Goal: Information Seeking & Learning: Learn about a topic

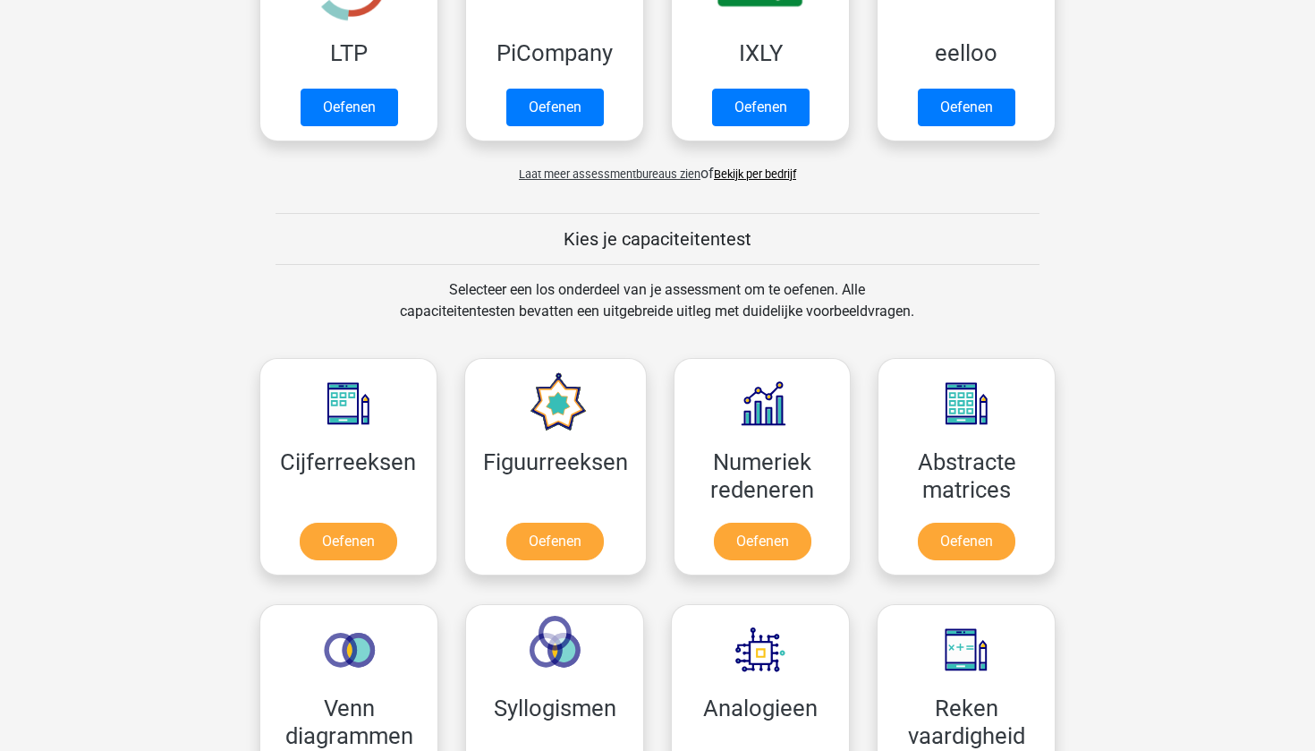
scroll to position [486, 0]
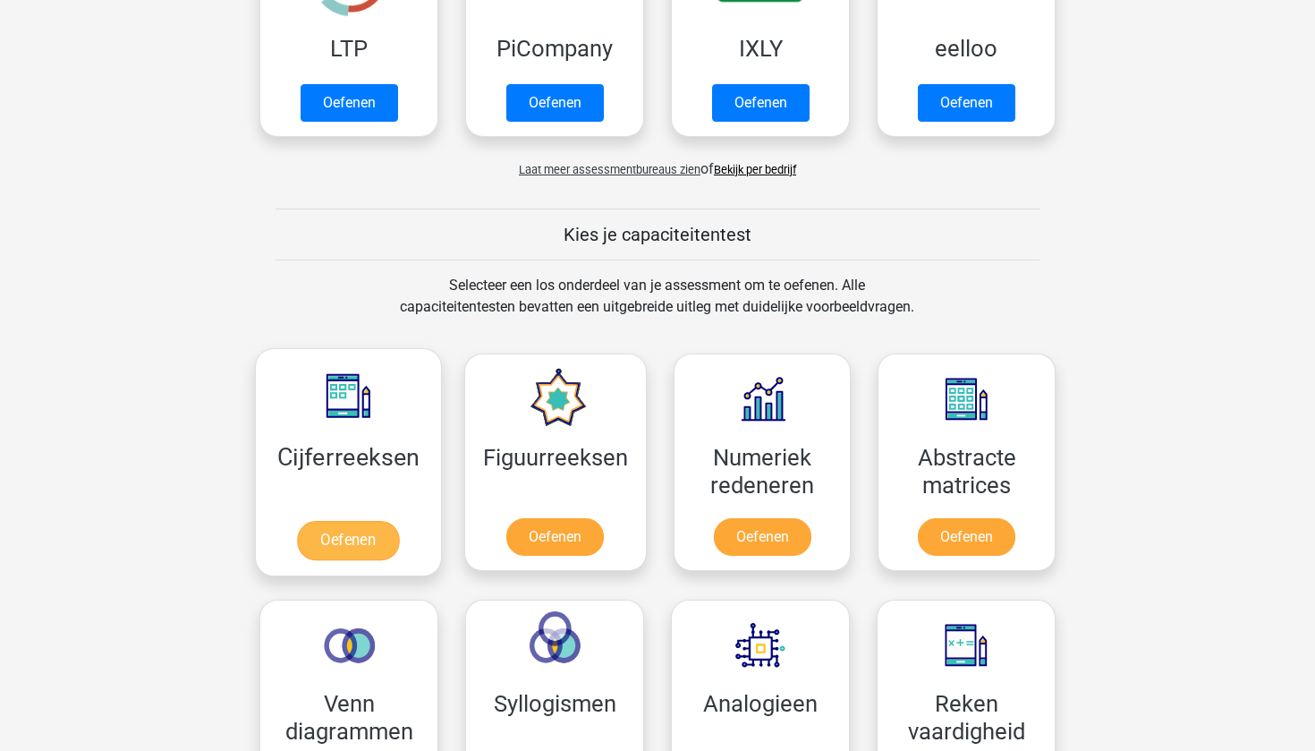
click at [353, 542] on link "Oefenen" at bounding box center [348, 540] width 102 height 39
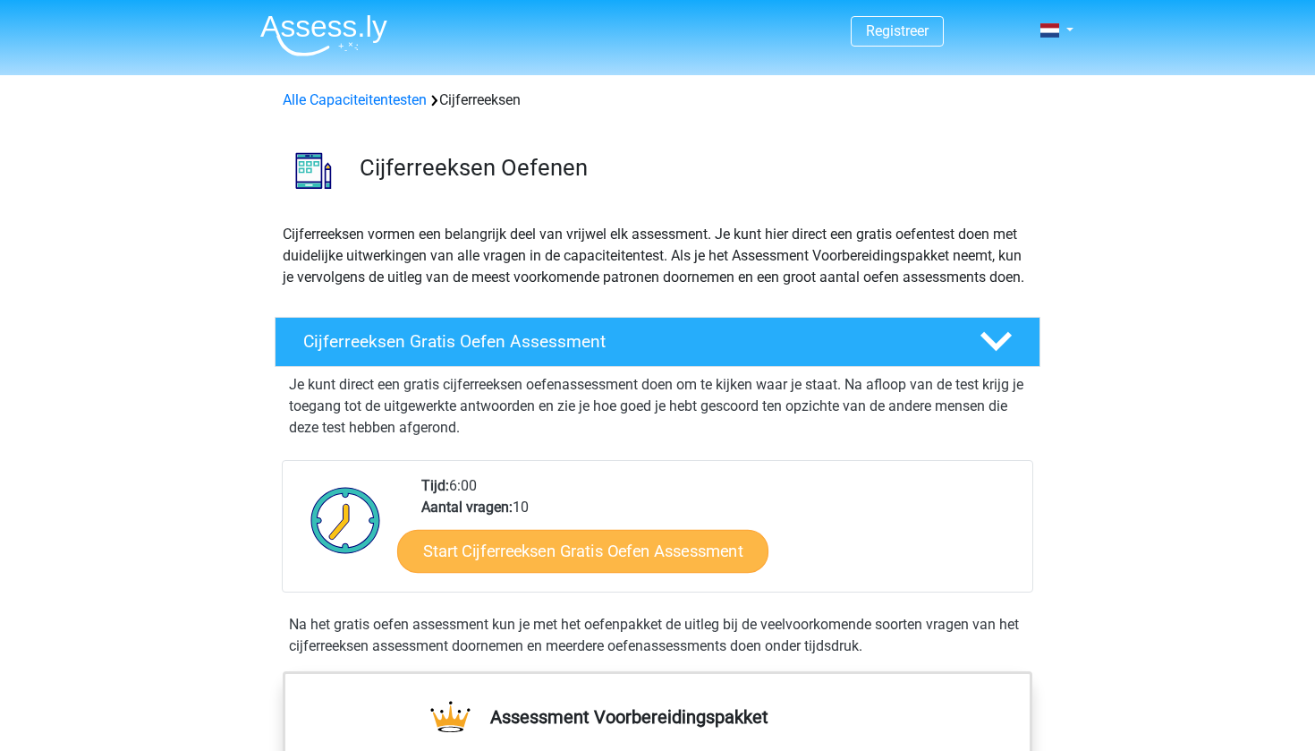
click at [751, 565] on link "Start Cijferreeksen Gratis Oefen Assessment" at bounding box center [582, 550] width 371 height 43
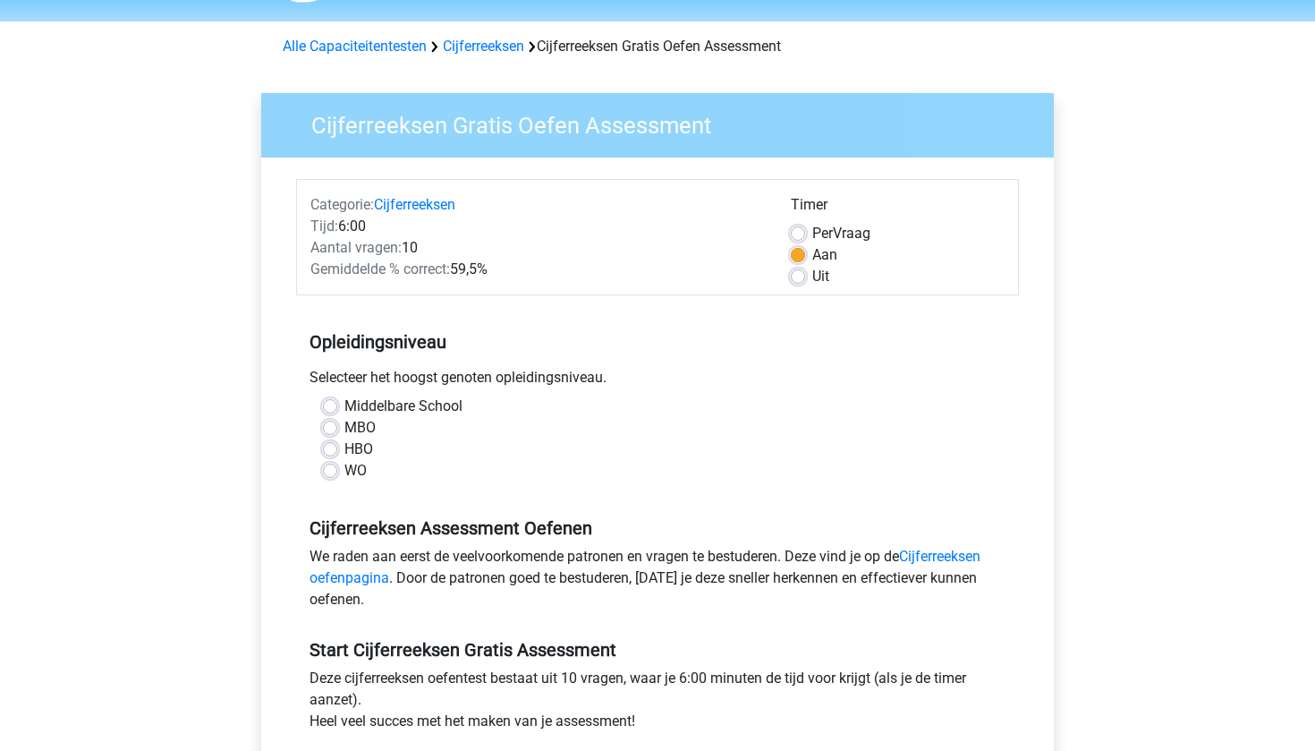
scroll to position [68, 0]
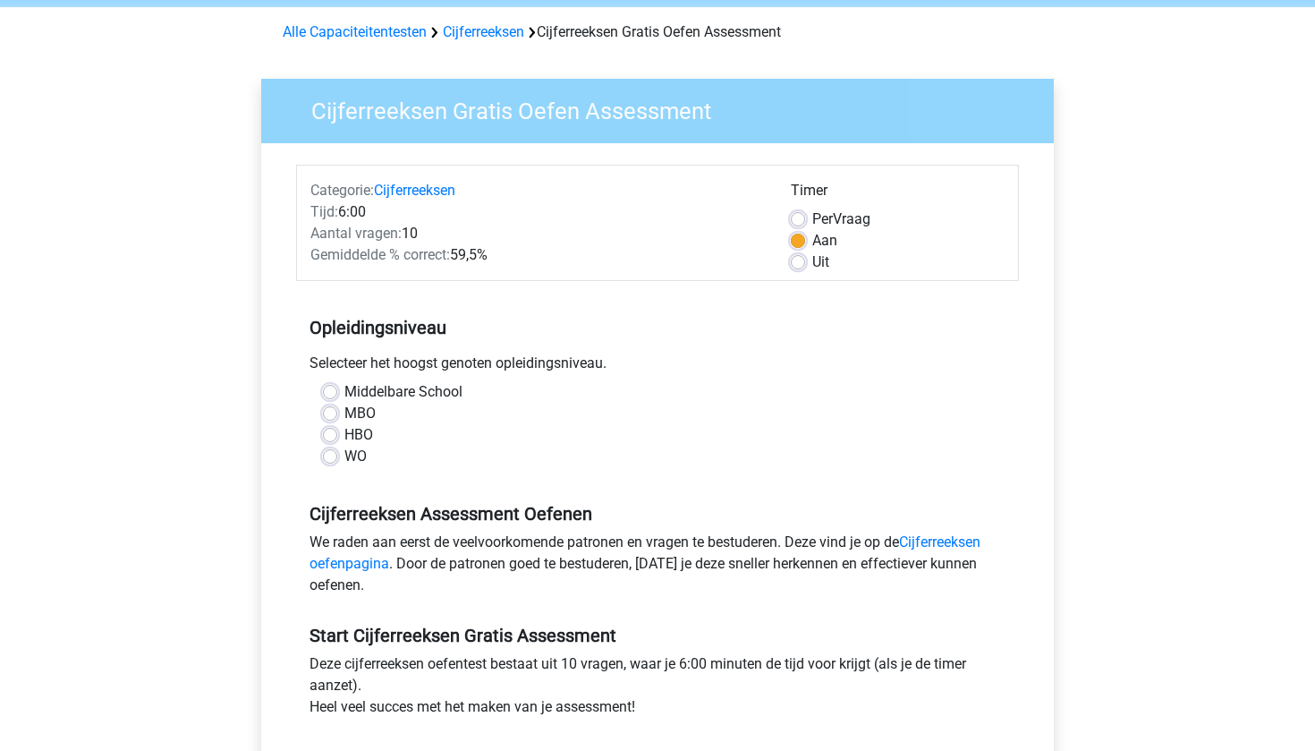
click at [344, 409] on label "MBO" at bounding box center [359, 413] width 31 height 21
click at [331, 409] on input "MBO" at bounding box center [330, 412] width 14 height 18
radio input "true"
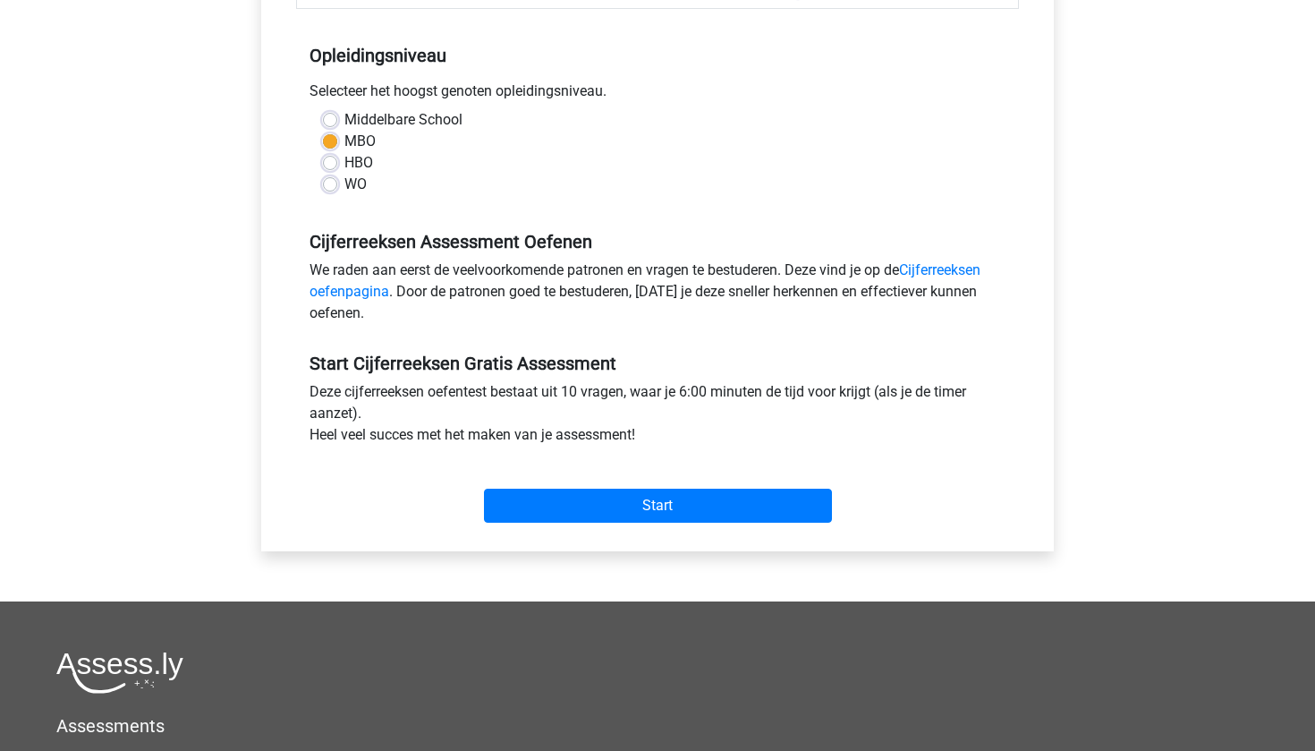
scroll to position [353, 0]
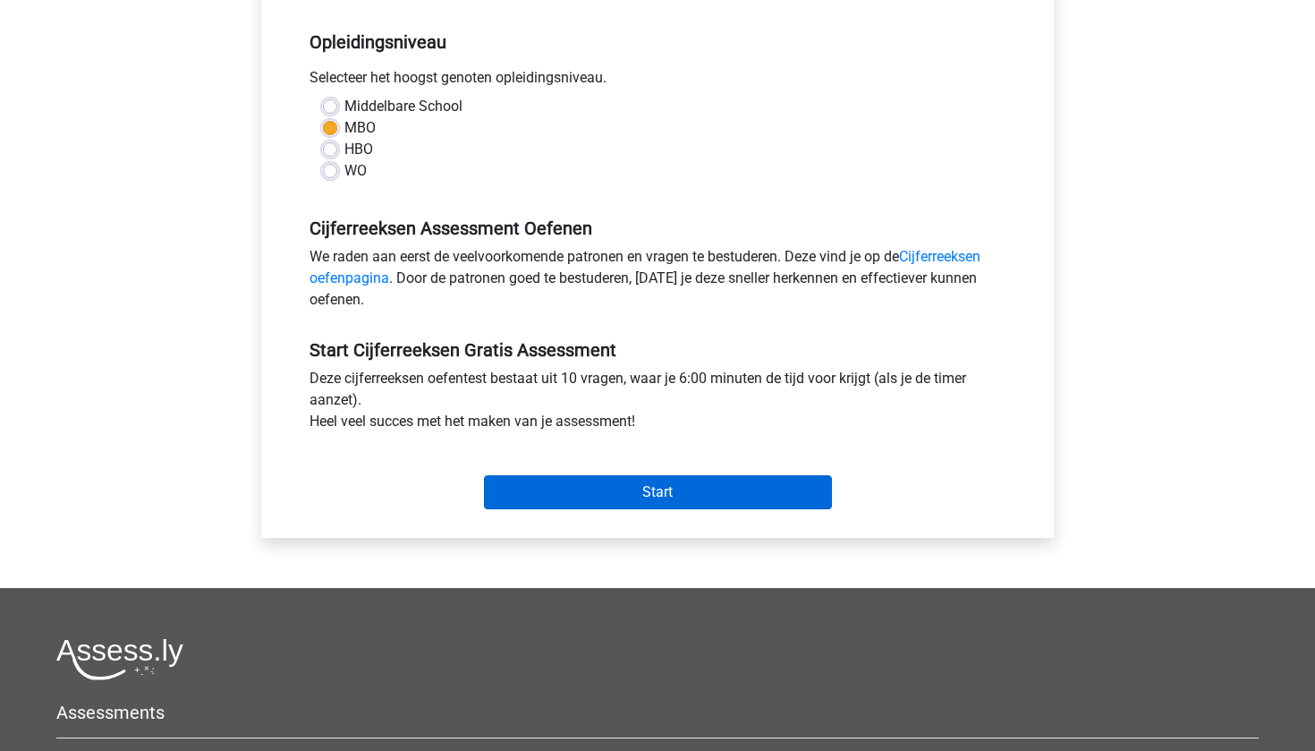
click at [640, 496] on input "Start" at bounding box center [658, 492] width 348 height 34
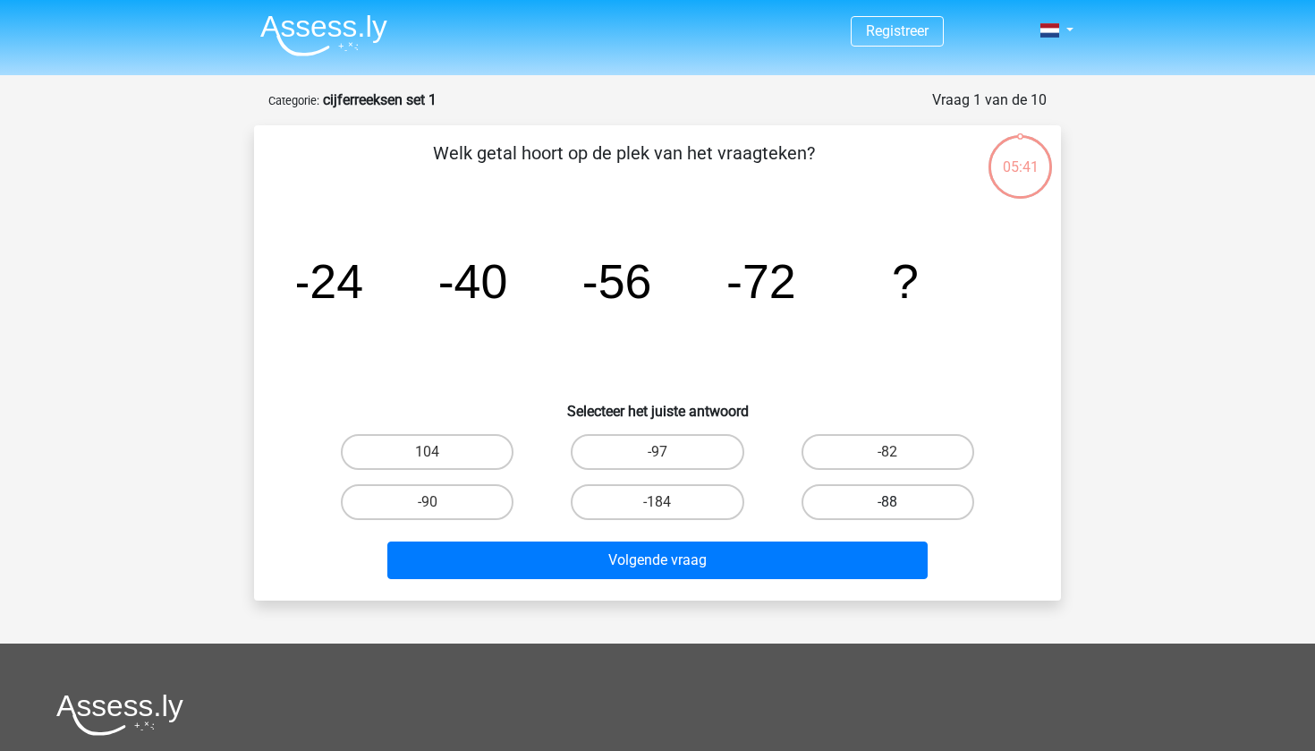
click at [907, 513] on label "-88" at bounding box center [888, 502] width 173 height 36
click at [899, 513] on input "-88" at bounding box center [893, 508] width 12 height 12
radio input "true"
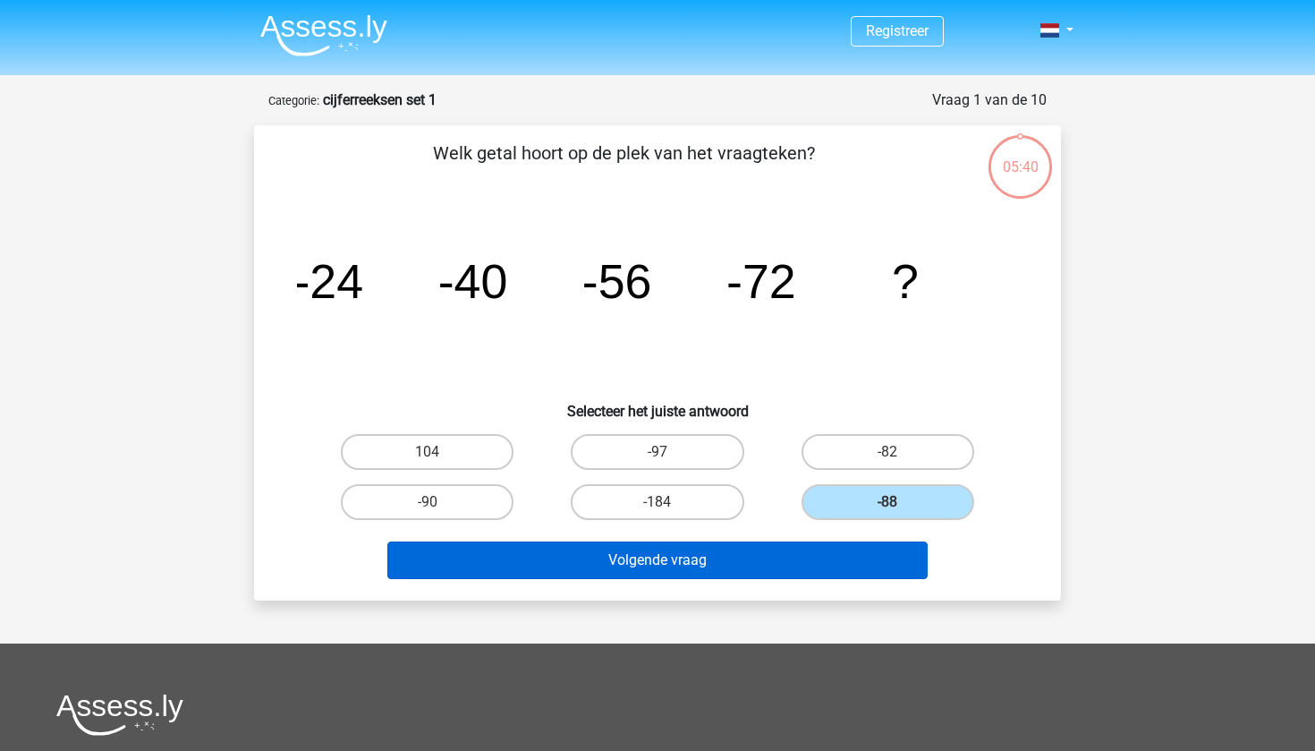
click at [817, 557] on button "Volgende vraag" at bounding box center [657, 560] width 541 height 38
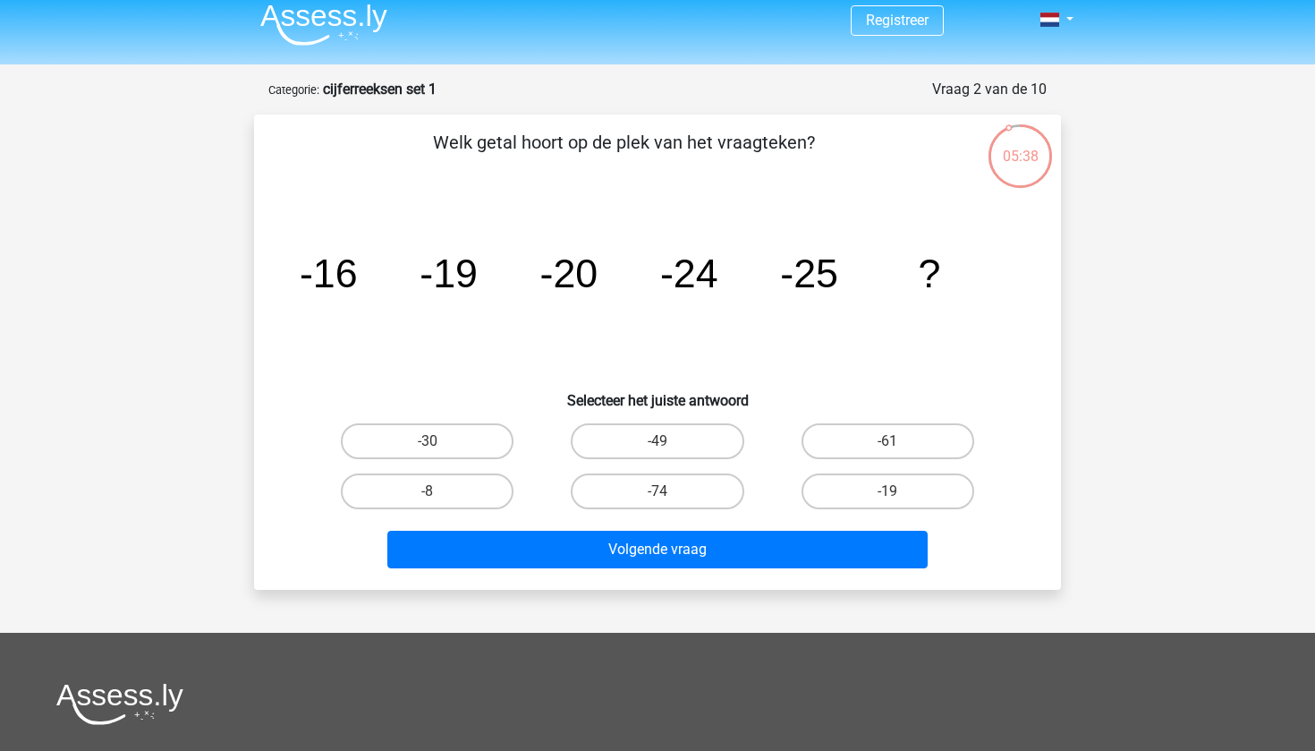
scroll to position [1, 0]
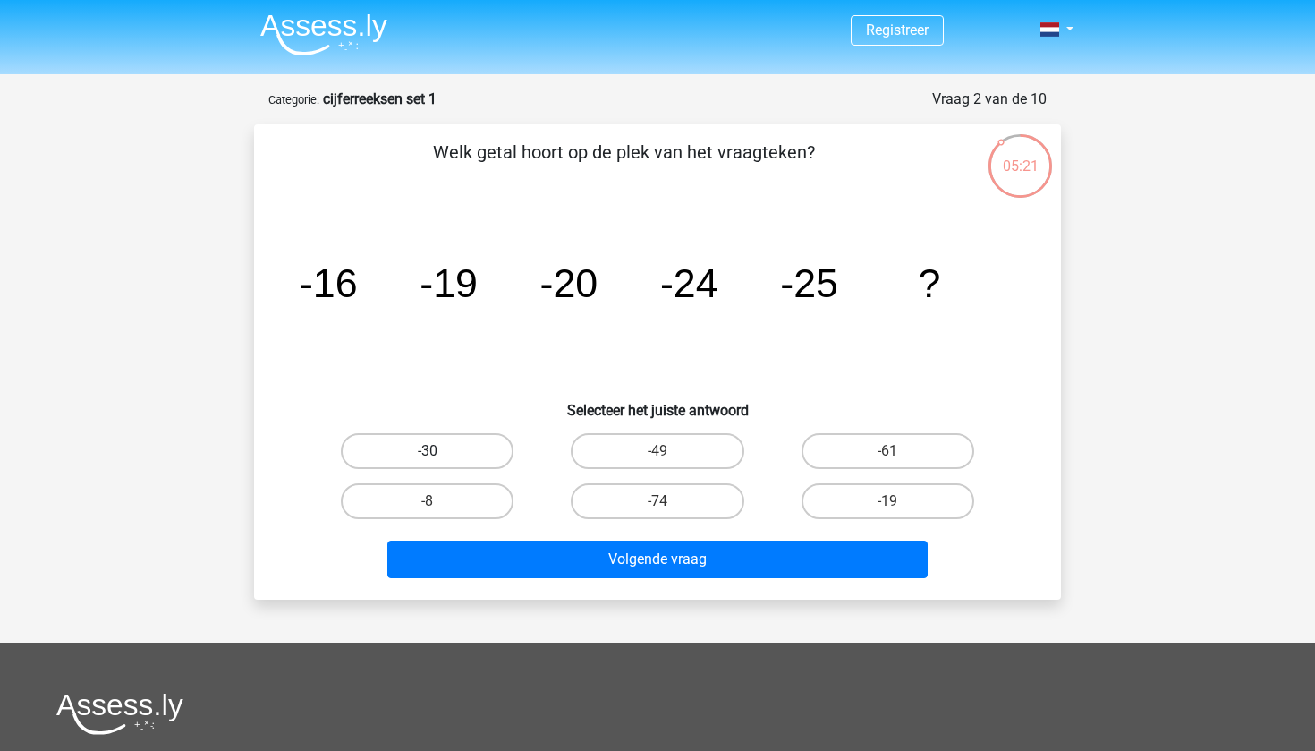
click at [418, 460] on label "-30" at bounding box center [427, 451] width 173 height 36
click at [428, 460] on input "-30" at bounding box center [434, 457] width 12 height 12
radio input "true"
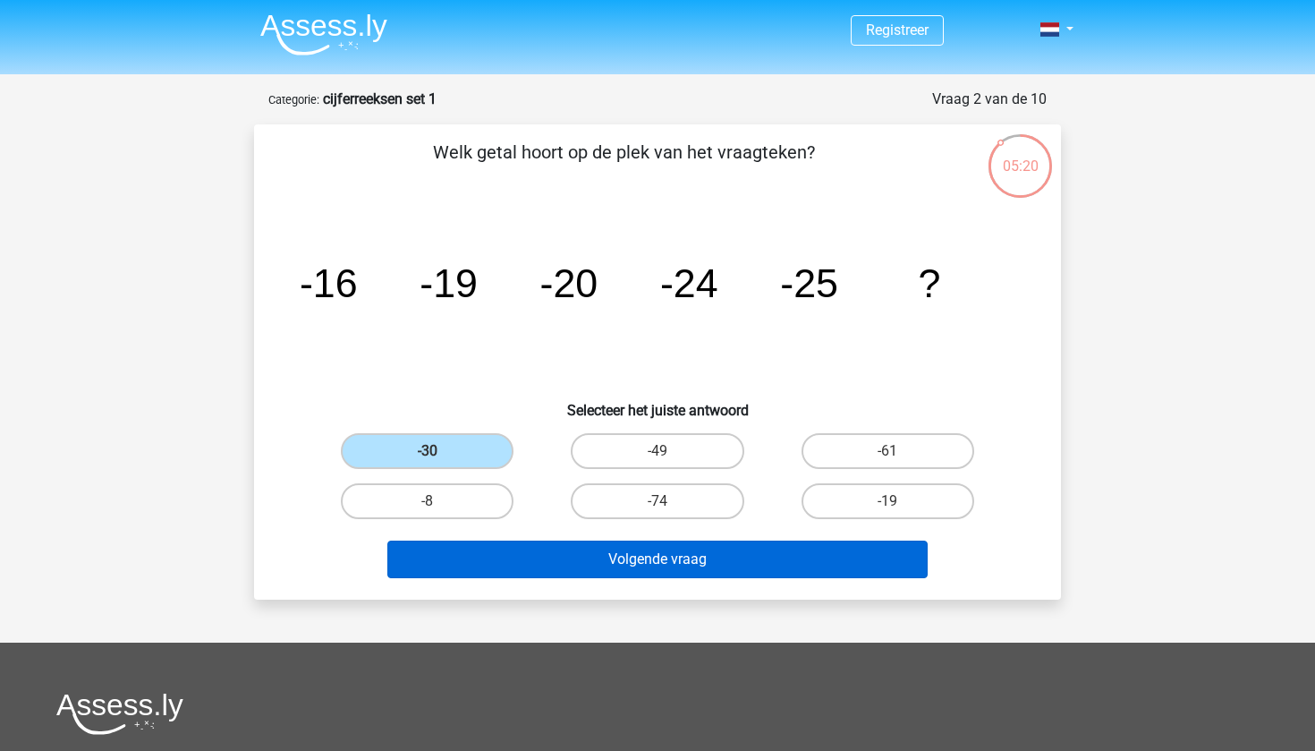
click at [521, 560] on button "Volgende vraag" at bounding box center [657, 559] width 541 height 38
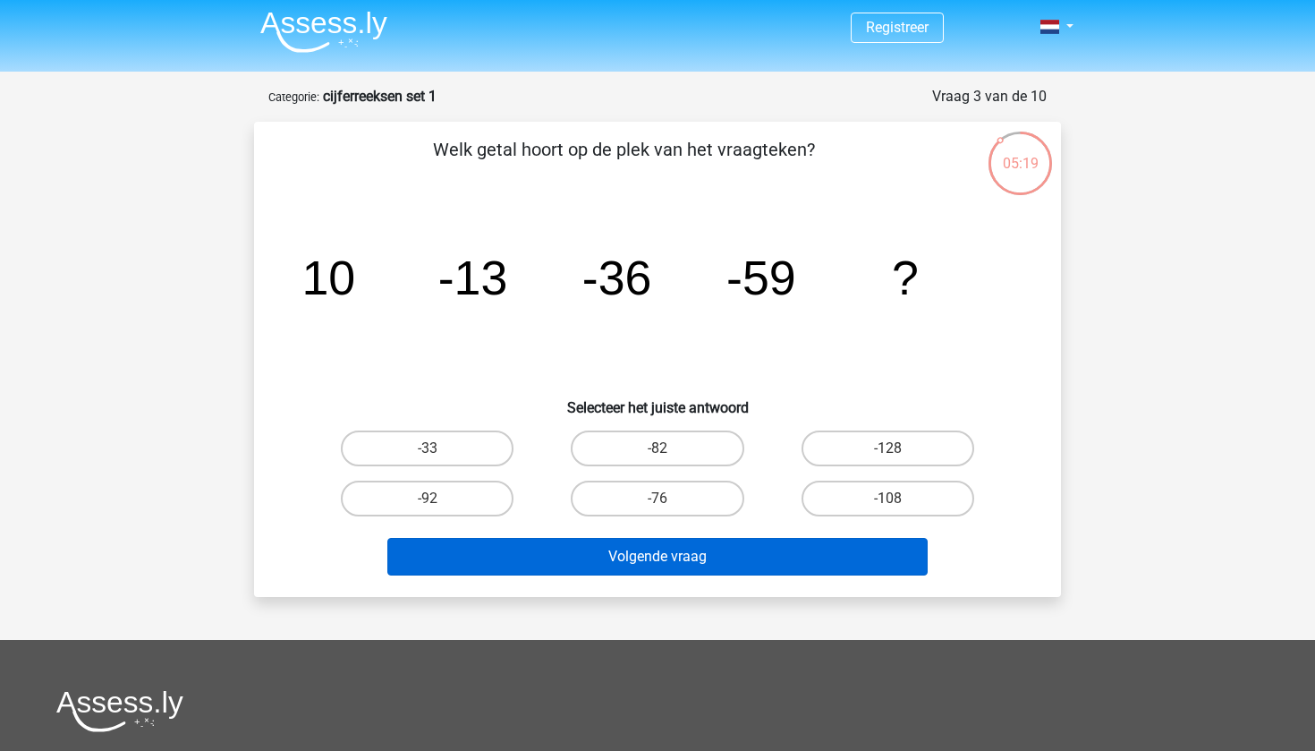
scroll to position [0, 0]
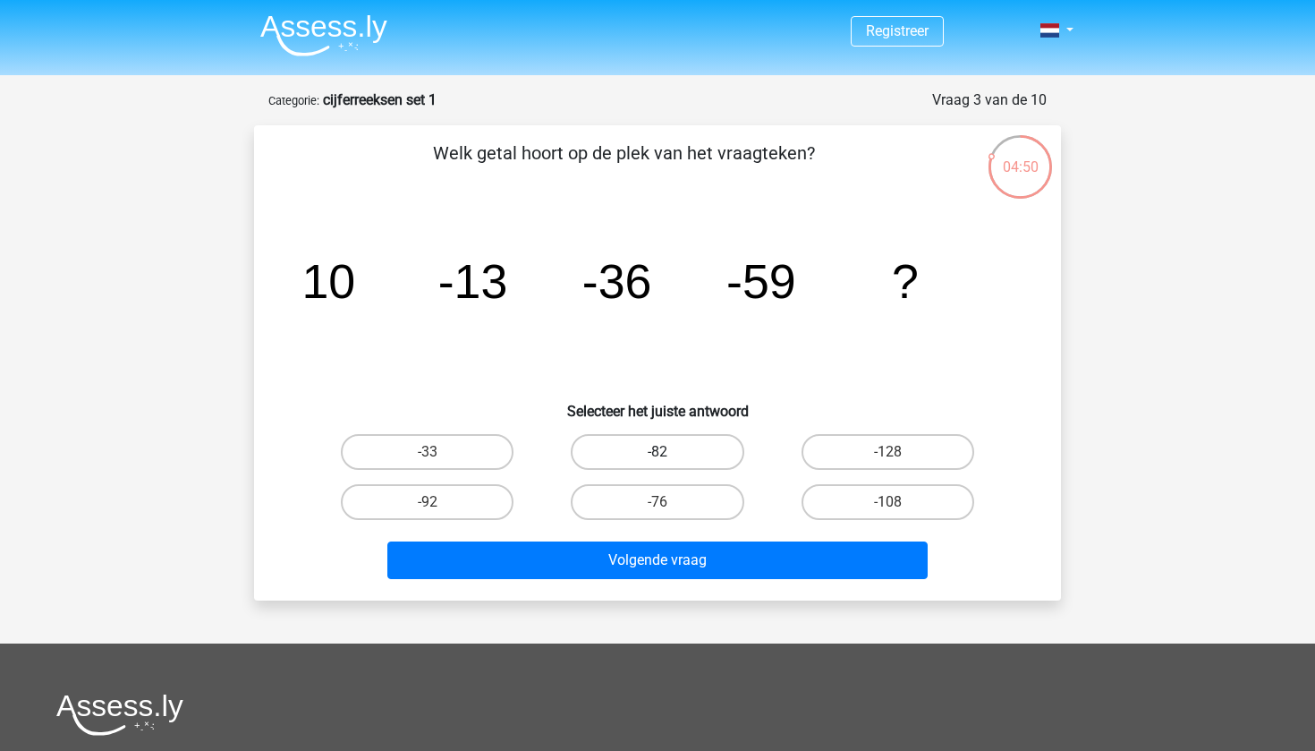
click at [632, 444] on label "-82" at bounding box center [657, 452] width 173 height 36
click at [657, 452] on input "-82" at bounding box center [663, 458] width 12 height 12
radio input "true"
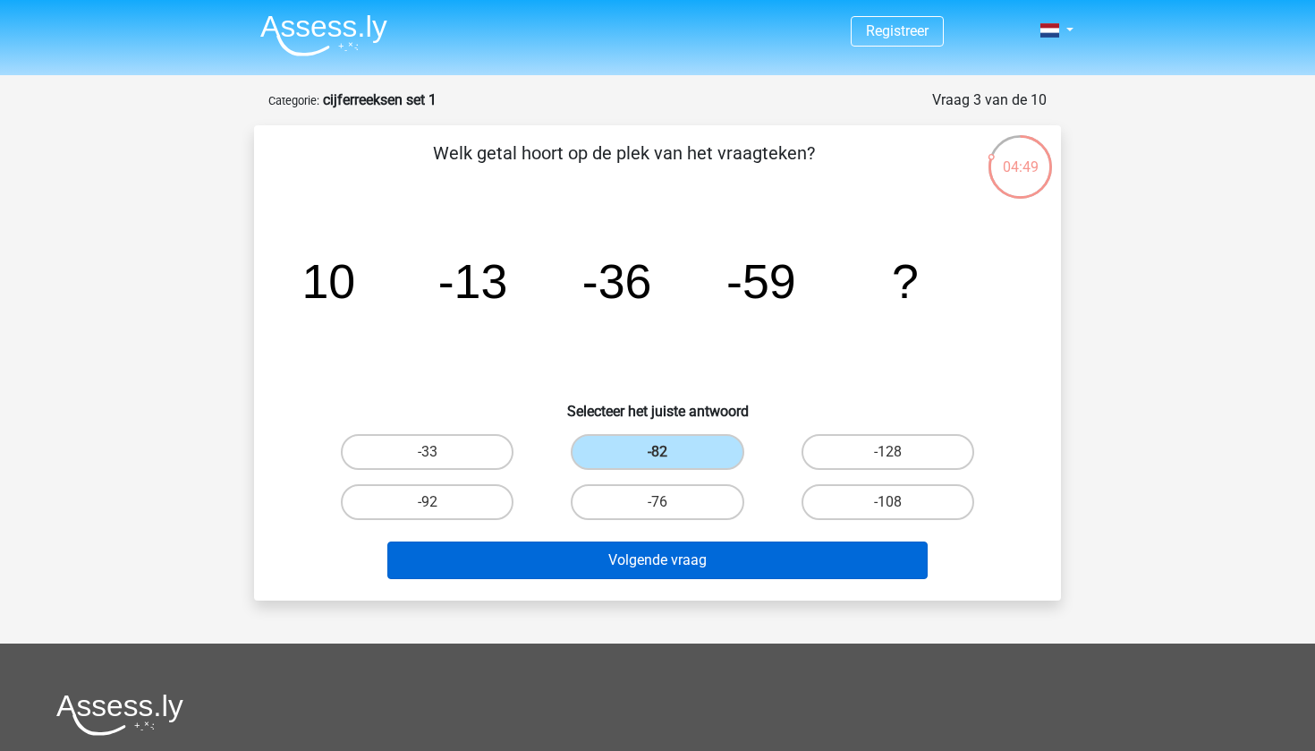
click at [618, 556] on button "Volgende vraag" at bounding box center [657, 560] width 541 height 38
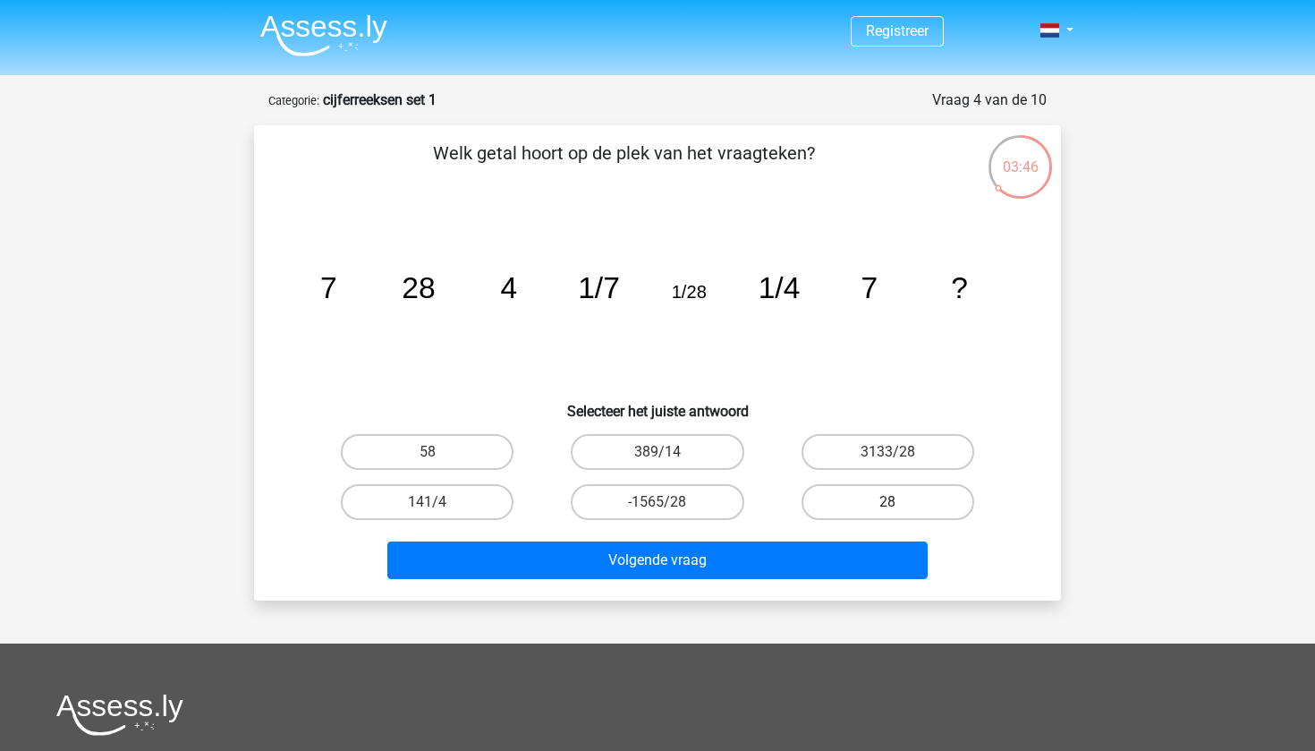
click at [868, 510] on label "28" at bounding box center [888, 502] width 173 height 36
click at [887, 510] on input "28" at bounding box center [893, 508] width 12 height 12
radio input "true"
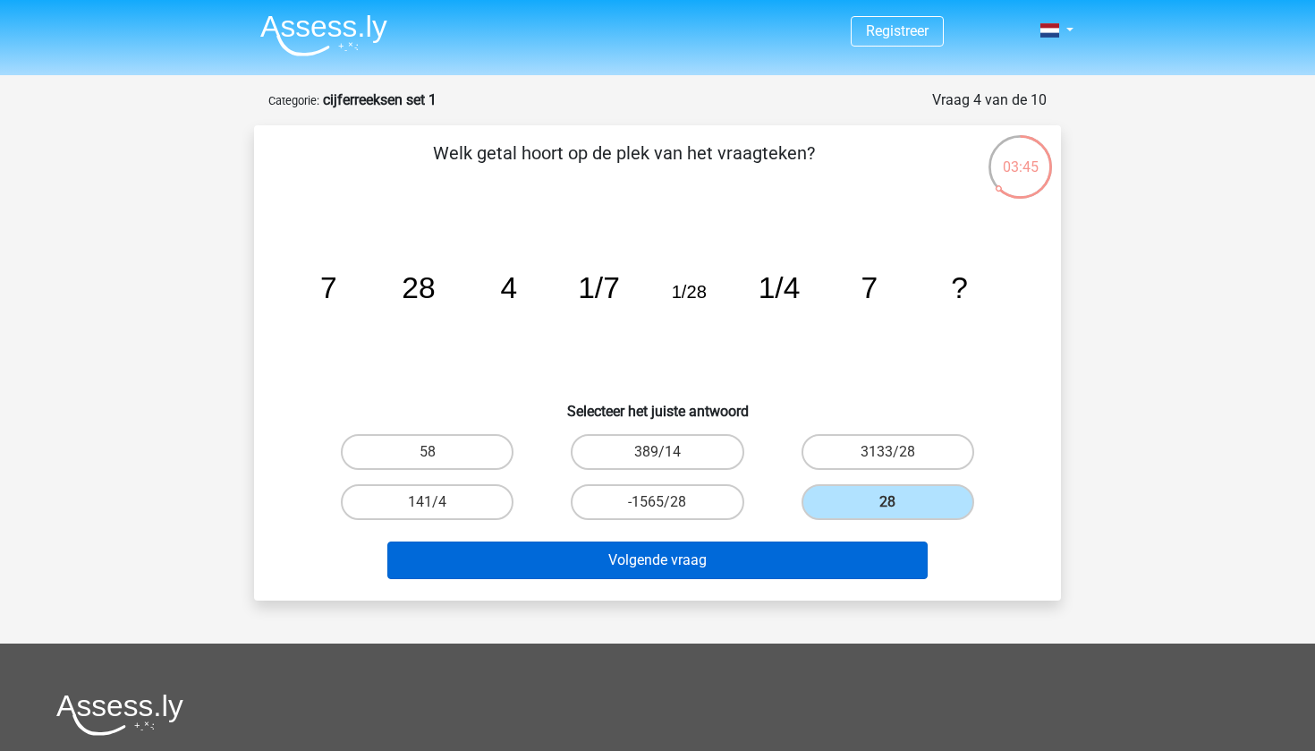
click at [807, 566] on button "Volgende vraag" at bounding box center [657, 560] width 541 height 38
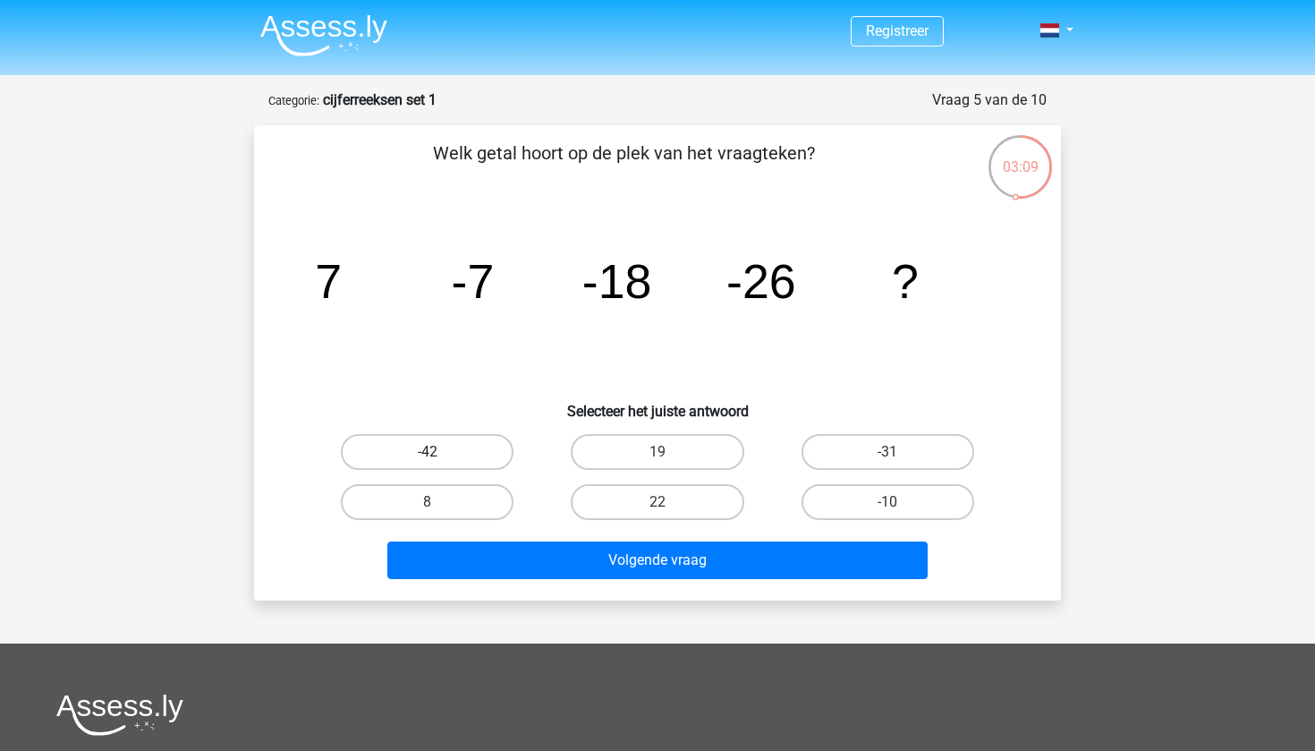
click at [386, 445] on label "-42" at bounding box center [427, 452] width 173 height 36
click at [428, 452] on input "-42" at bounding box center [434, 458] width 12 height 12
radio input "true"
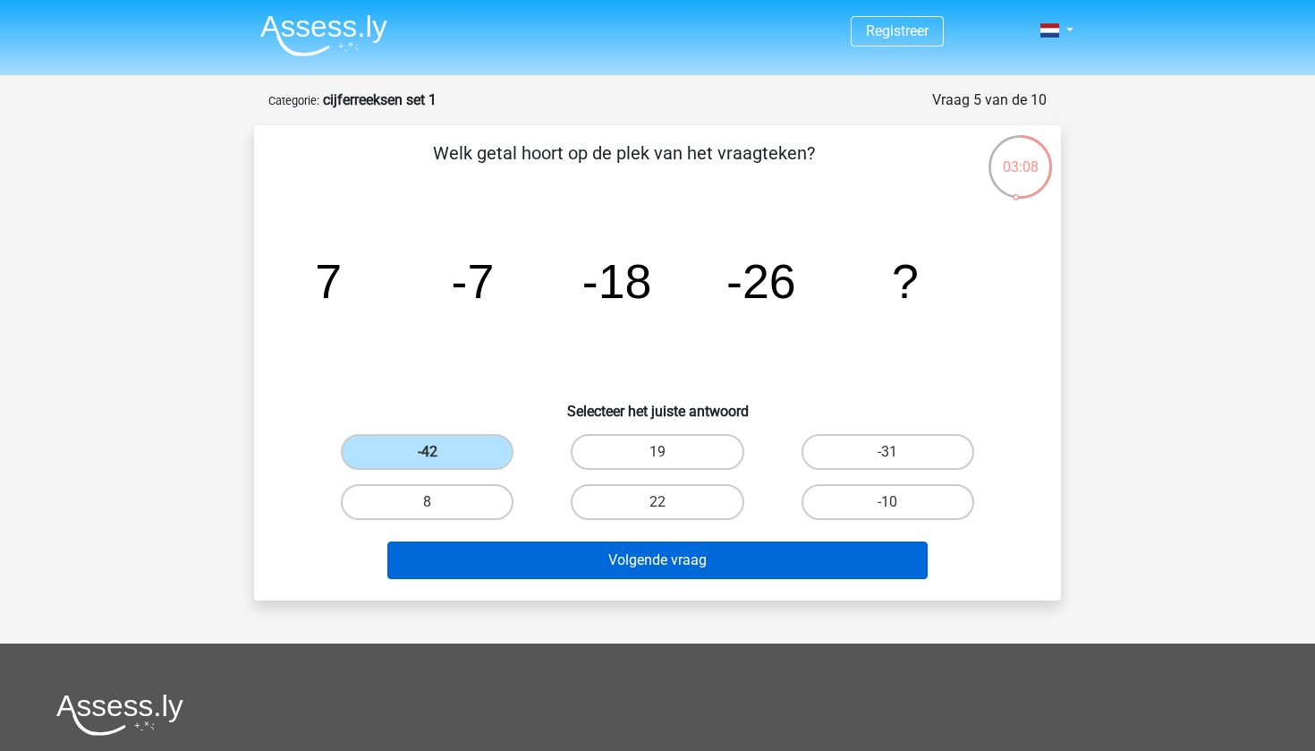
click at [566, 547] on button "Volgende vraag" at bounding box center [657, 560] width 541 height 38
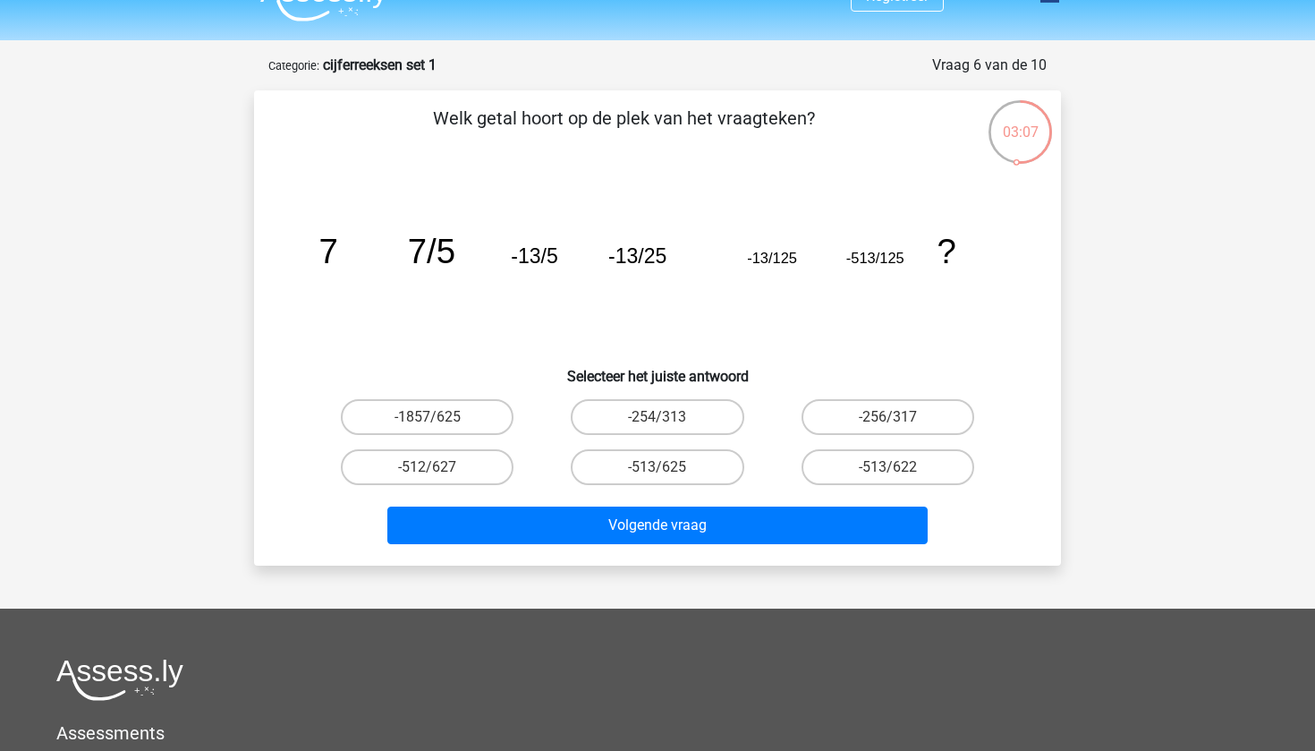
scroll to position [33, 0]
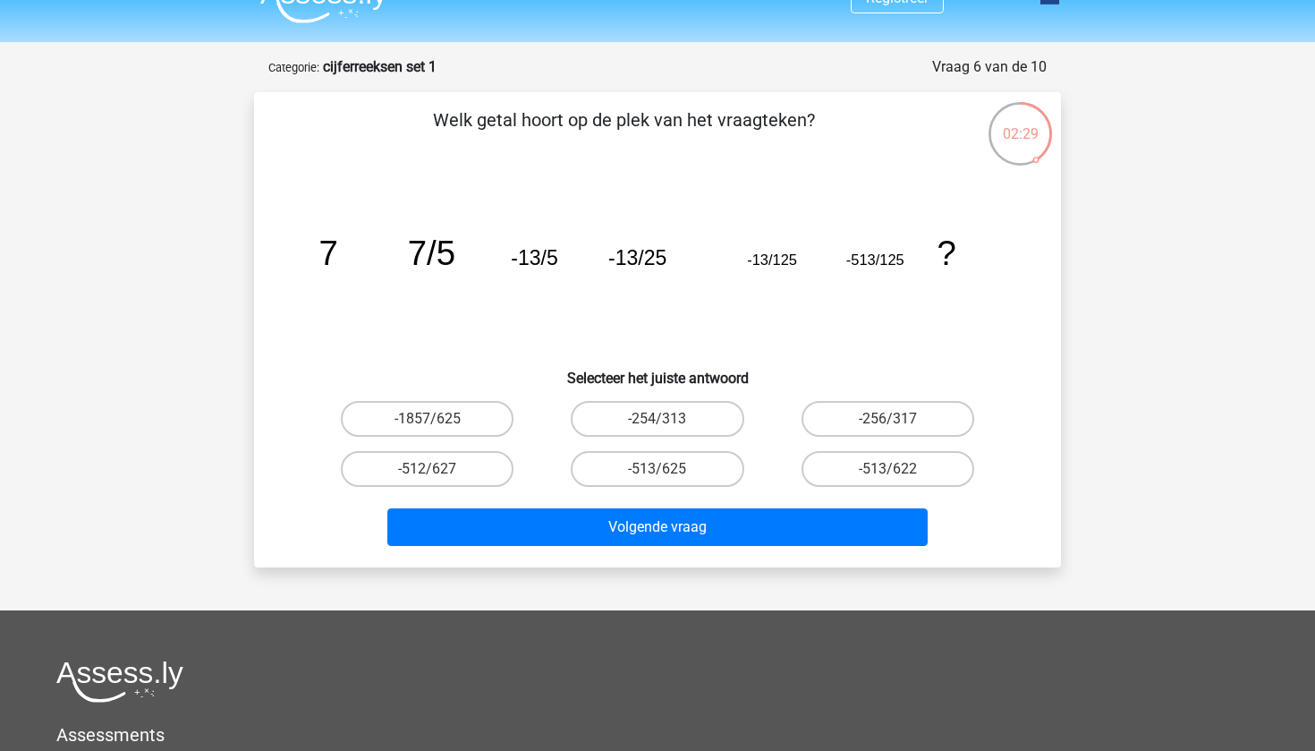
click at [848, 272] on icon "image/svg+xml 7 7/5 -13/5 -13/25 -13/125 -513/125 ?" at bounding box center [657, 264] width 721 height 181
click at [671, 469] on label "-513/625" at bounding box center [657, 469] width 173 height 36
click at [669, 469] on input "-513/625" at bounding box center [663, 475] width 12 height 12
radio input "true"
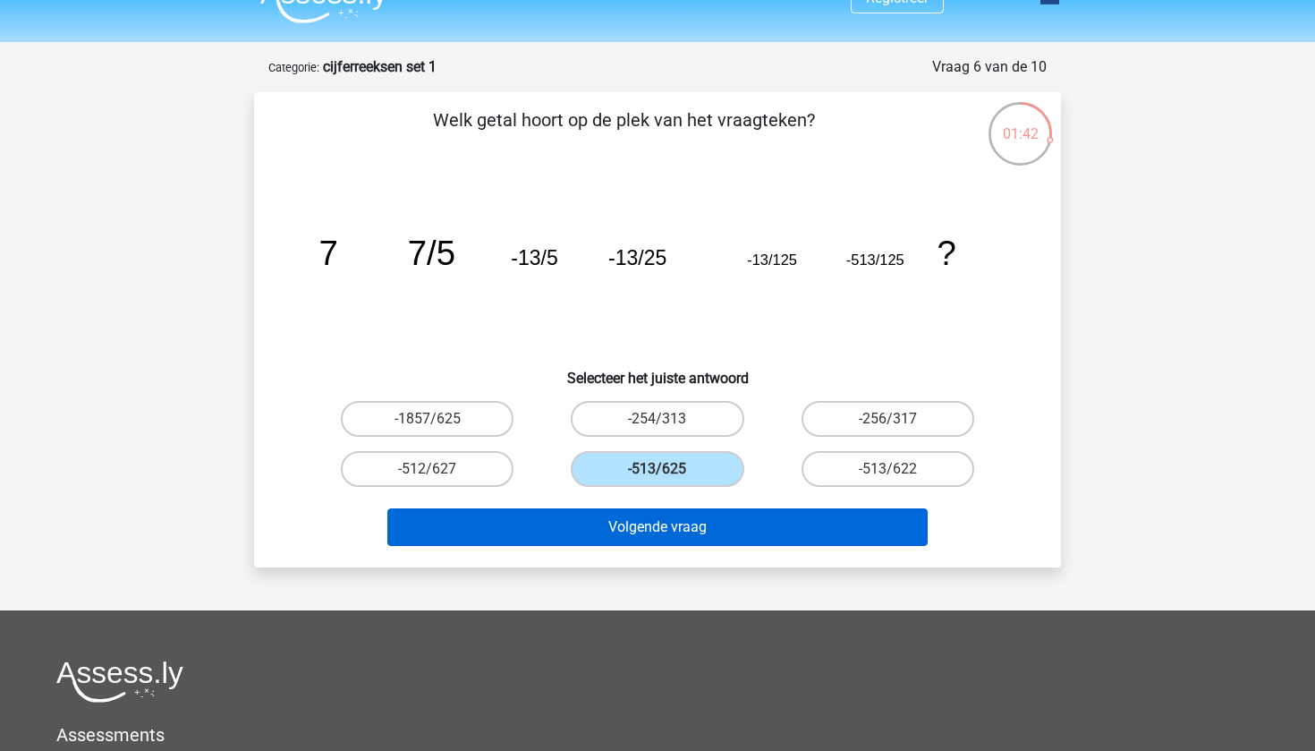
click at [633, 534] on button "Volgende vraag" at bounding box center [657, 527] width 541 height 38
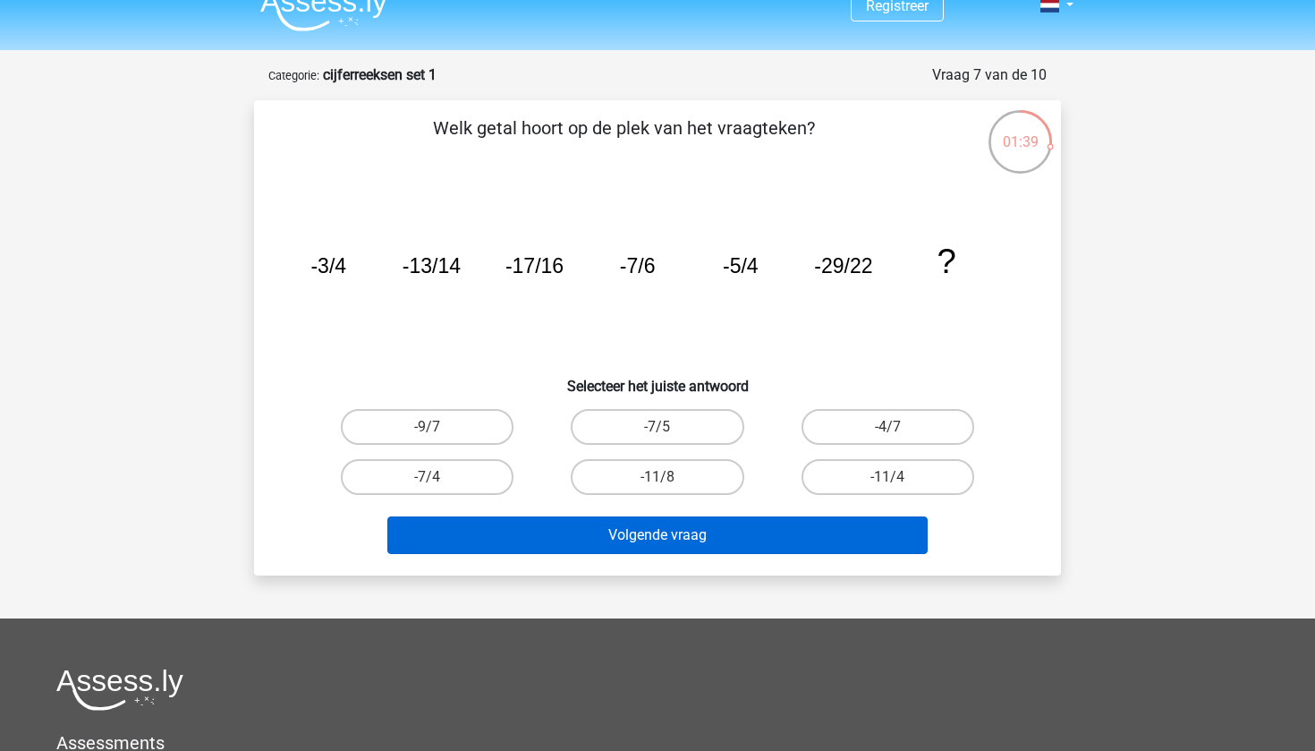
scroll to position [25, 0]
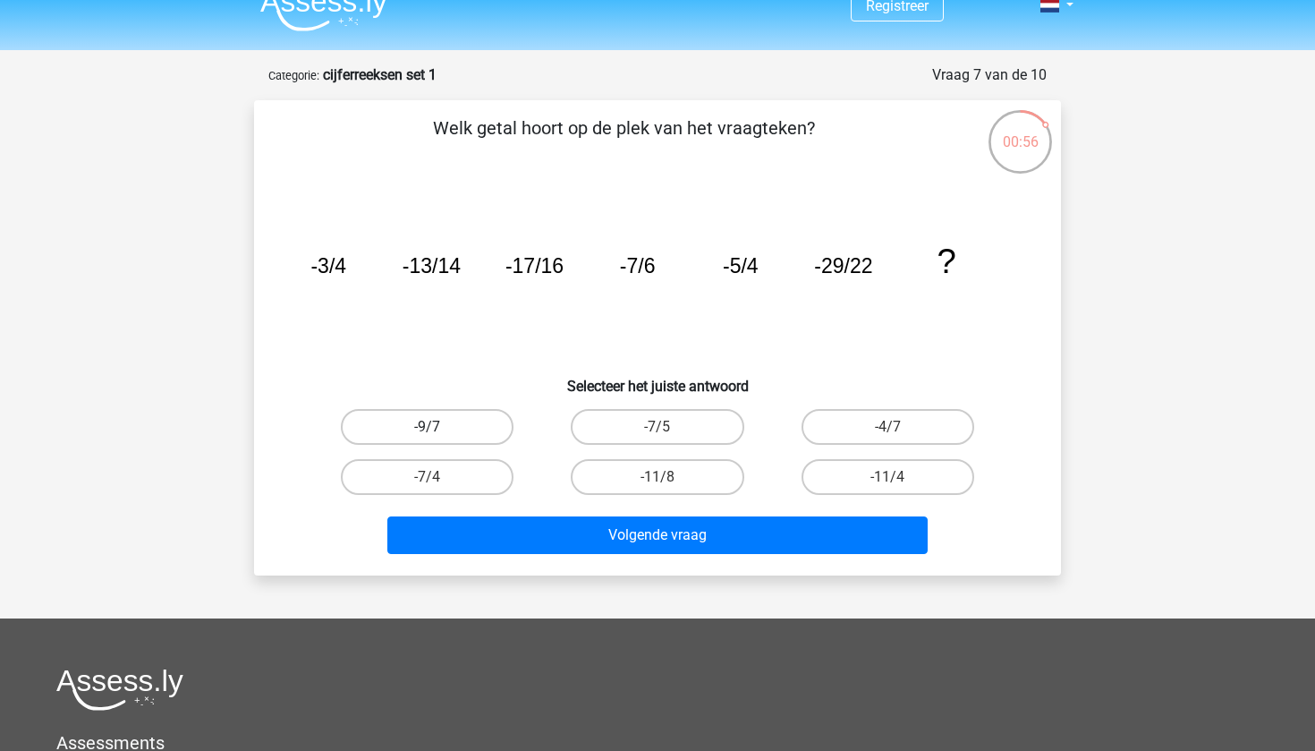
click at [484, 420] on label "-9/7" at bounding box center [427, 427] width 173 height 36
click at [439, 427] on input "-9/7" at bounding box center [434, 433] width 12 height 12
radio input "true"
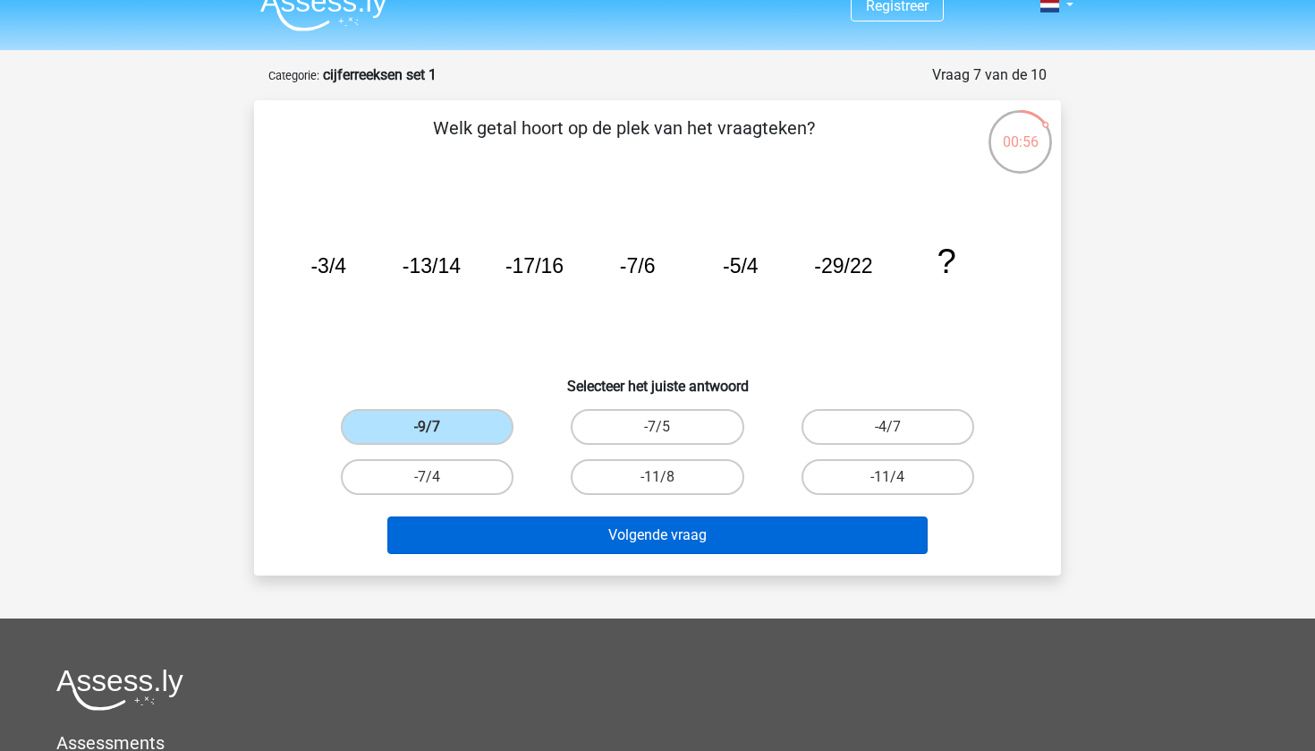
click at [582, 537] on button "Volgende vraag" at bounding box center [657, 535] width 541 height 38
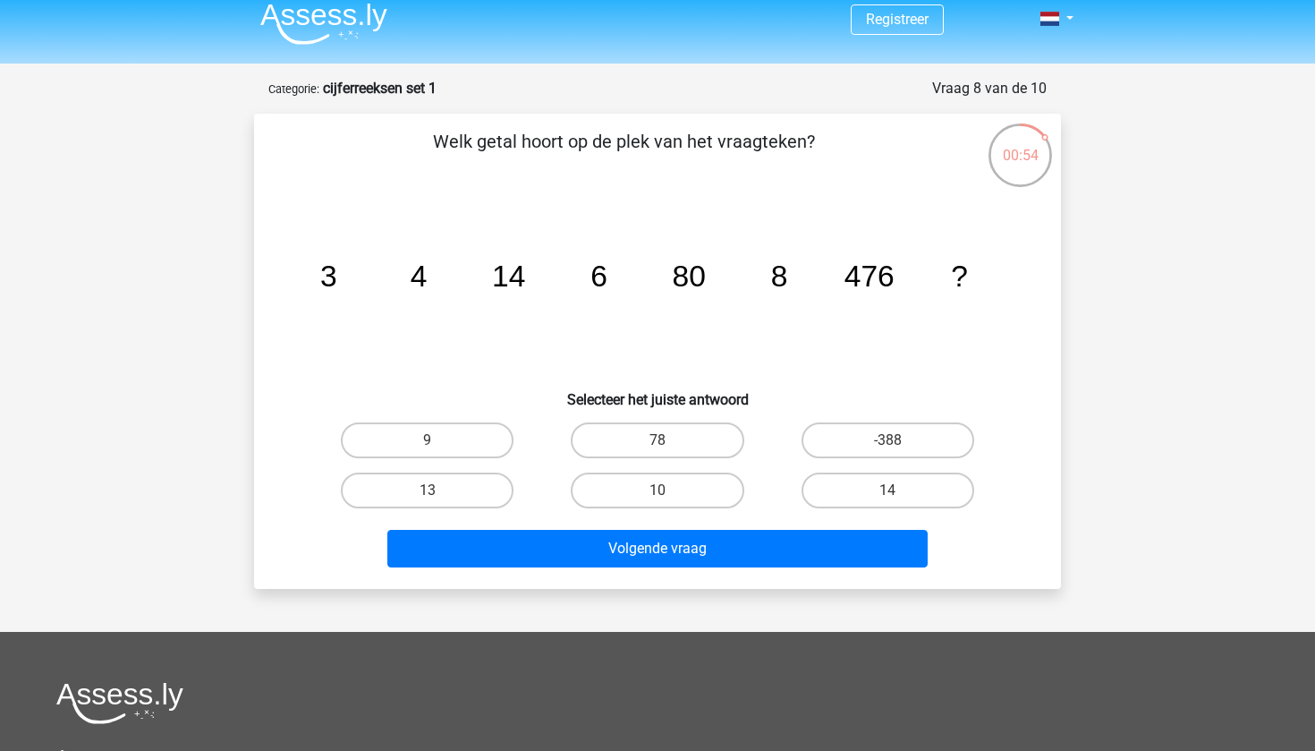
scroll to position [0, 0]
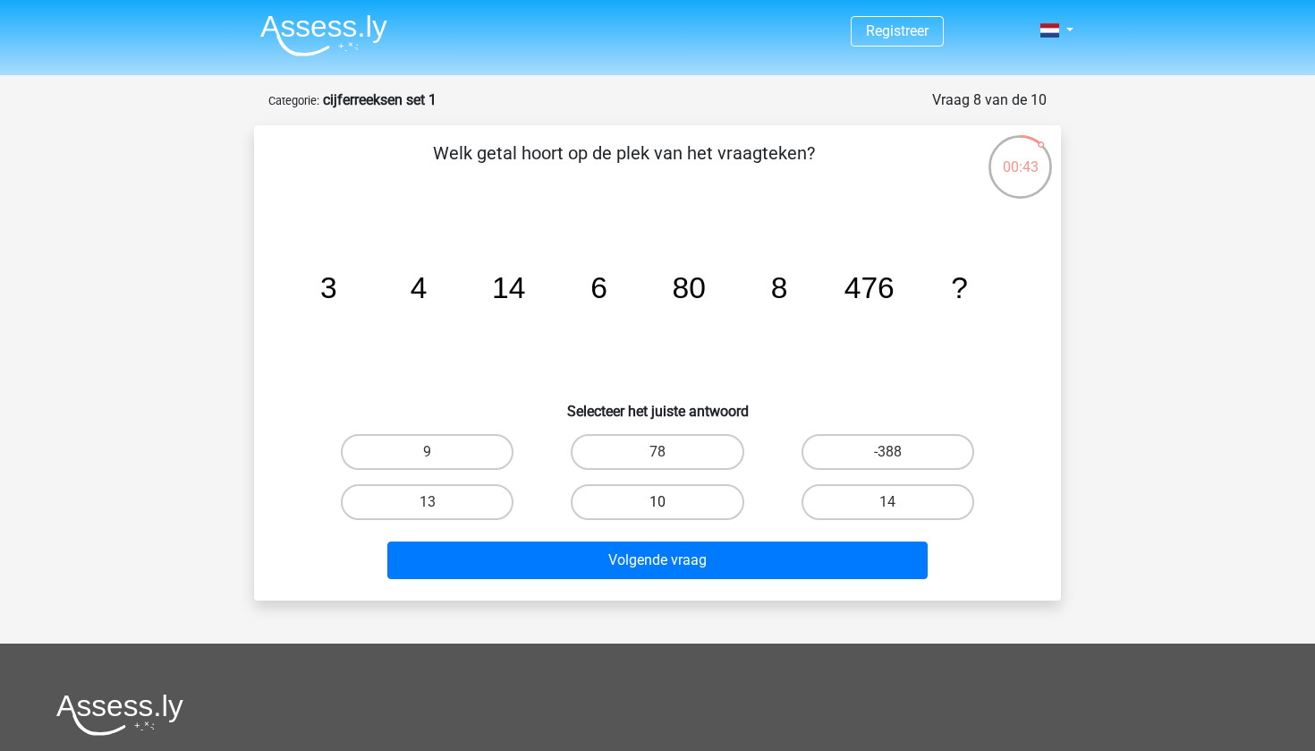
click at [666, 499] on label "10" at bounding box center [657, 502] width 173 height 36
click at [666, 502] on input "10" at bounding box center [663, 508] width 12 height 12
radio input "true"
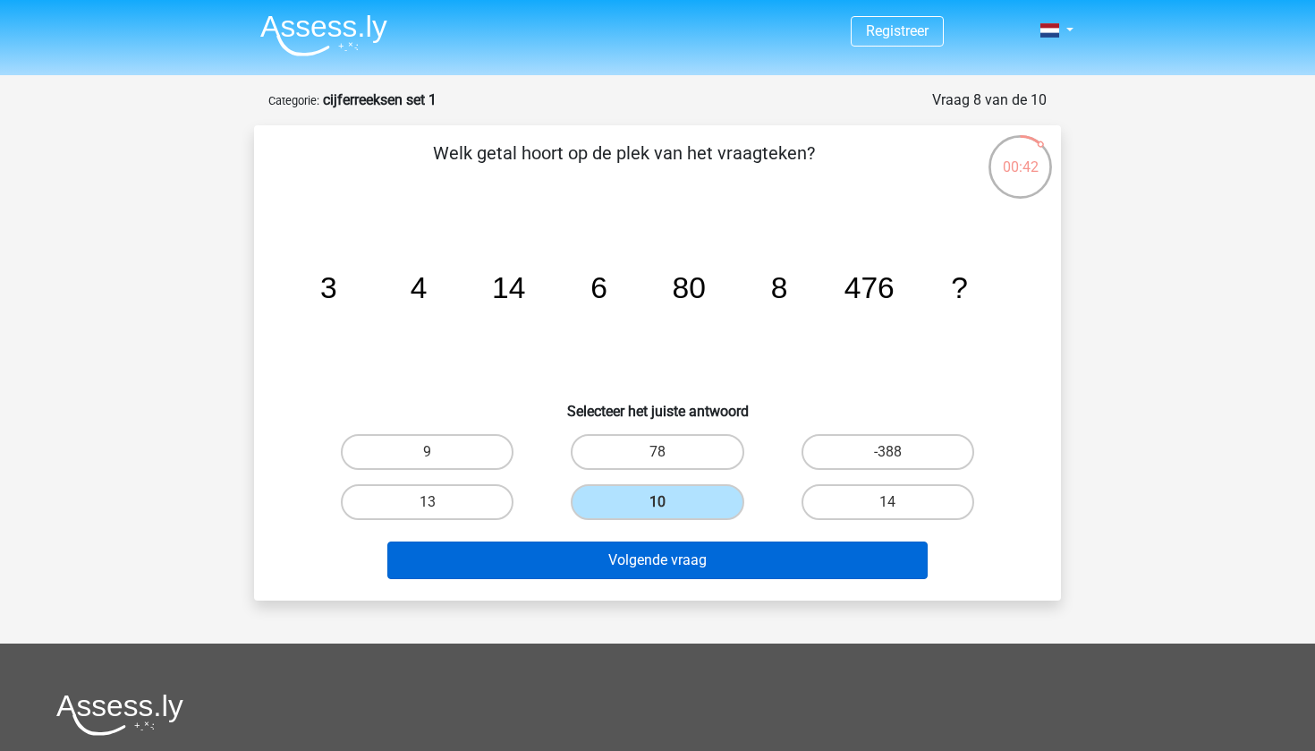
click at [649, 565] on button "Volgende vraag" at bounding box center [657, 560] width 541 height 38
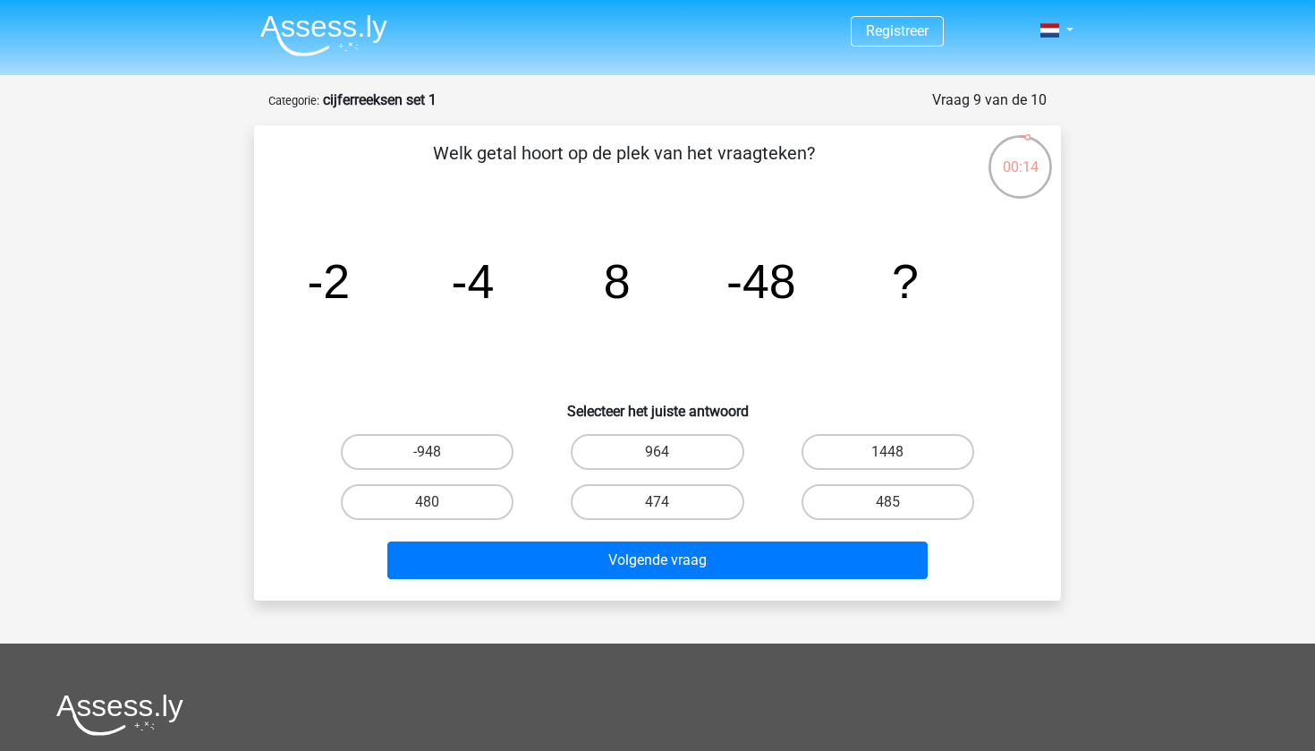
click at [892, 502] on input "485" at bounding box center [893, 508] width 12 height 12
radio input "true"
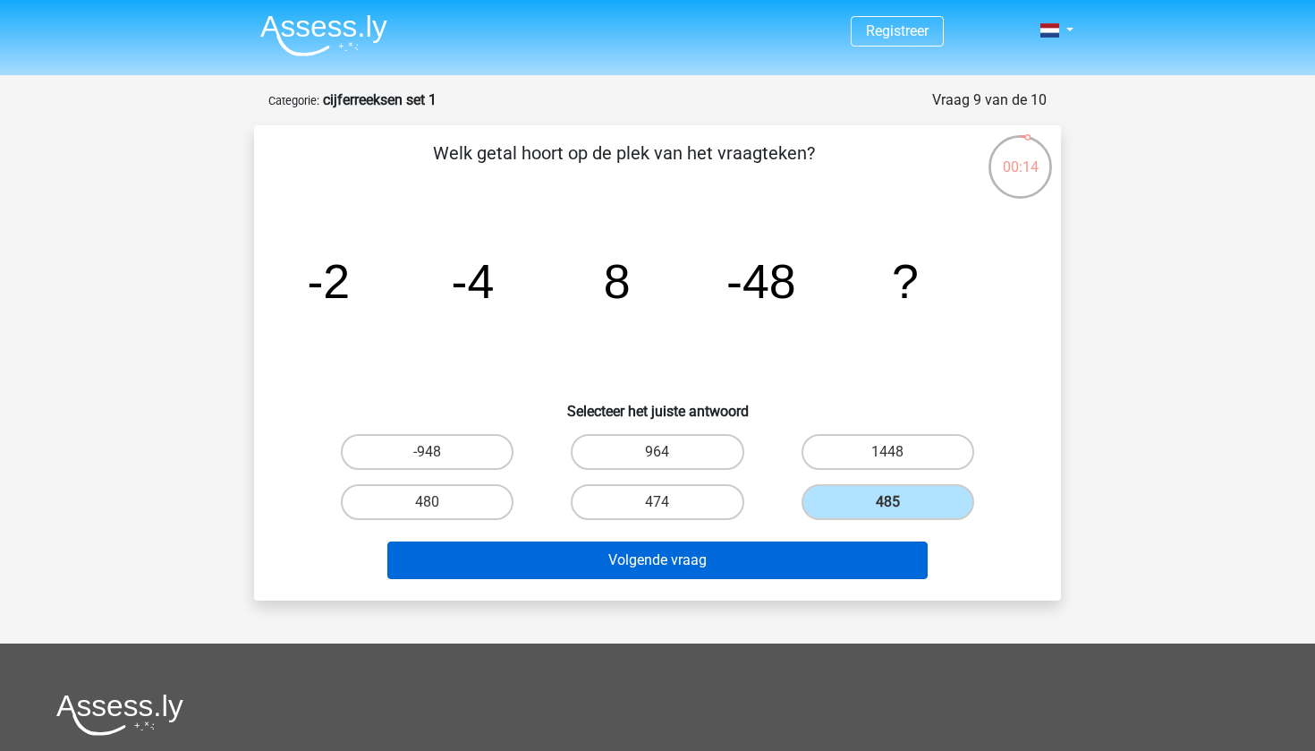
click at [860, 546] on button "Volgende vraag" at bounding box center [657, 560] width 541 height 38
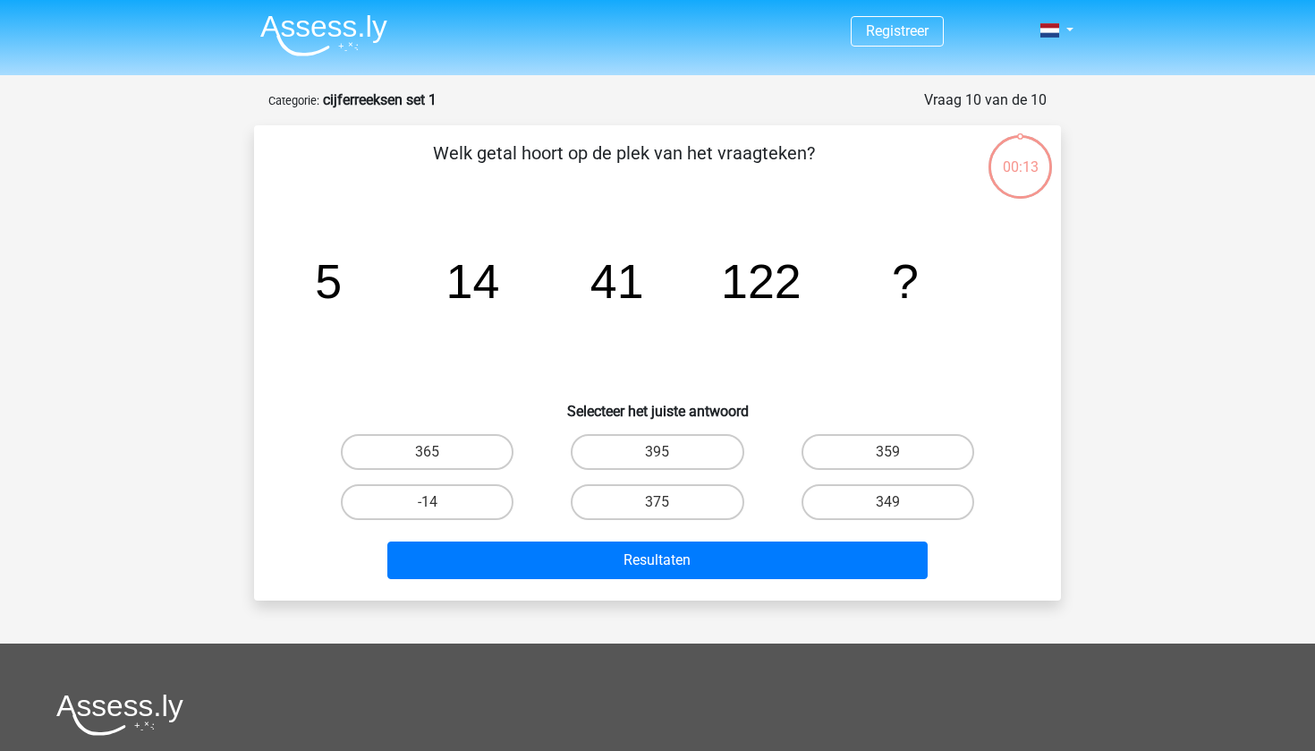
scroll to position [89, 0]
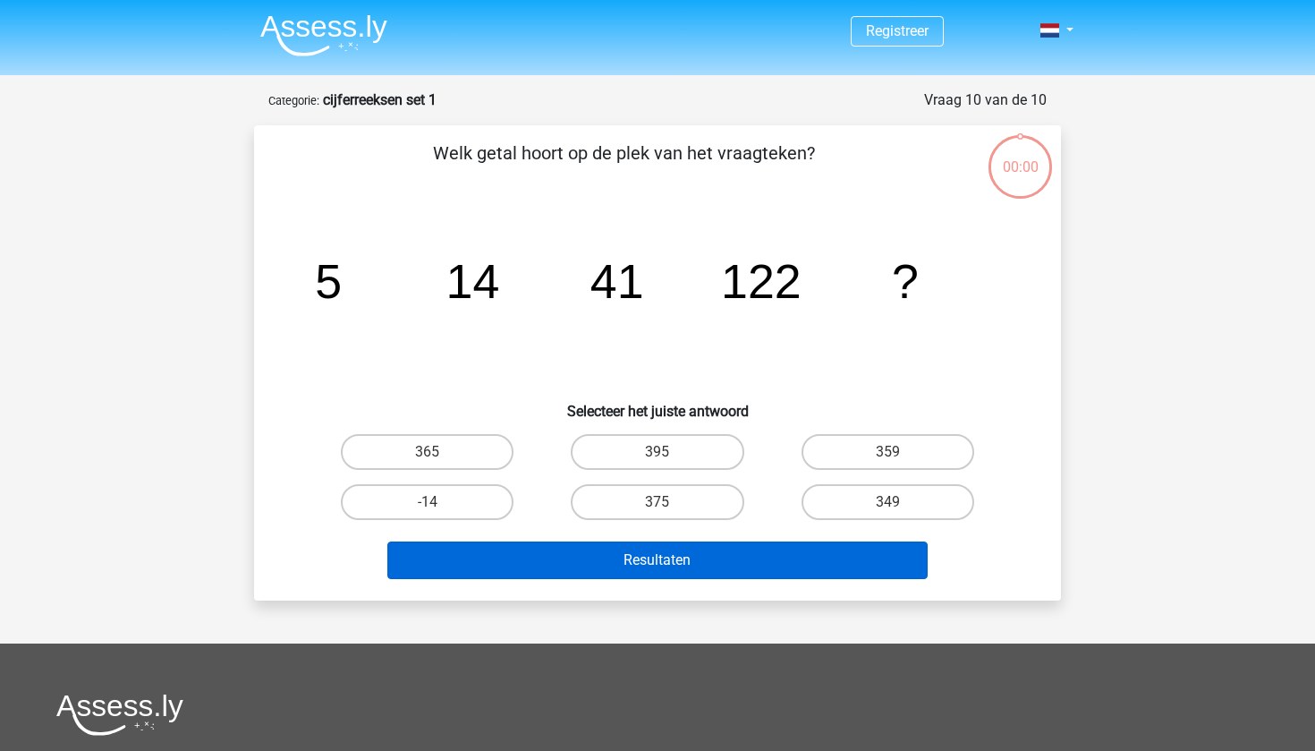
scroll to position [89, 0]
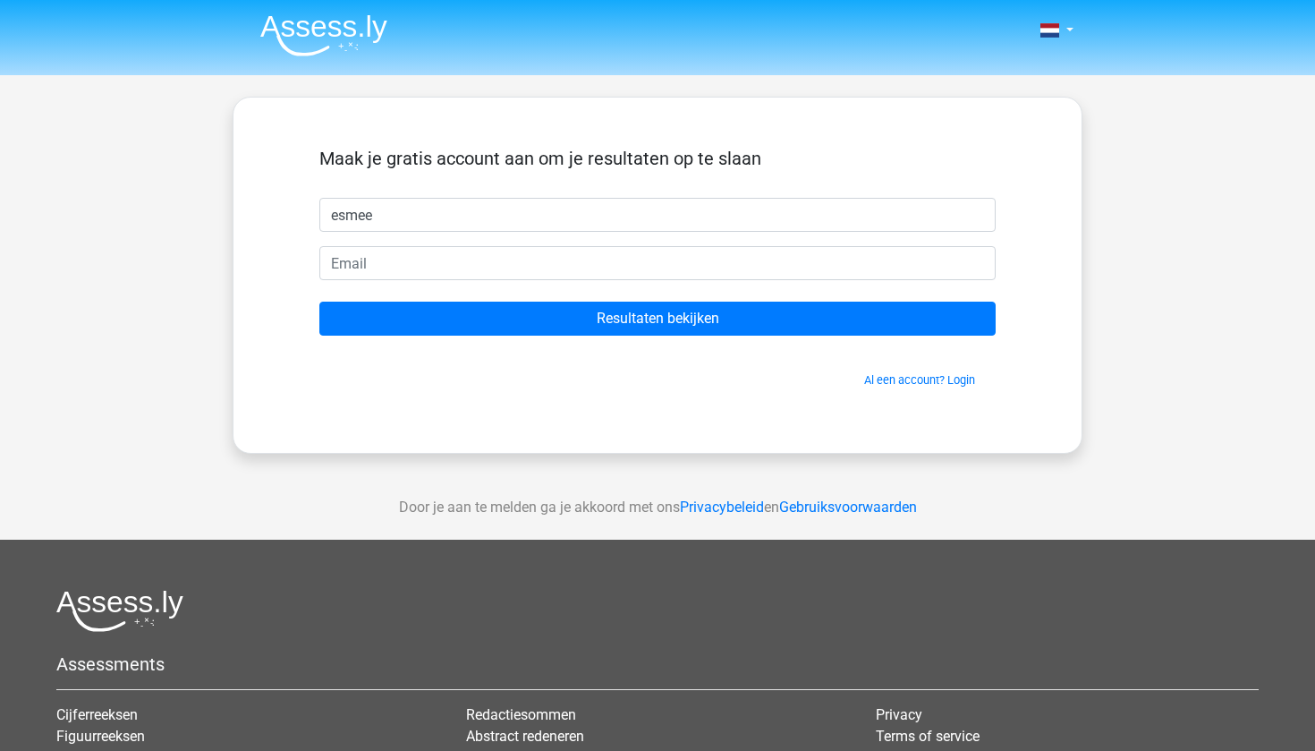
type input "esmee"
click at [508, 242] on form "Maak je gratis account aan om je resultaten op te slaan esmee Resultaten bekijk…" at bounding box center [657, 268] width 676 height 241
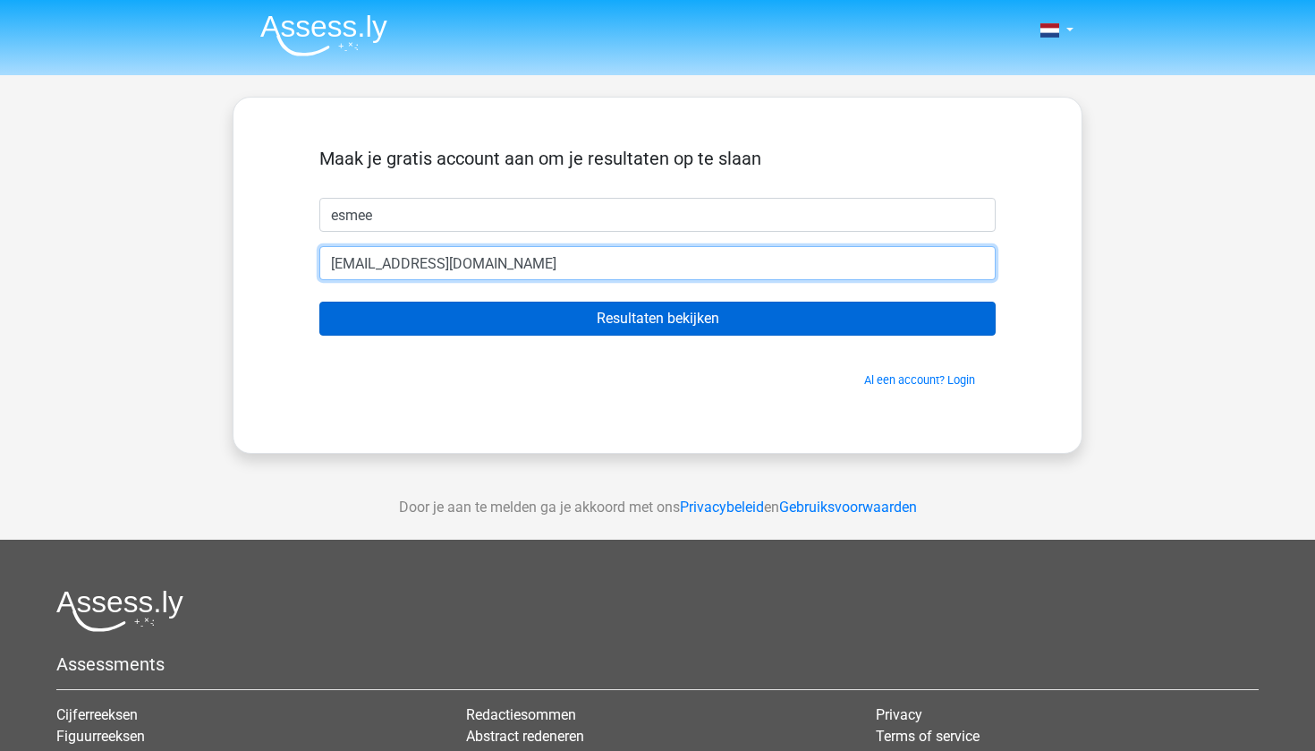
type input "esmeekip@gmail.com"
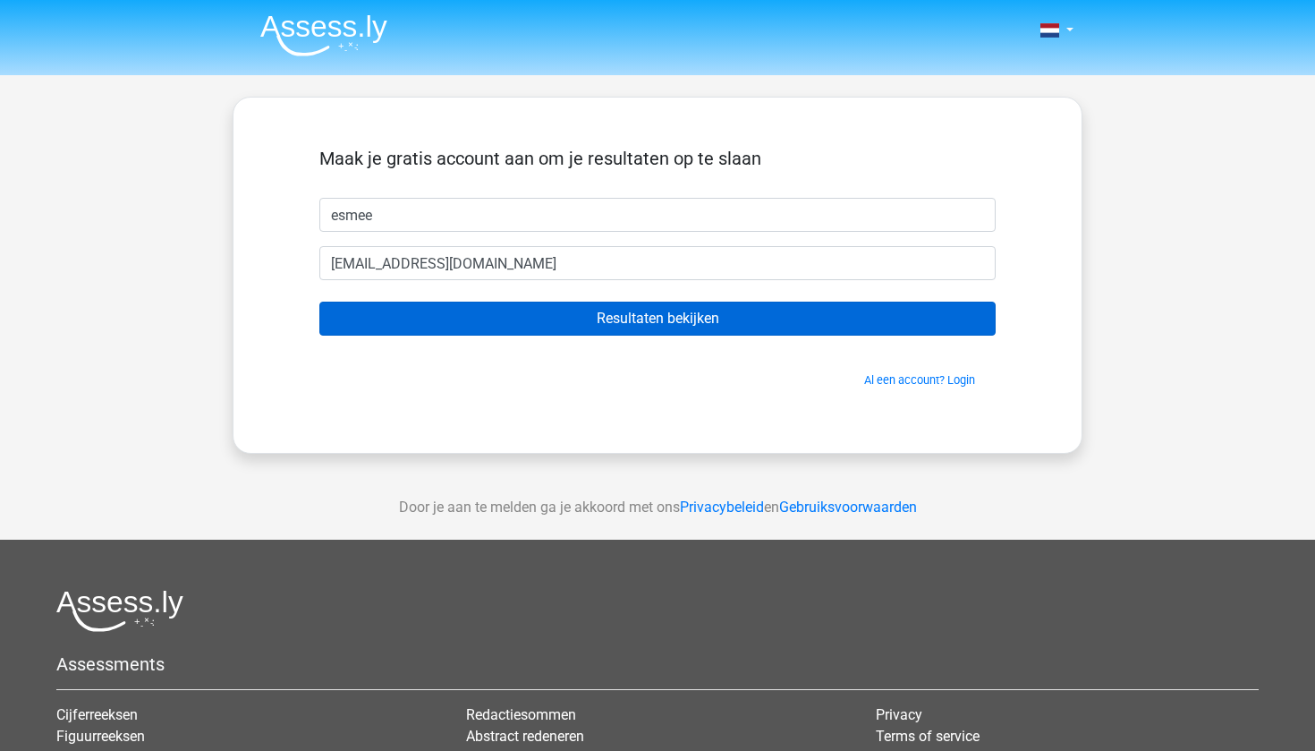
click at [649, 322] on input "Resultaten bekijken" at bounding box center [657, 318] width 676 height 34
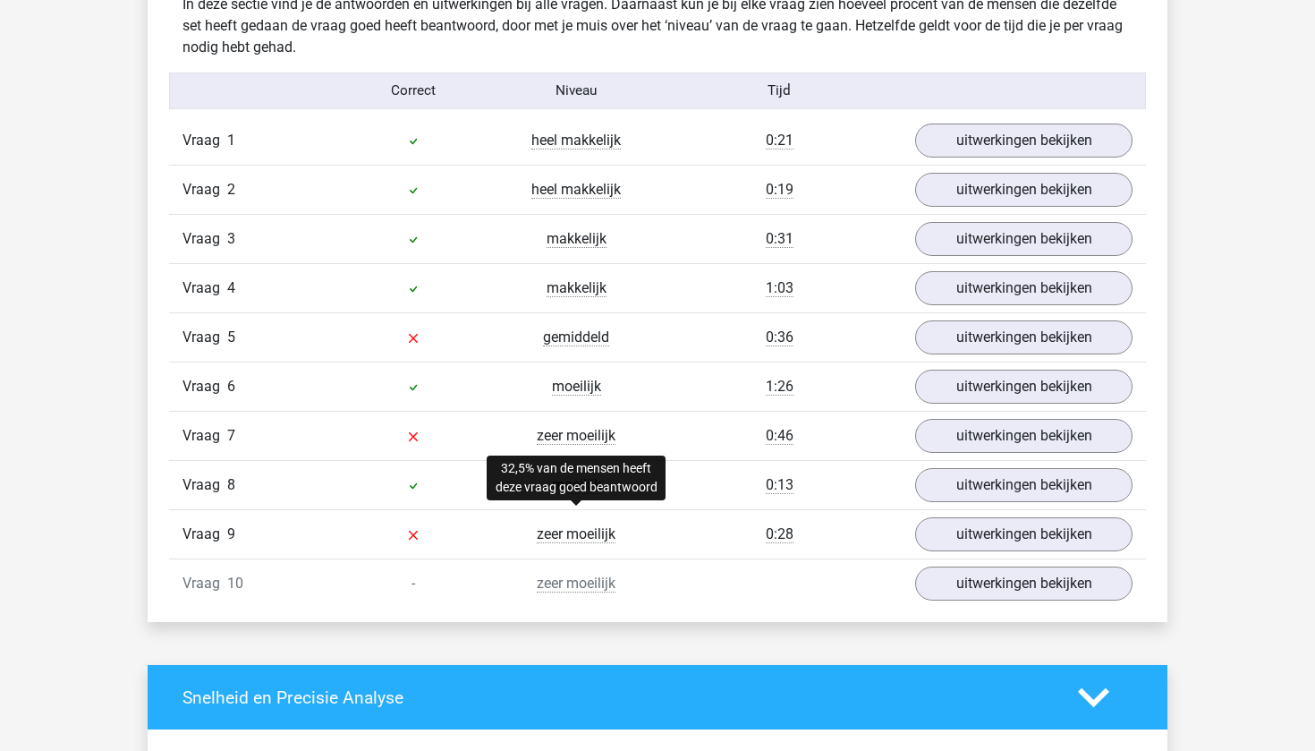
scroll to position [1431, 0]
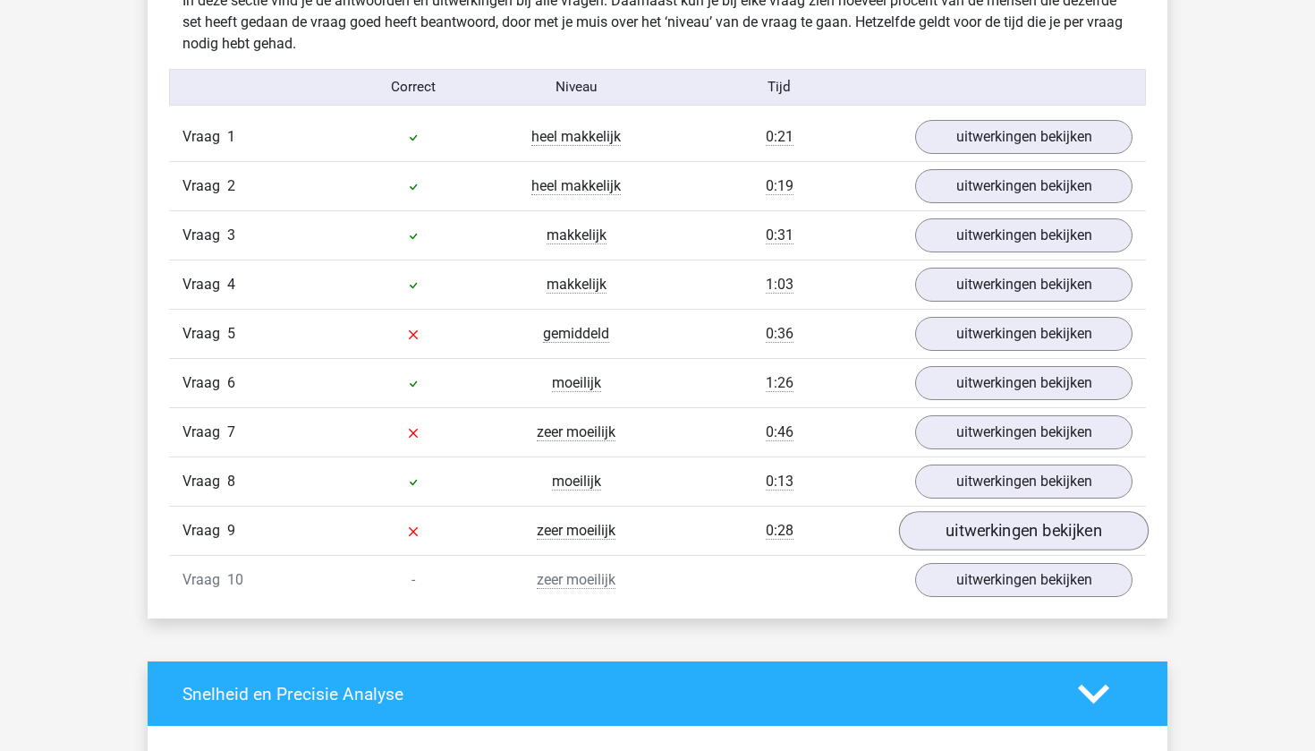
click at [953, 532] on link "uitwerkingen bekijken" at bounding box center [1024, 530] width 250 height 39
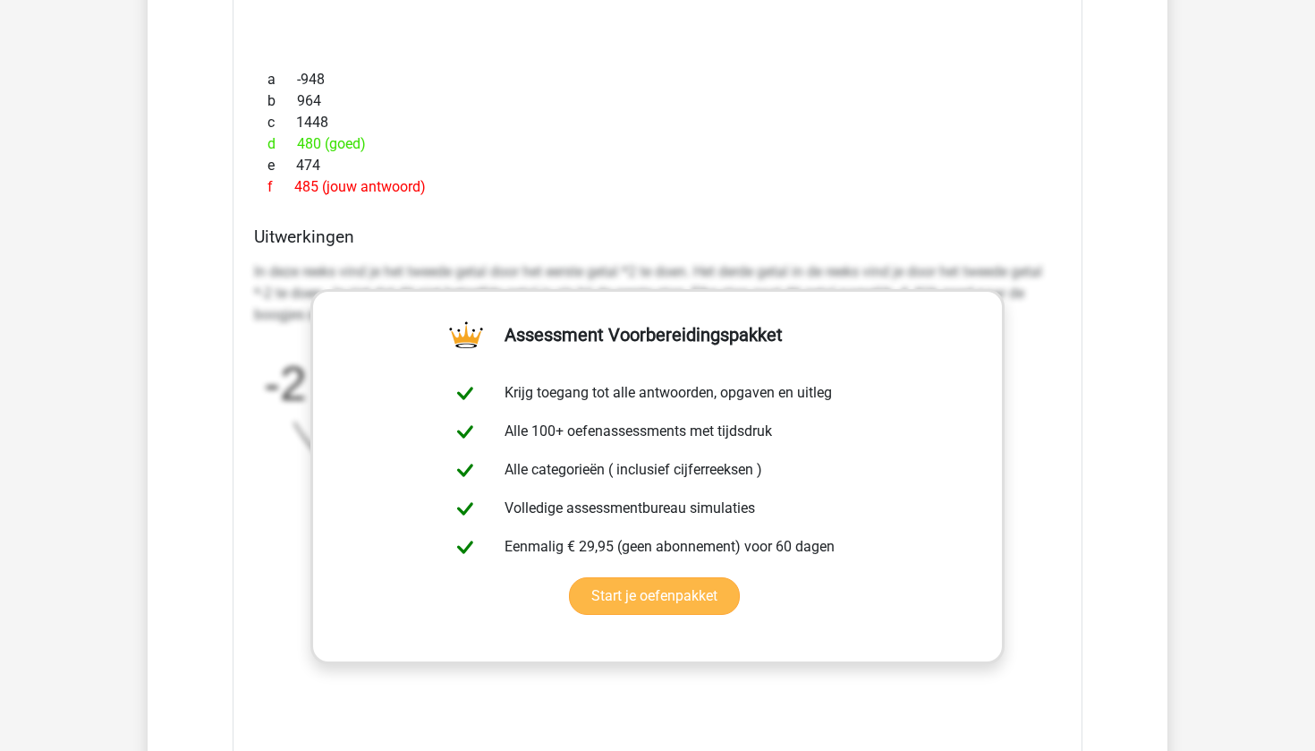
scroll to position [2168, 0]
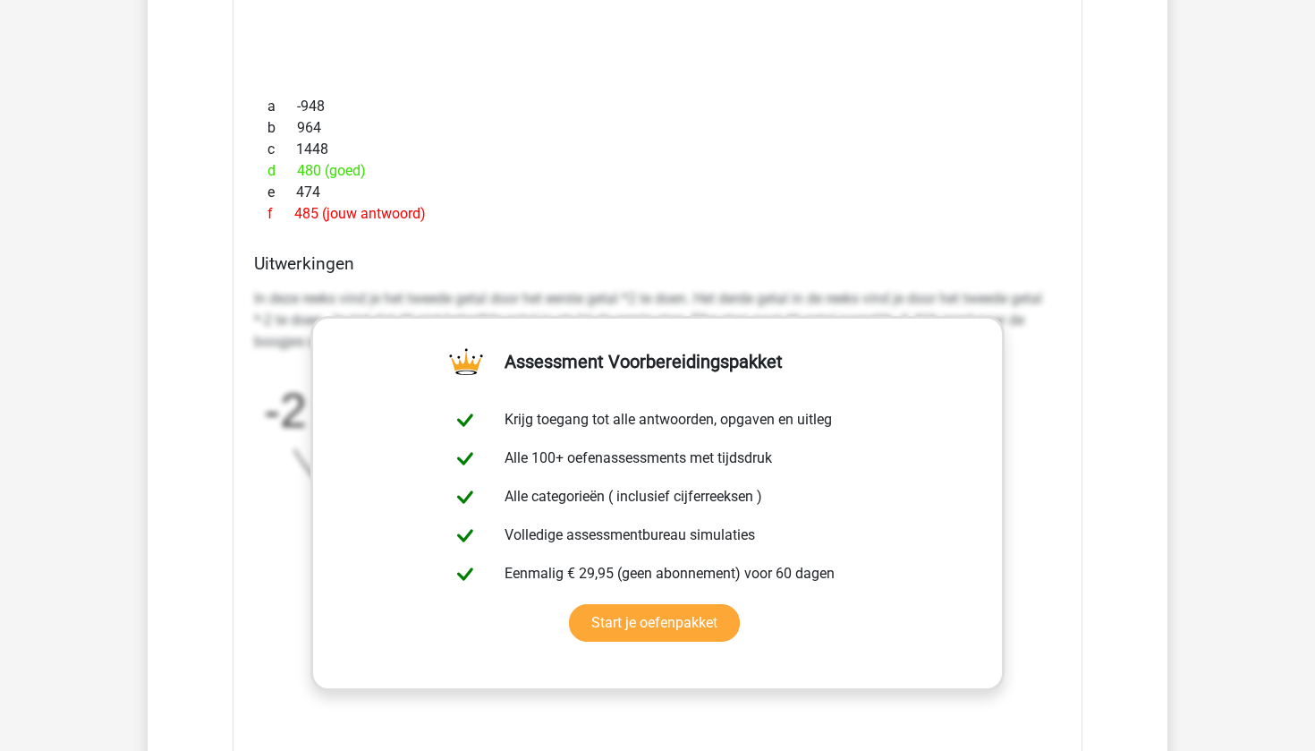
click at [752, 292] on p "In deze reeks vind je het tweede getal door het eerste getal *2 te doen. Het de…" at bounding box center [657, 320] width 807 height 64
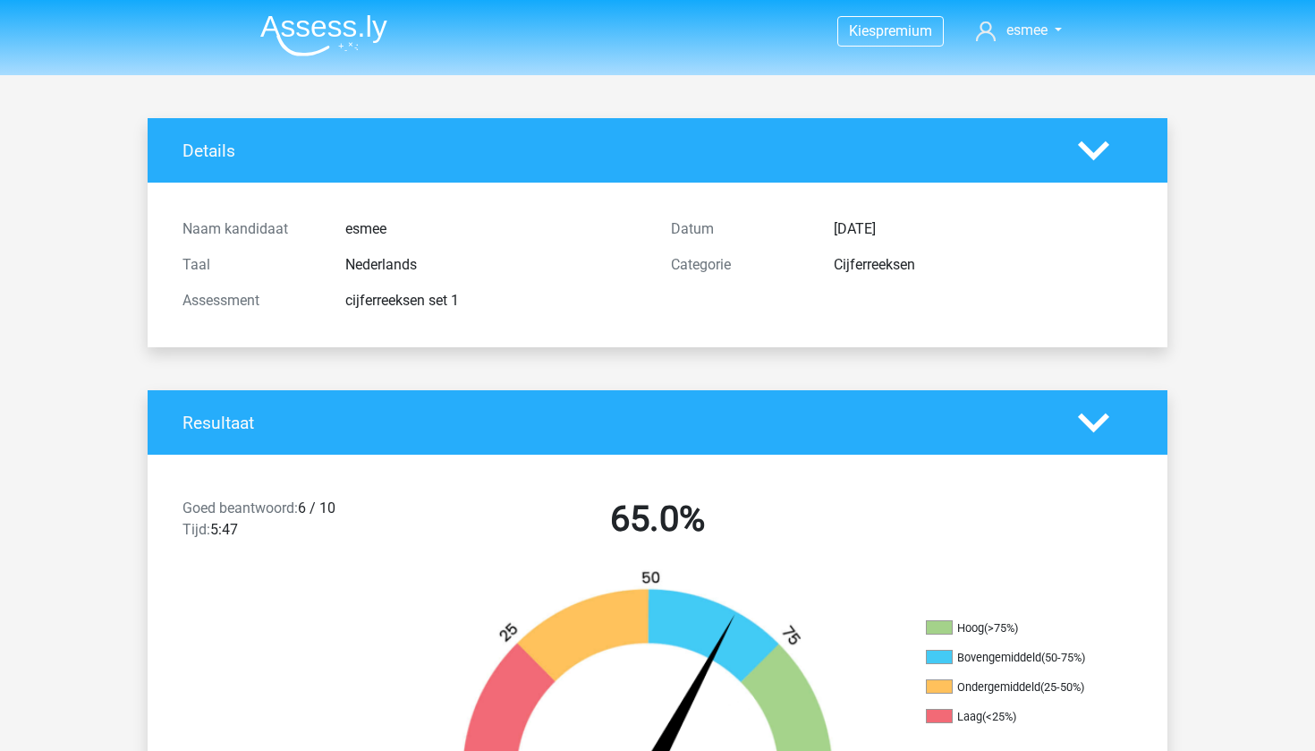
scroll to position [0, 0]
click at [286, 37] on img at bounding box center [323, 35] width 127 height 42
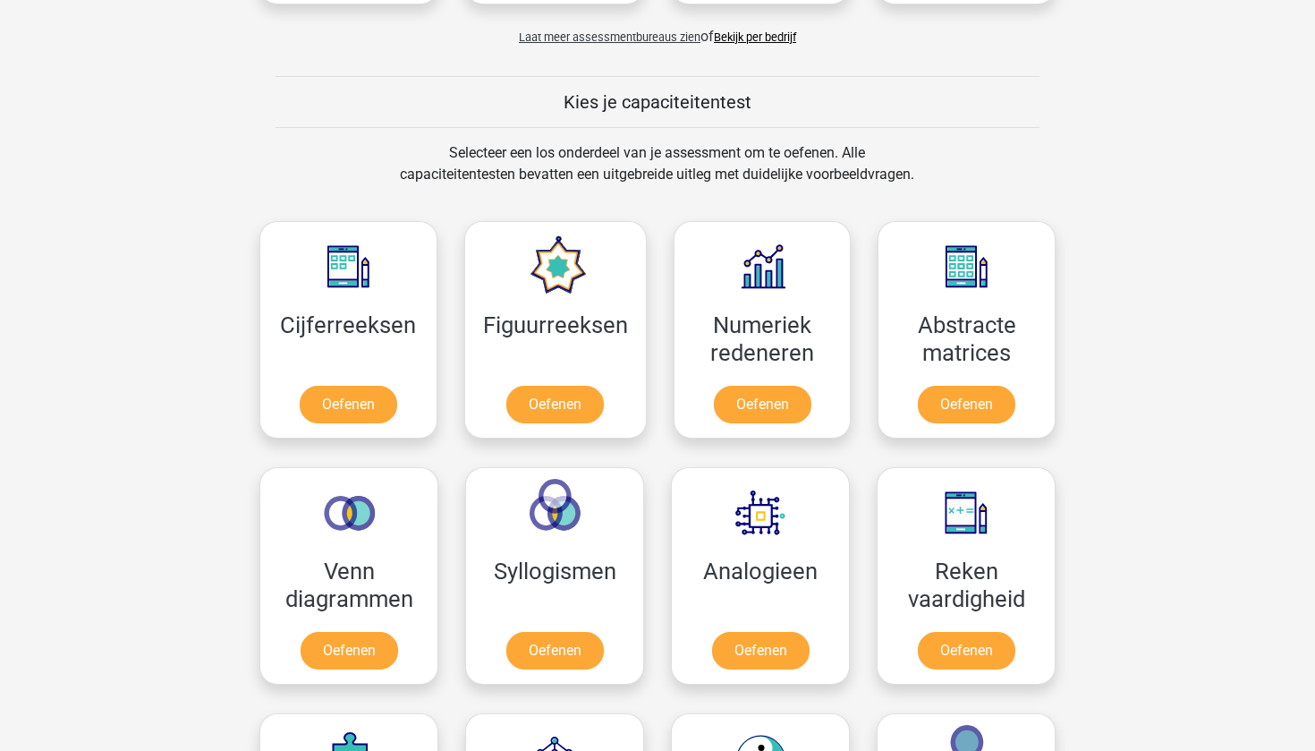
scroll to position [619, 0]
click at [534, 410] on link "Oefenen" at bounding box center [555, 406] width 102 height 39
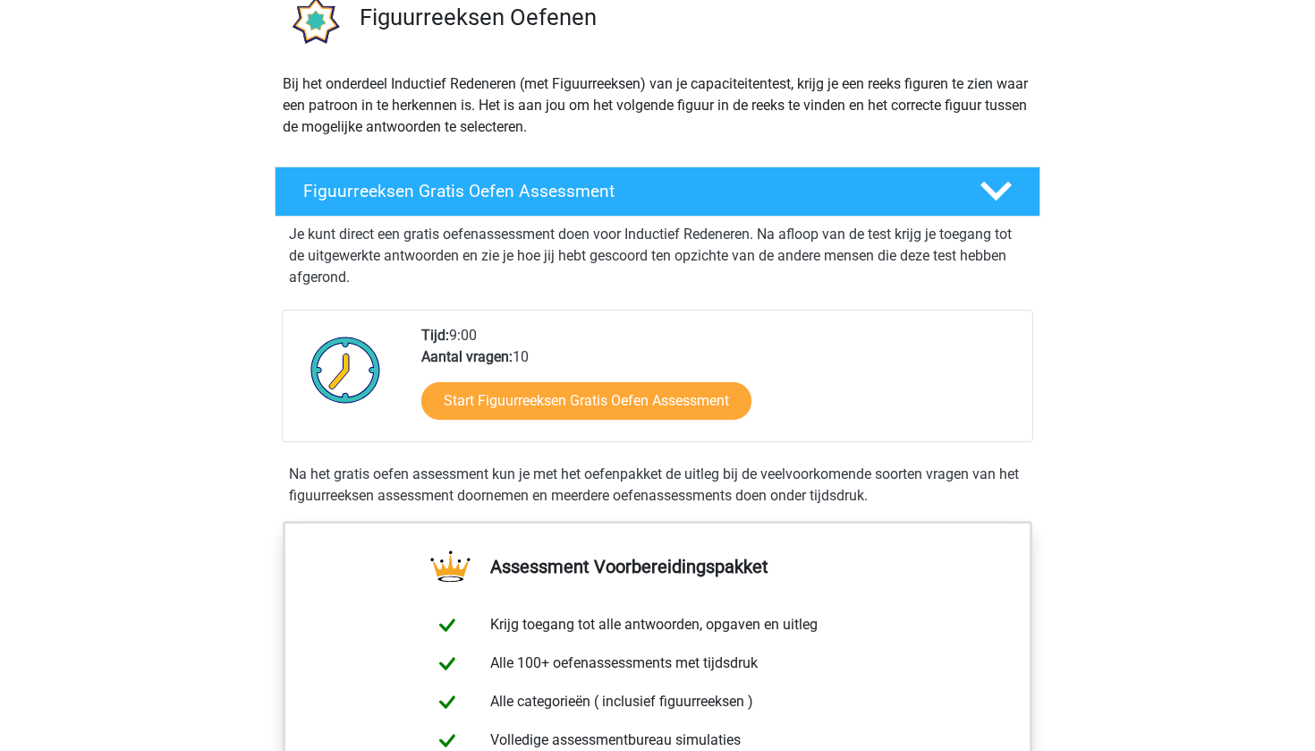
scroll to position [150, 0]
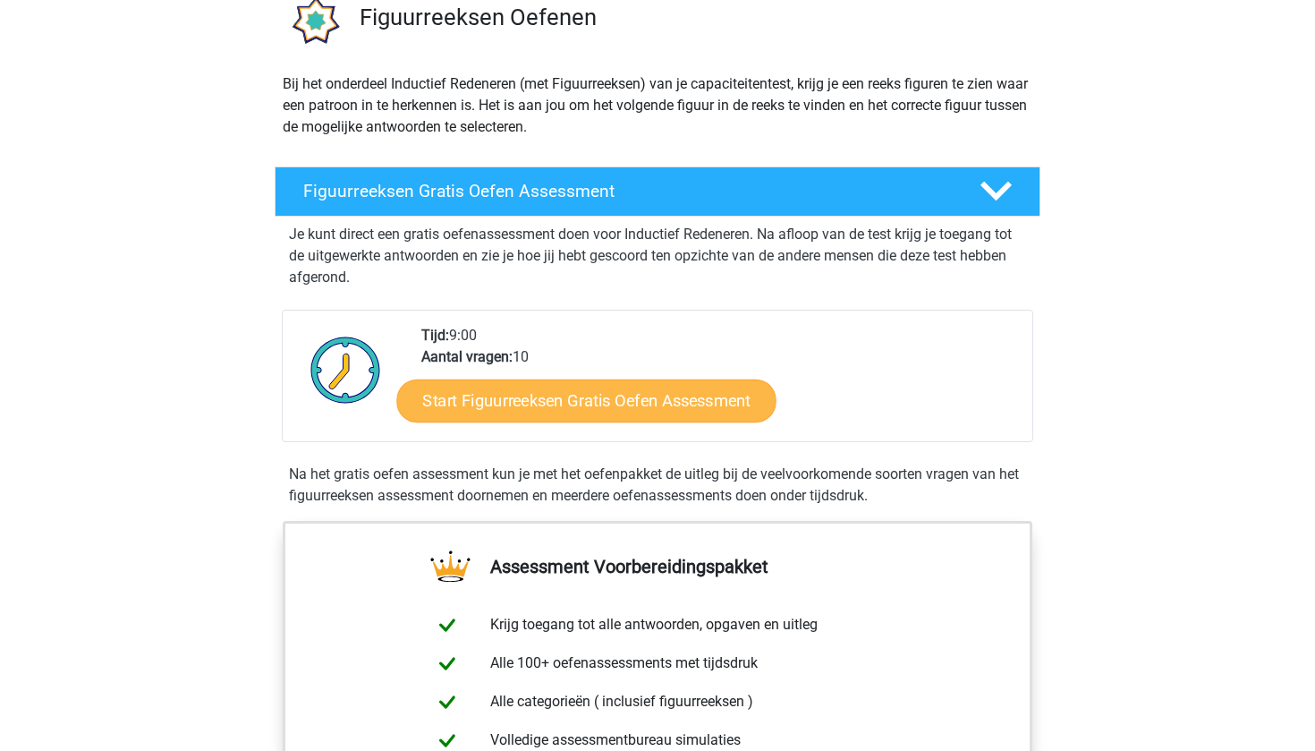
click at [534, 410] on link "Start Figuurreeksen Gratis Oefen Assessment" at bounding box center [586, 399] width 379 height 43
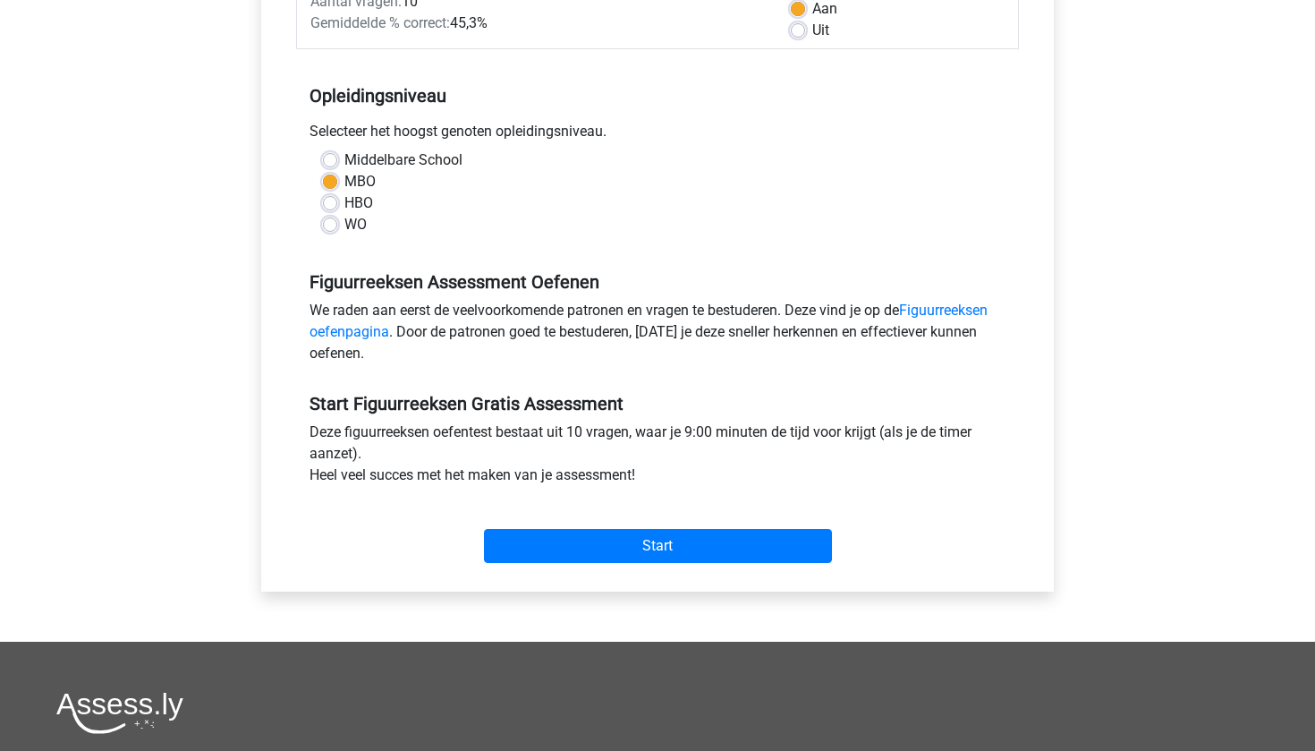
scroll to position [303, 0]
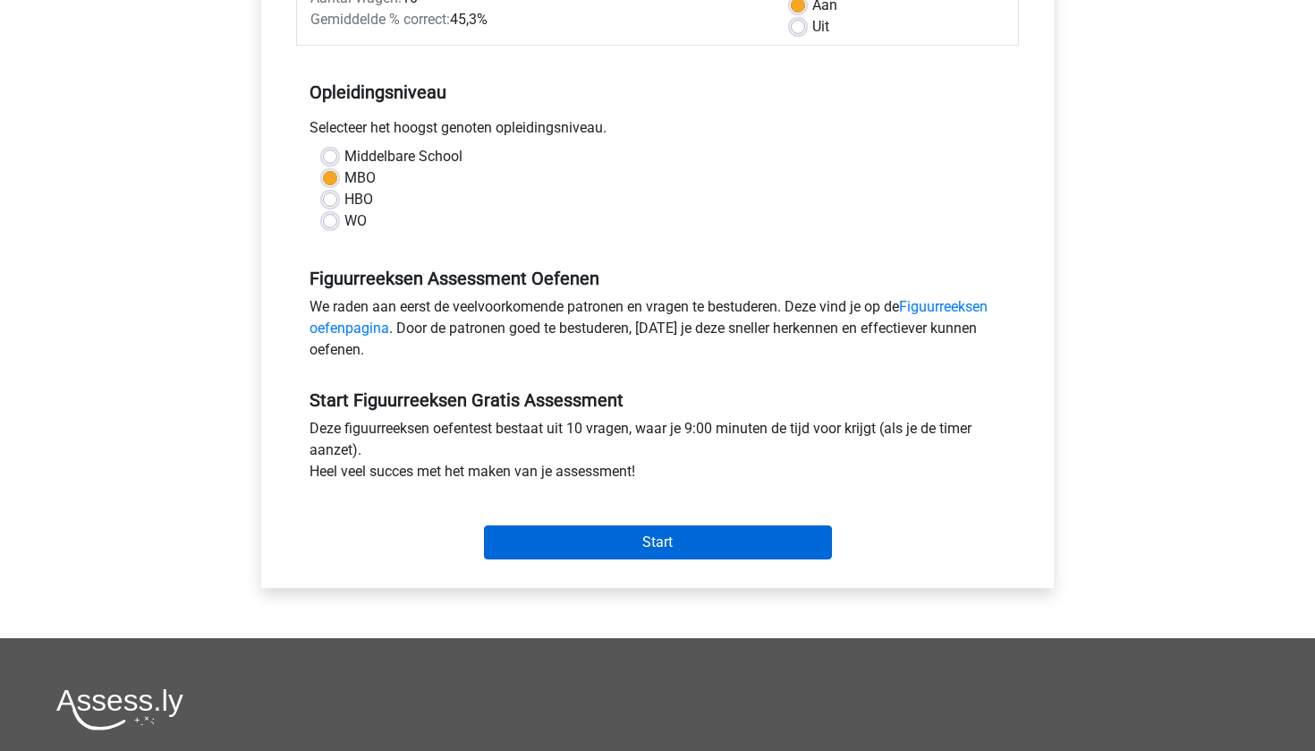
click at [522, 538] on input "Start" at bounding box center [658, 542] width 348 height 34
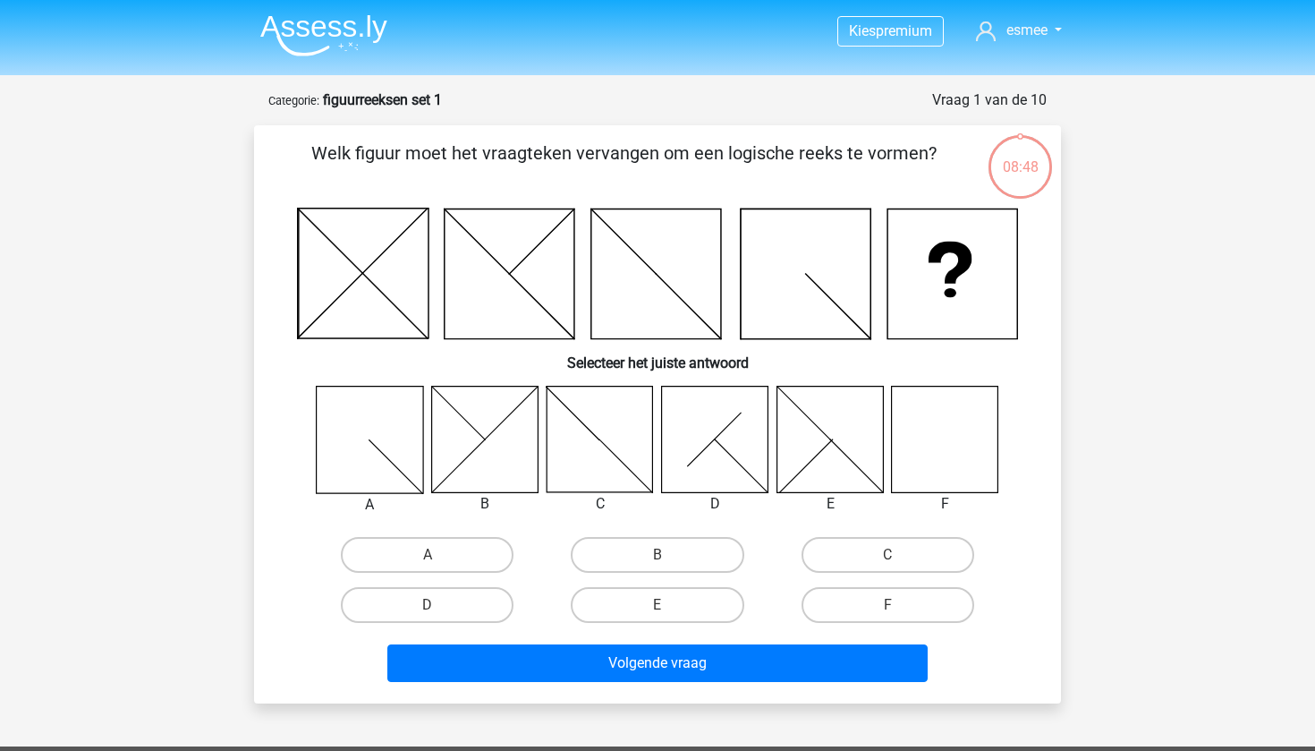
click at [936, 420] on icon at bounding box center [945, 439] width 106 height 106
click at [837, 603] on label "F" at bounding box center [888, 605] width 173 height 36
click at [887, 605] on input "F" at bounding box center [893, 611] width 12 height 12
radio input "true"
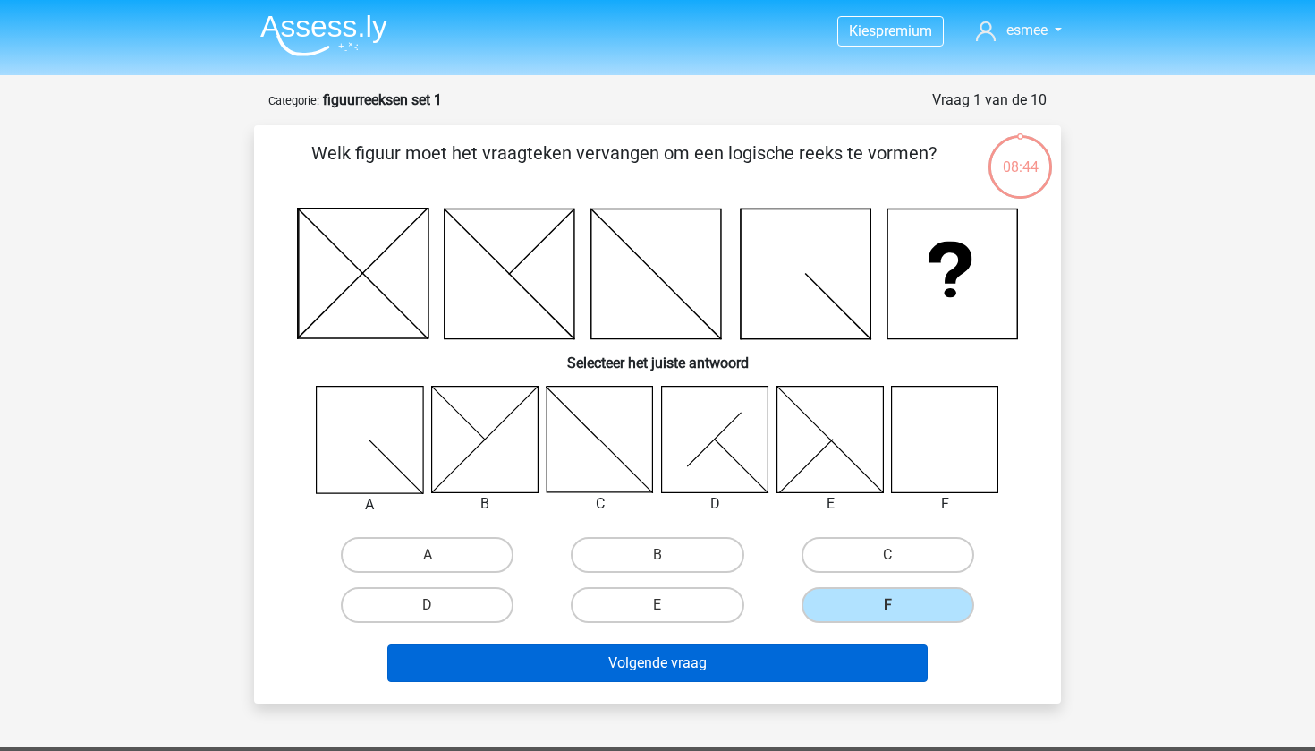
click at [783, 665] on button "Volgende vraag" at bounding box center [657, 663] width 541 height 38
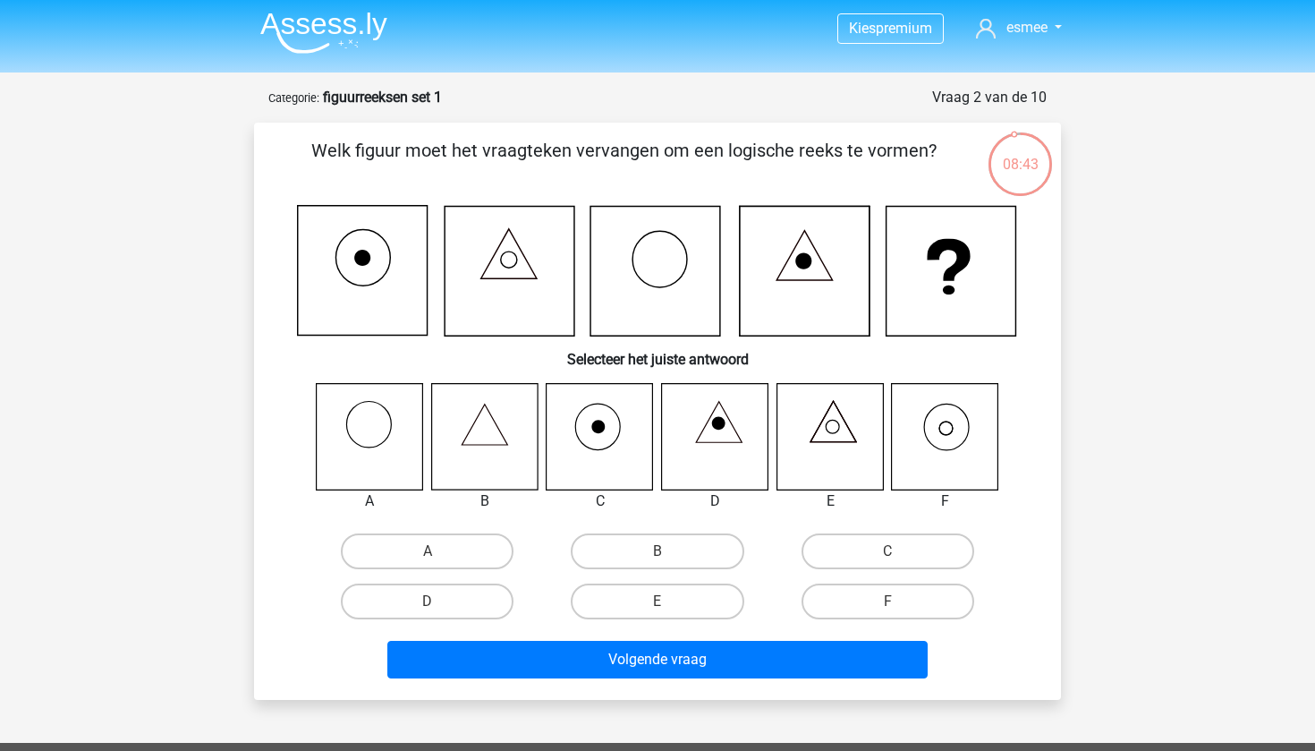
scroll to position [2, 0]
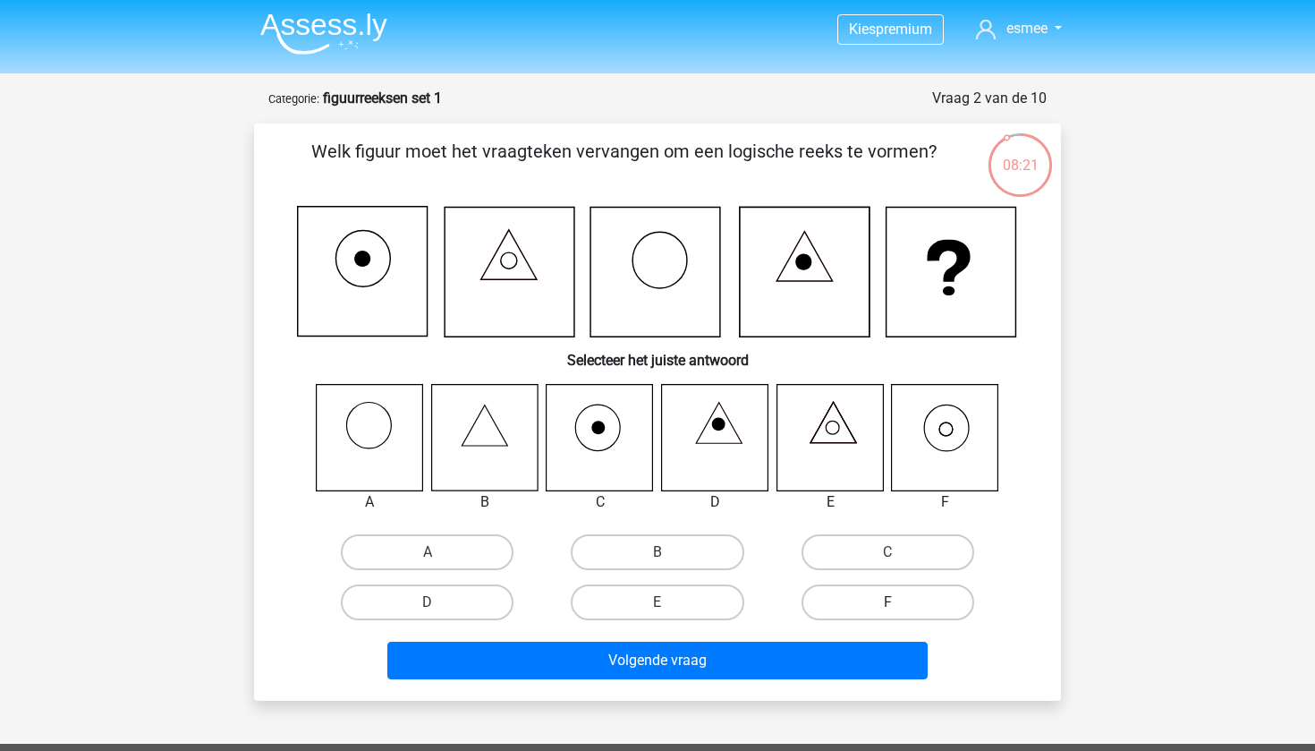
click at [855, 610] on label "F" at bounding box center [888, 602] width 173 height 36
click at [887, 610] on input "F" at bounding box center [893, 608] width 12 height 12
radio input "true"
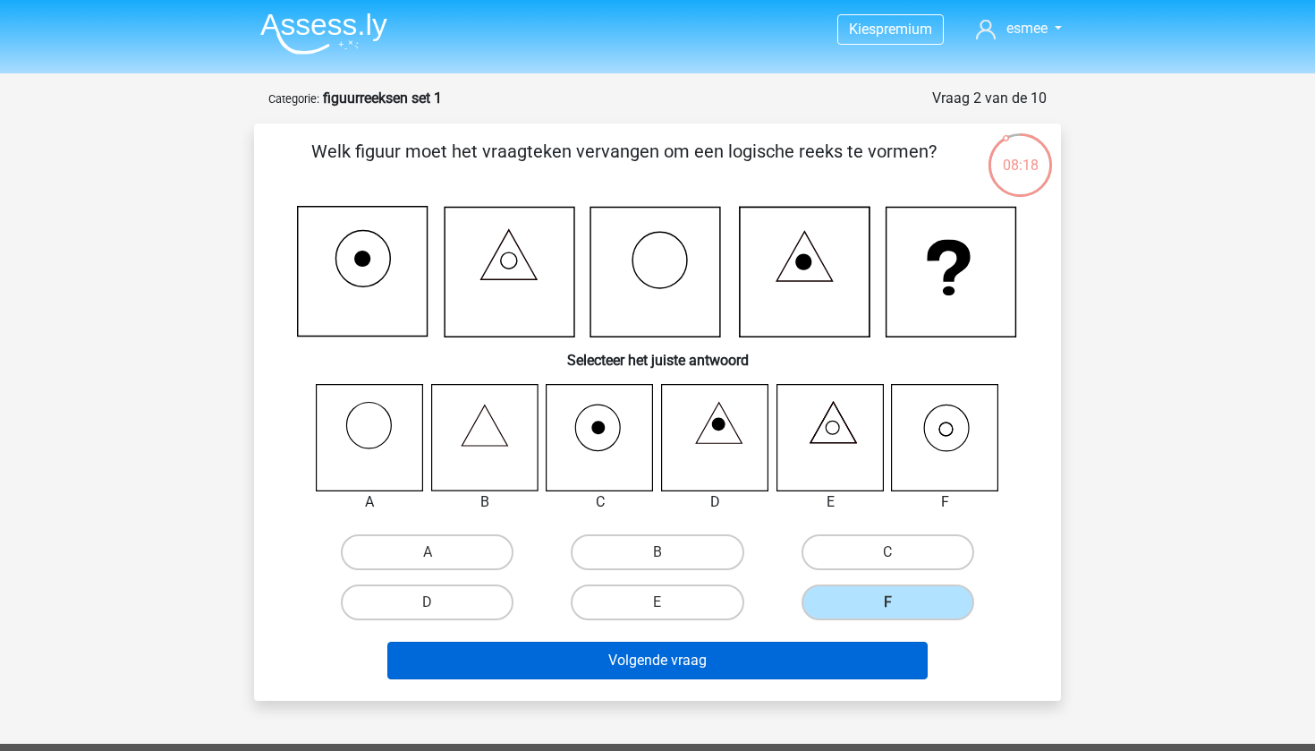
click at [814, 662] on button "Volgende vraag" at bounding box center [657, 660] width 541 height 38
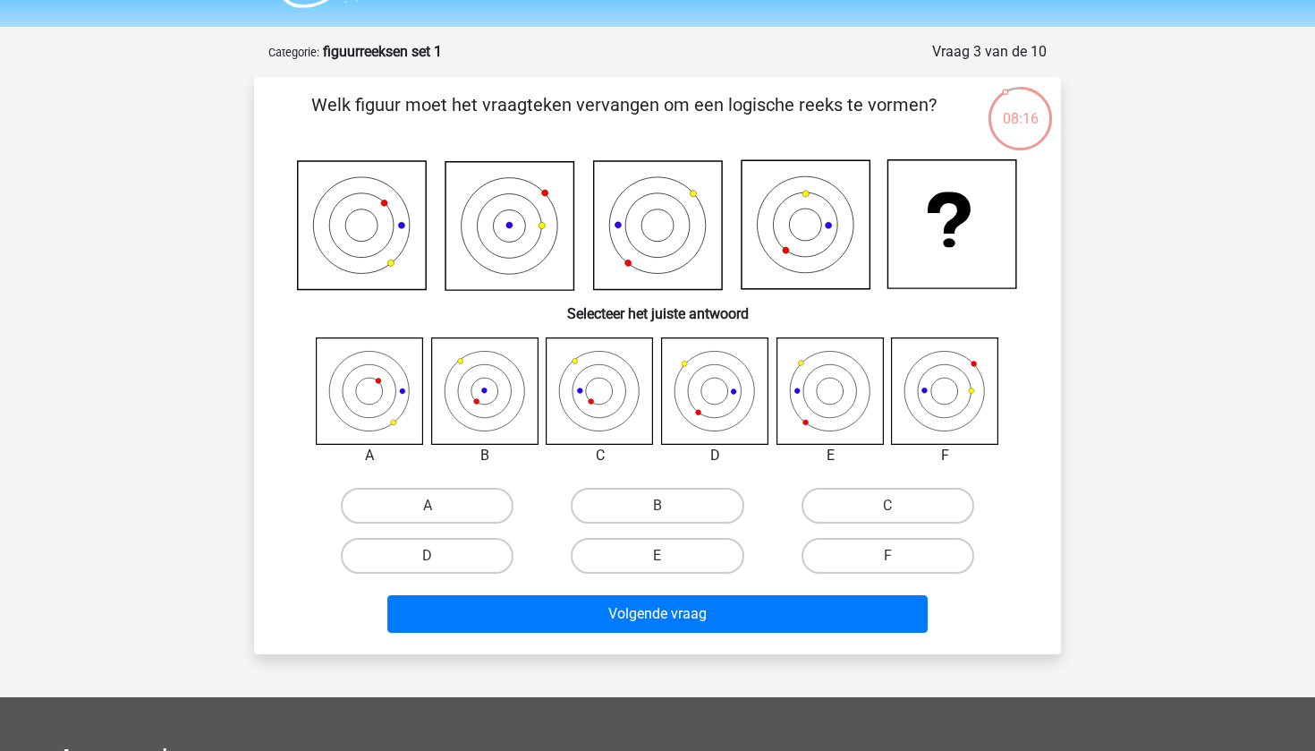
scroll to position [23, 0]
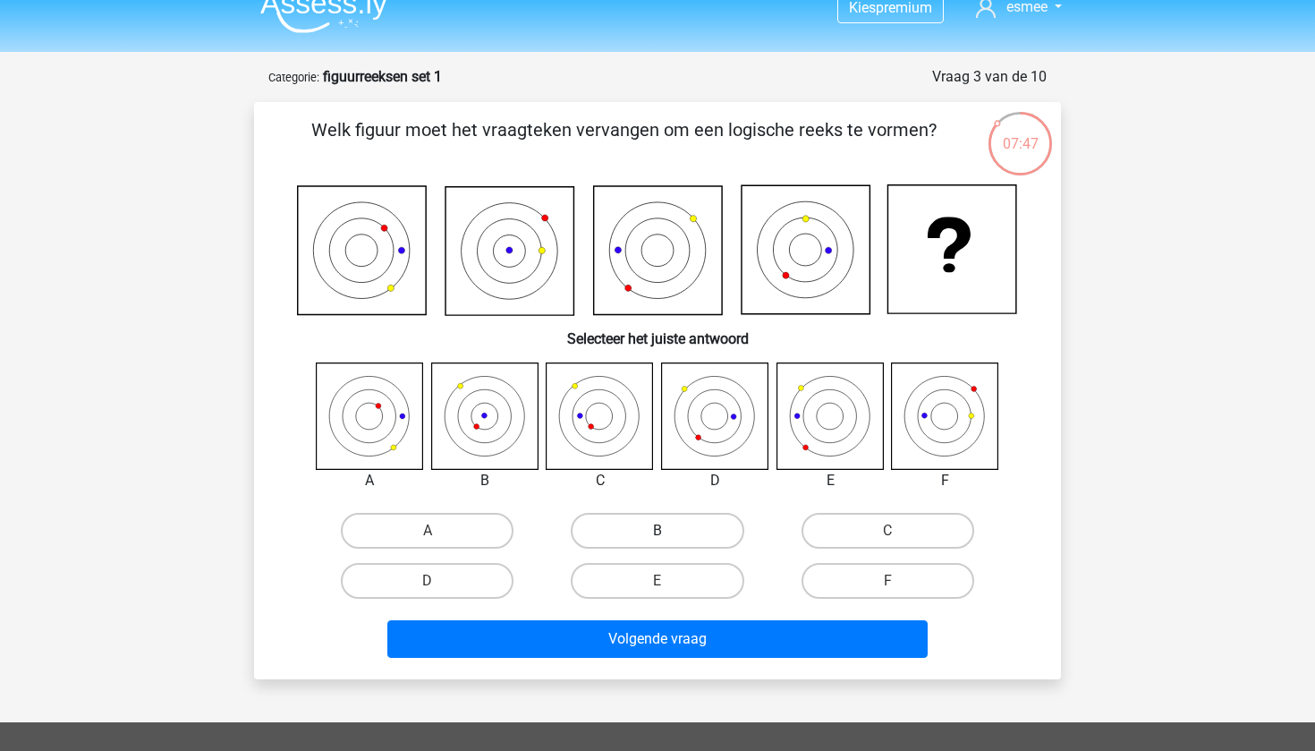
click at [708, 528] on label "B" at bounding box center [657, 531] width 173 height 36
click at [669, 530] on input "B" at bounding box center [663, 536] width 12 height 12
radio input "true"
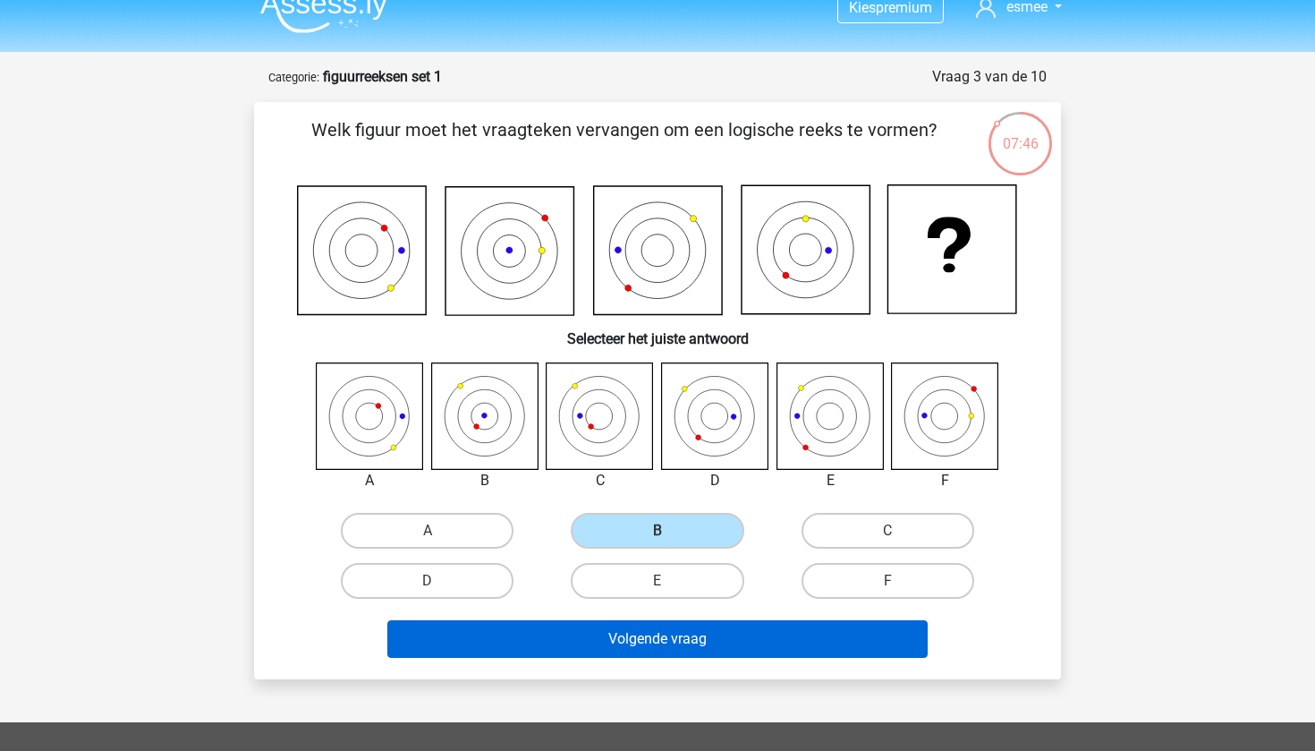
click at [680, 626] on button "Volgende vraag" at bounding box center [657, 639] width 541 height 38
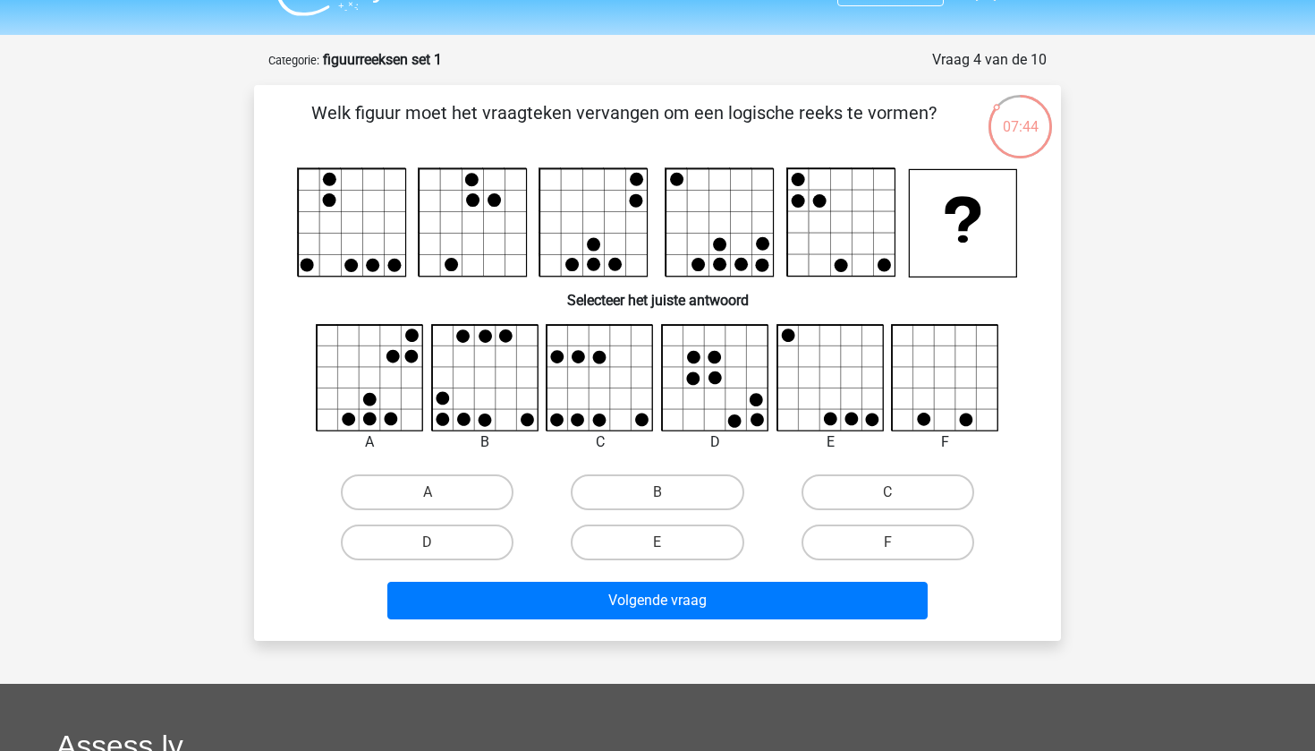
scroll to position [0, 0]
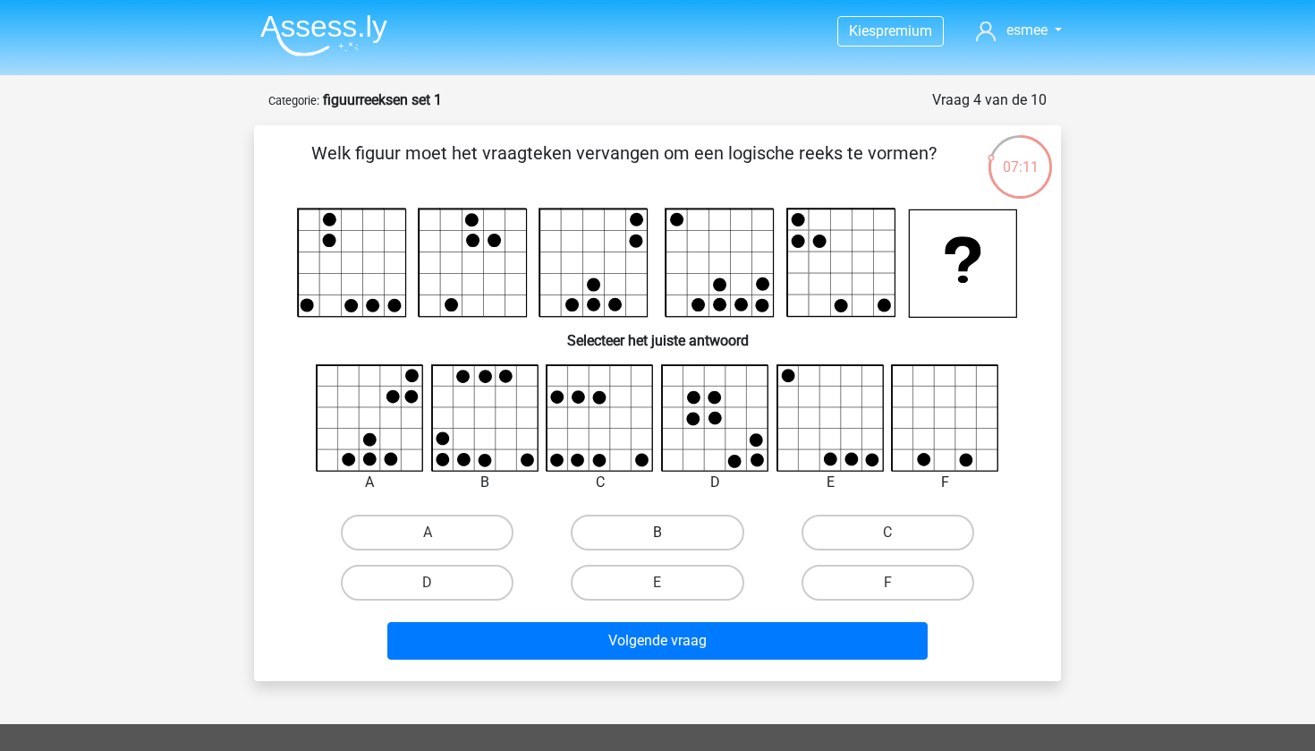
click at [689, 534] on label "B" at bounding box center [657, 532] width 173 height 36
click at [669, 534] on input "B" at bounding box center [663, 538] width 12 height 12
radio input "true"
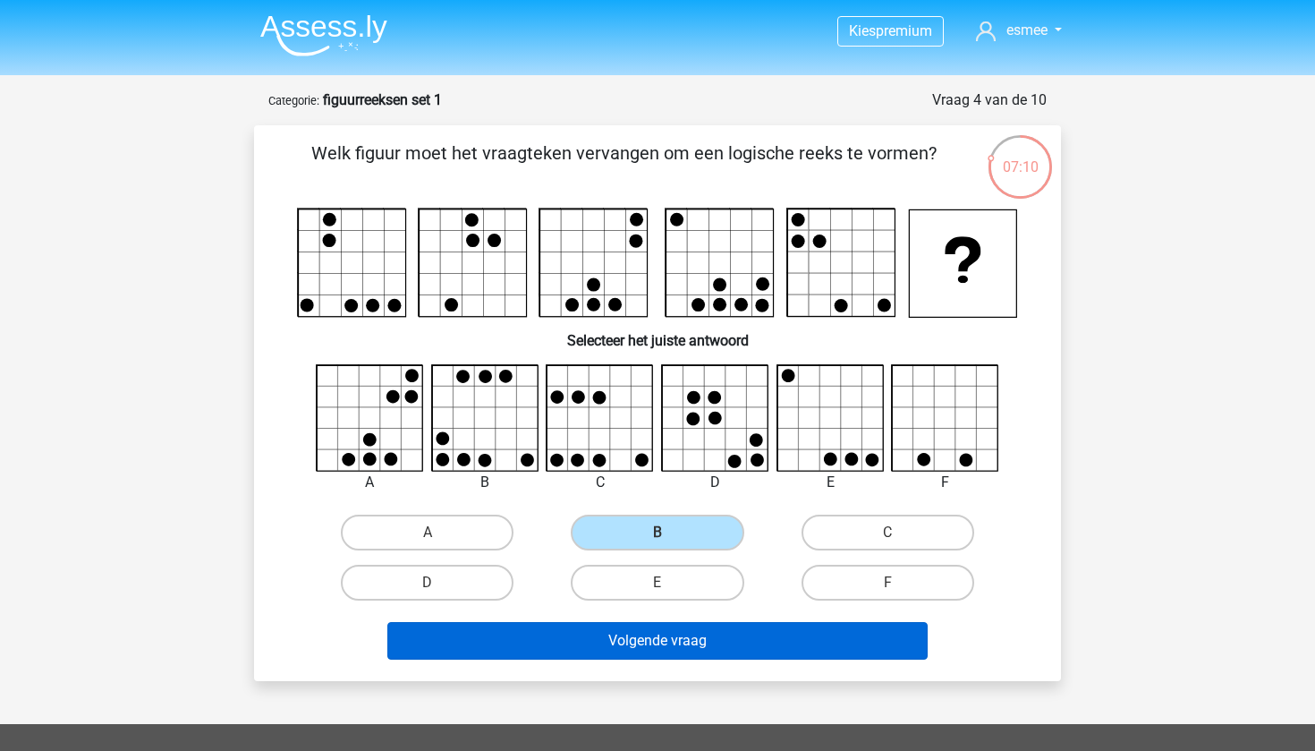
click at [683, 640] on button "Volgende vraag" at bounding box center [657, 641] width 541 height 38
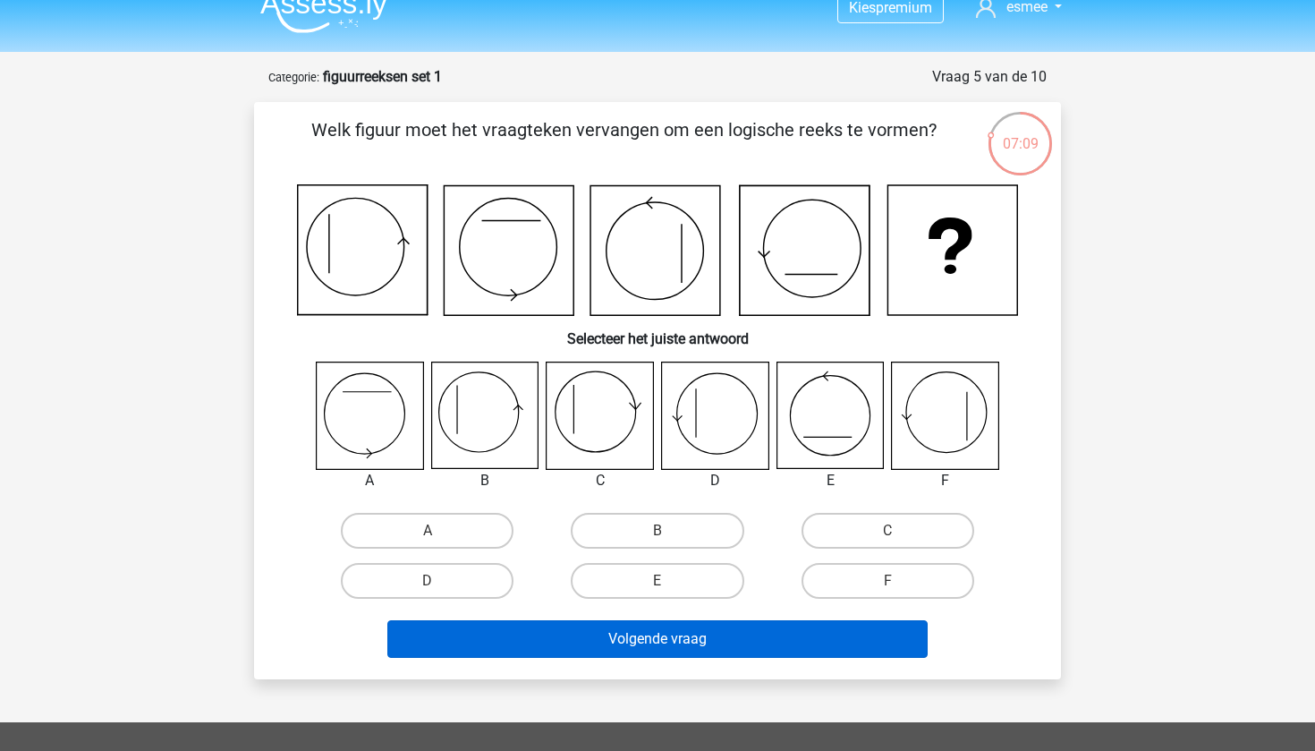
scroll to position [22, 0]
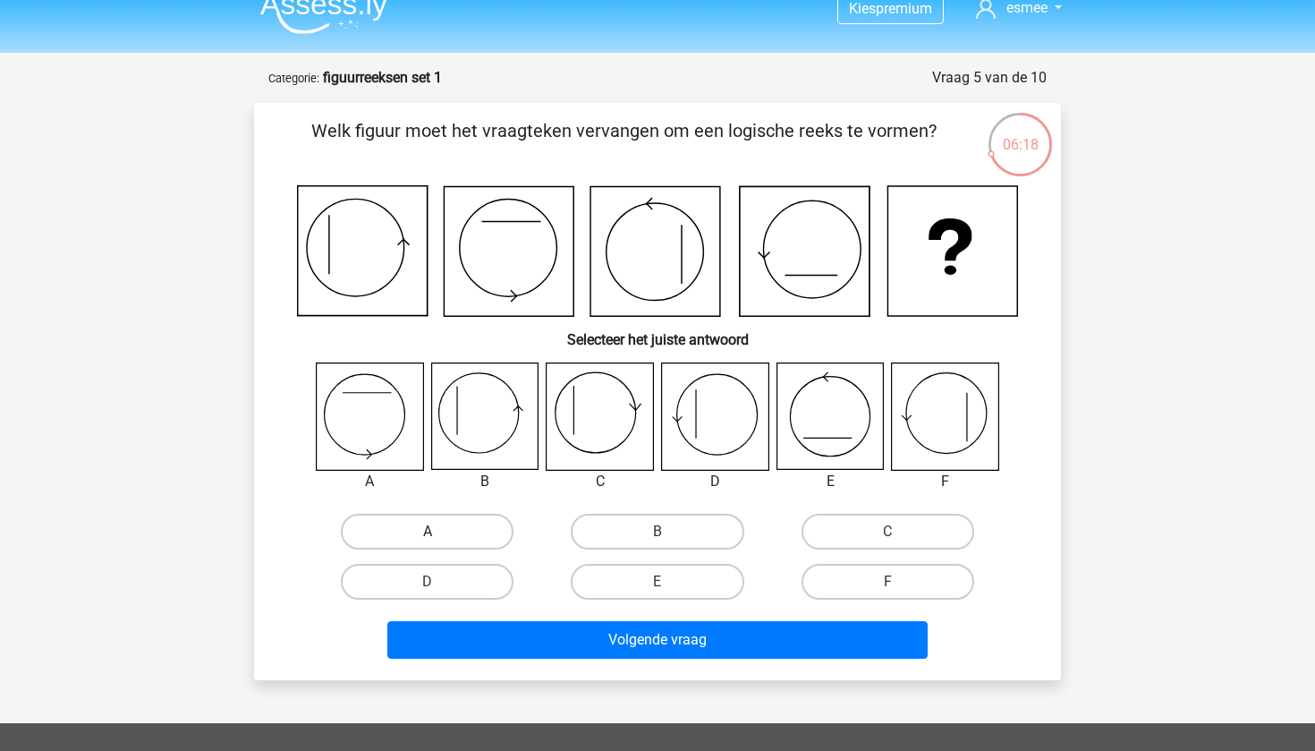
click at [479, 516] on label "A" at bounding box center [427, 531] width 173 height 36
click at [439, 531] on input "A" at bounding box center [434, 537] width 12 height 12
radio input "true"
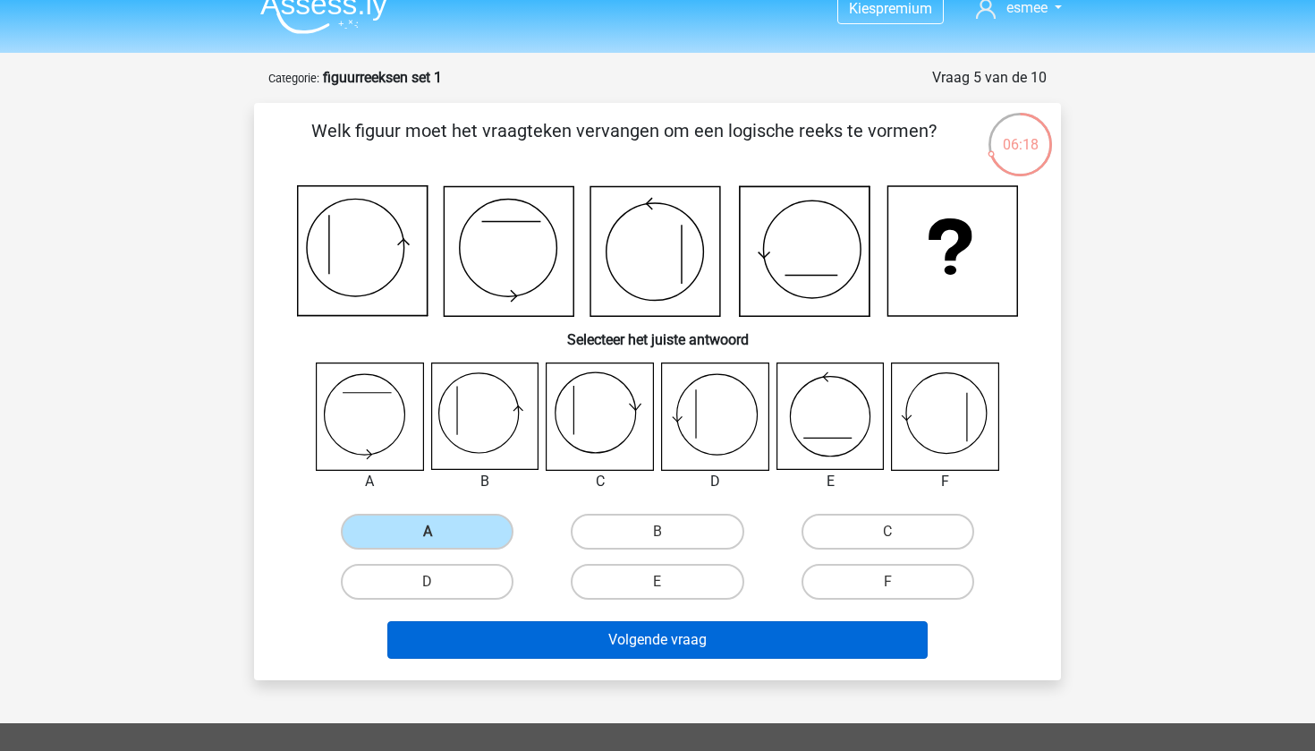
click at [521, 627] on button "Volgende vraag" at bounding box center [657, 640] width 541 height 38
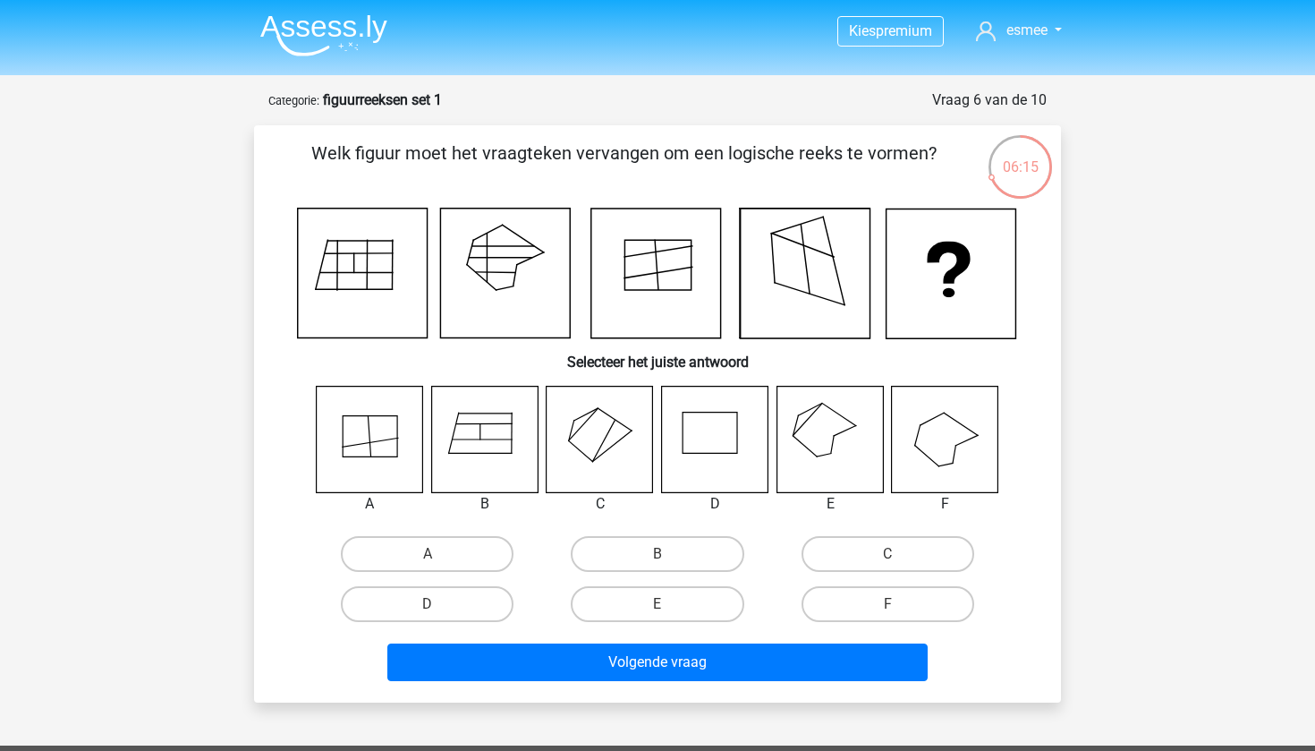
scroll to position [0, 0]
click at [621, 600] on label "E" at bounding box center [657, 604] width 173 height 36
click at [657, 604] on input "E" at bounding box center [663, 610] width 12 height 12
radio input "true"
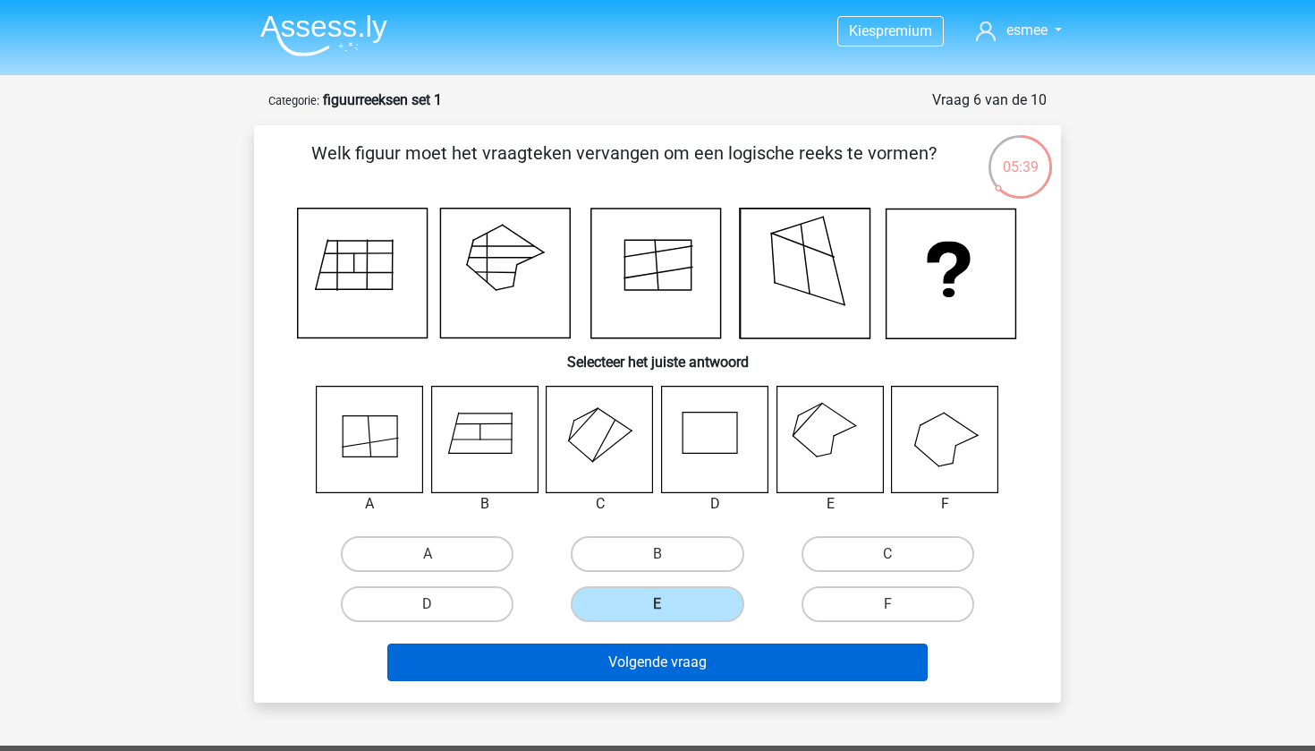
click at [653, 666] on button "Volgende vraag" at bounding box center [657, 662] width 541 height 38
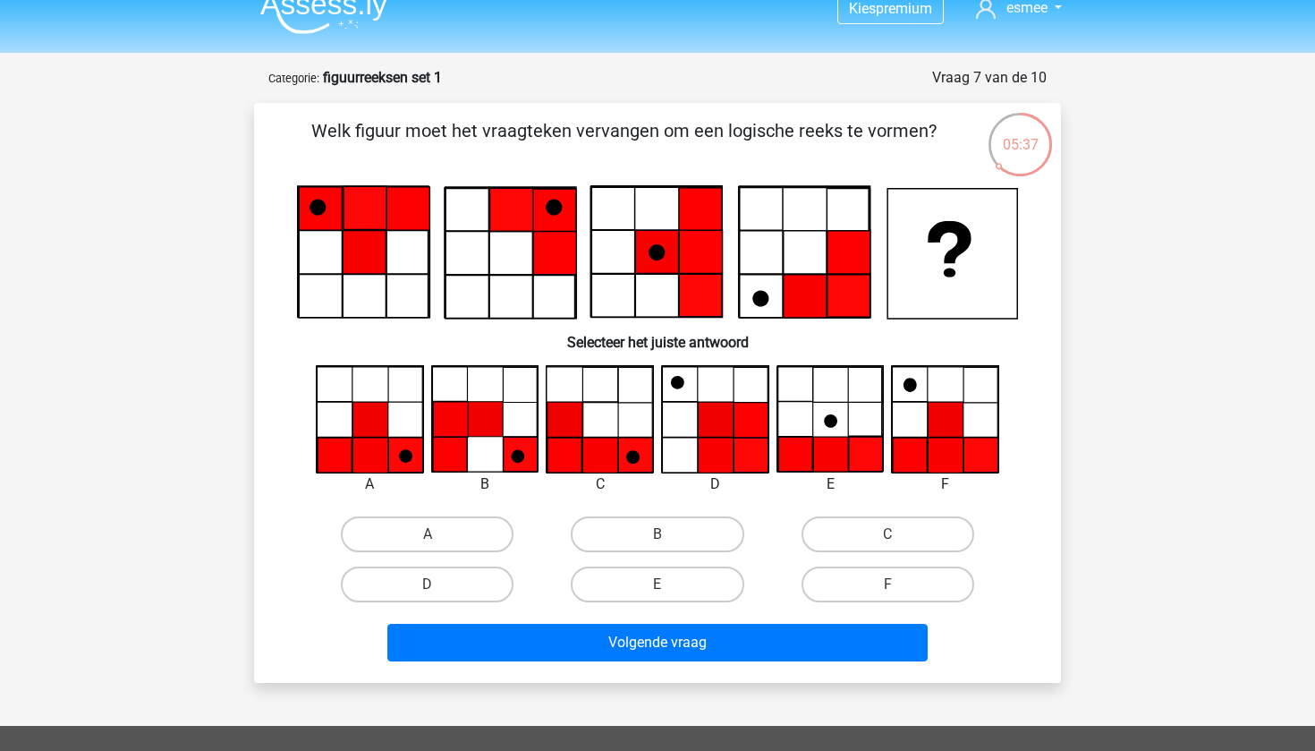
scroll to position [18, 0]
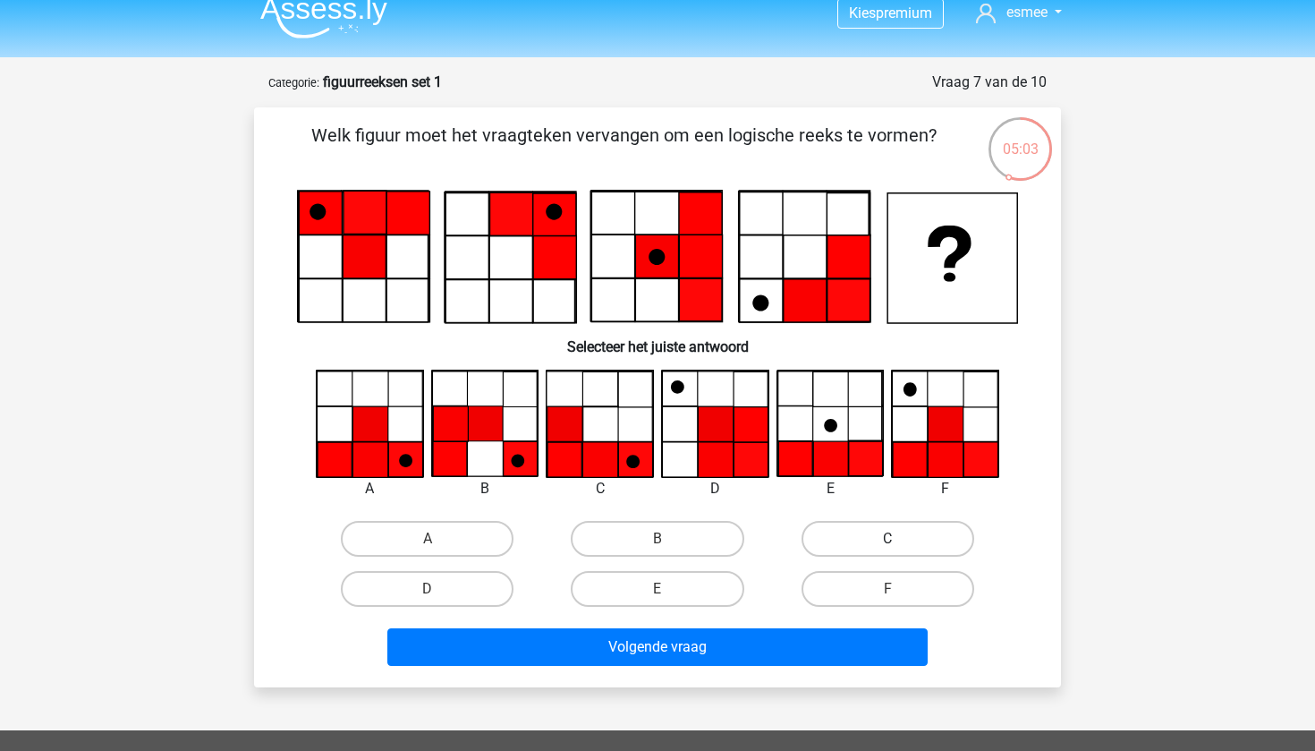
click at [836, 532] on label "C" at bounding box center [888, 539] width 173 height 36
click at [887, 539] on input "C" at bounding box center [893, 545] width 12 height 12
radio input "true"
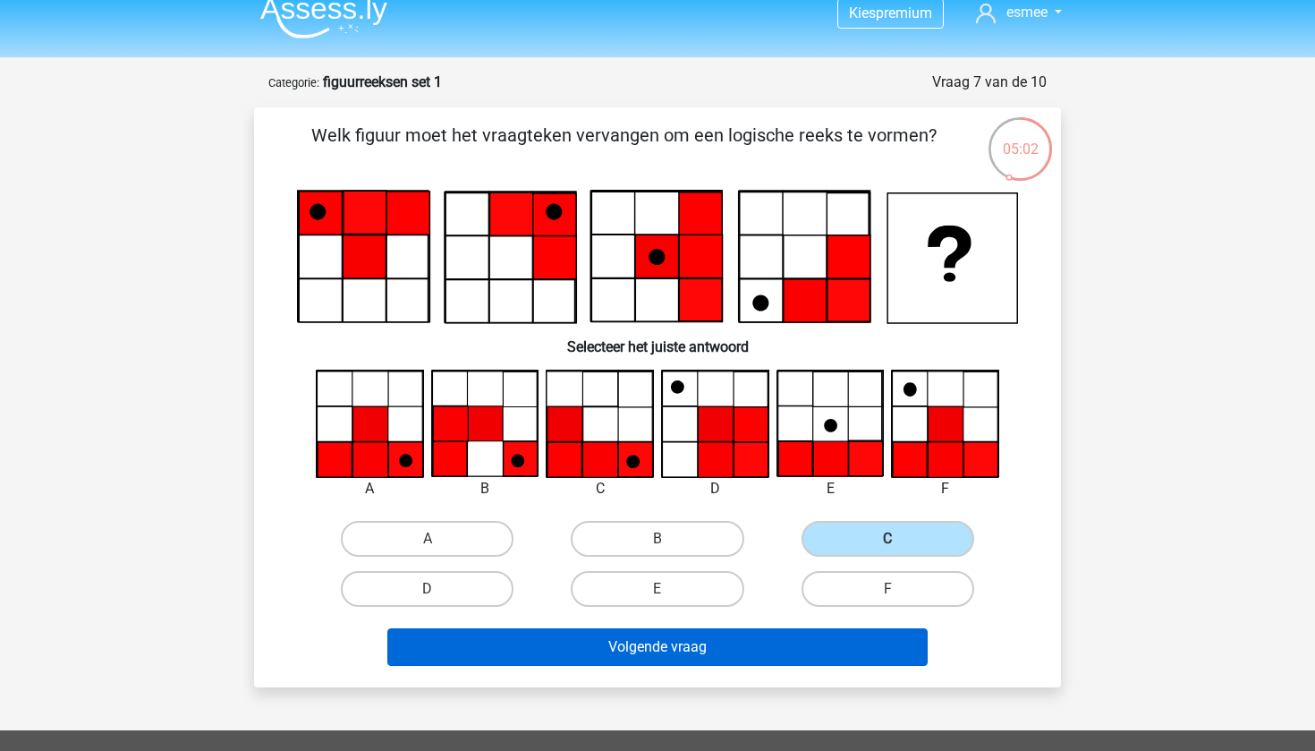
click at [728, 641] on button "Volgende vraag" at bounding box center [657, 647] width 541 height 38
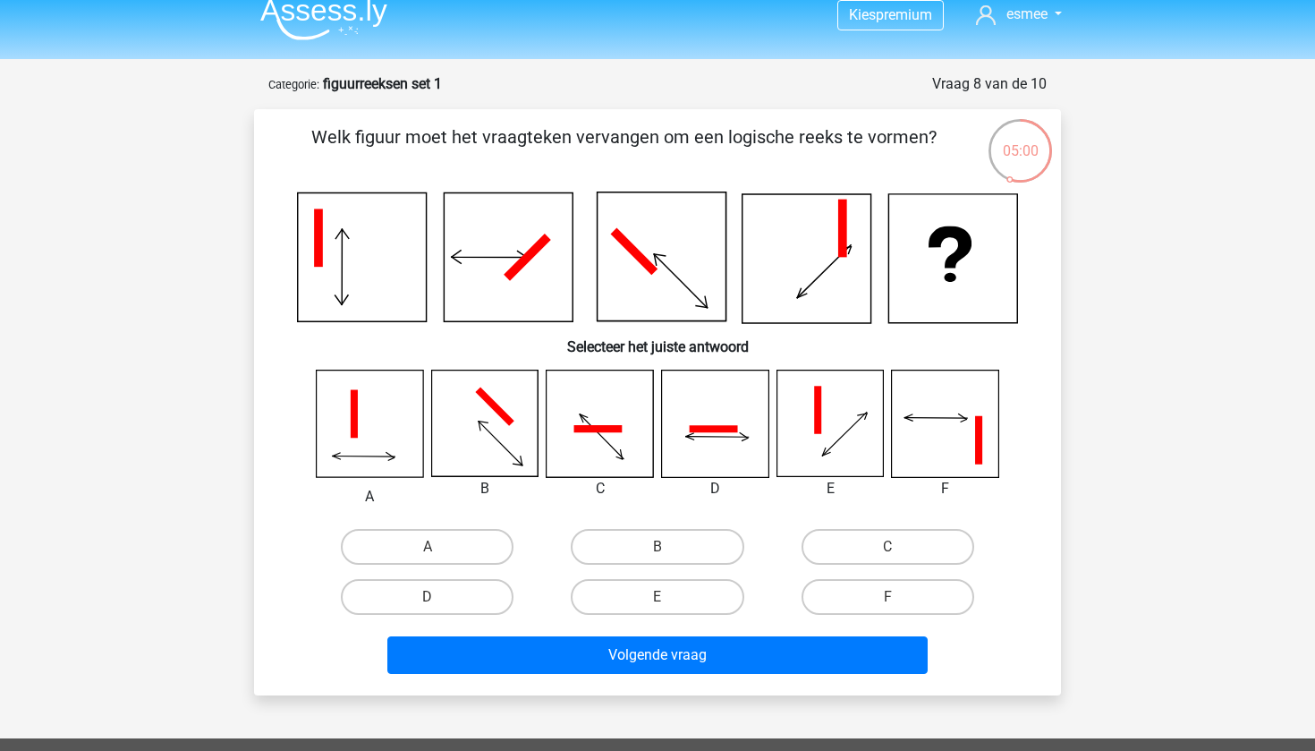
scroll to position [13, 0]
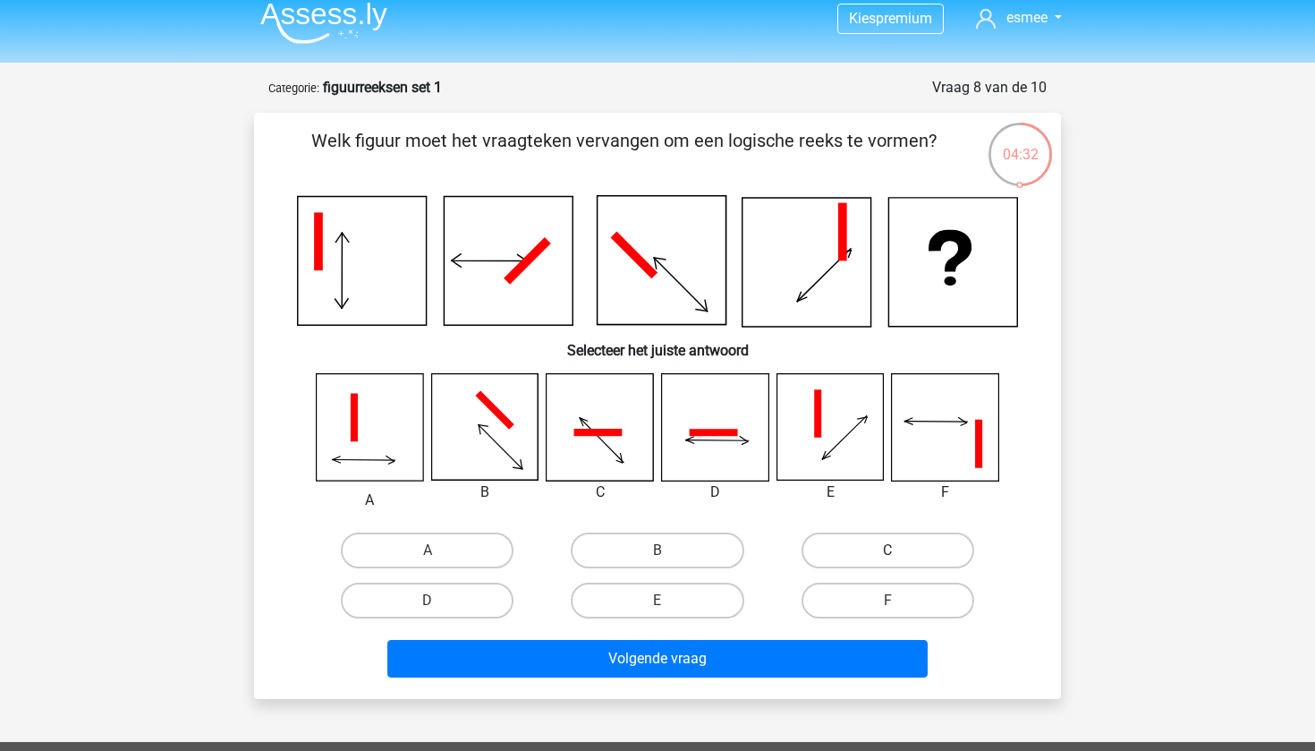
click at [857, 545] on label "C" at bounding box center [888, 550] width 173 height 36
click at [887, 550] on input "C" at bounding box center [893, 556] width 12 height 12
radio input "true"
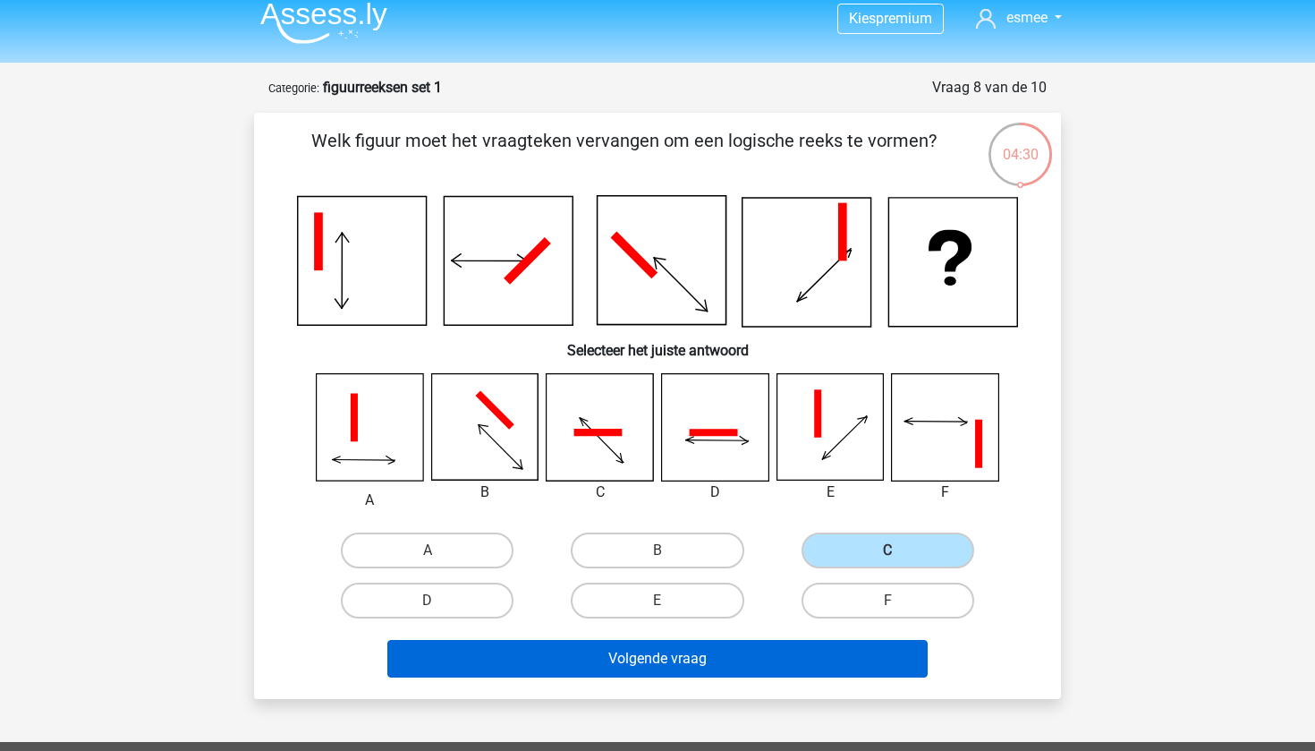
click at [750, 661] on button "Volgende vraag" at bounding box center [657, 659] width 541 height 38
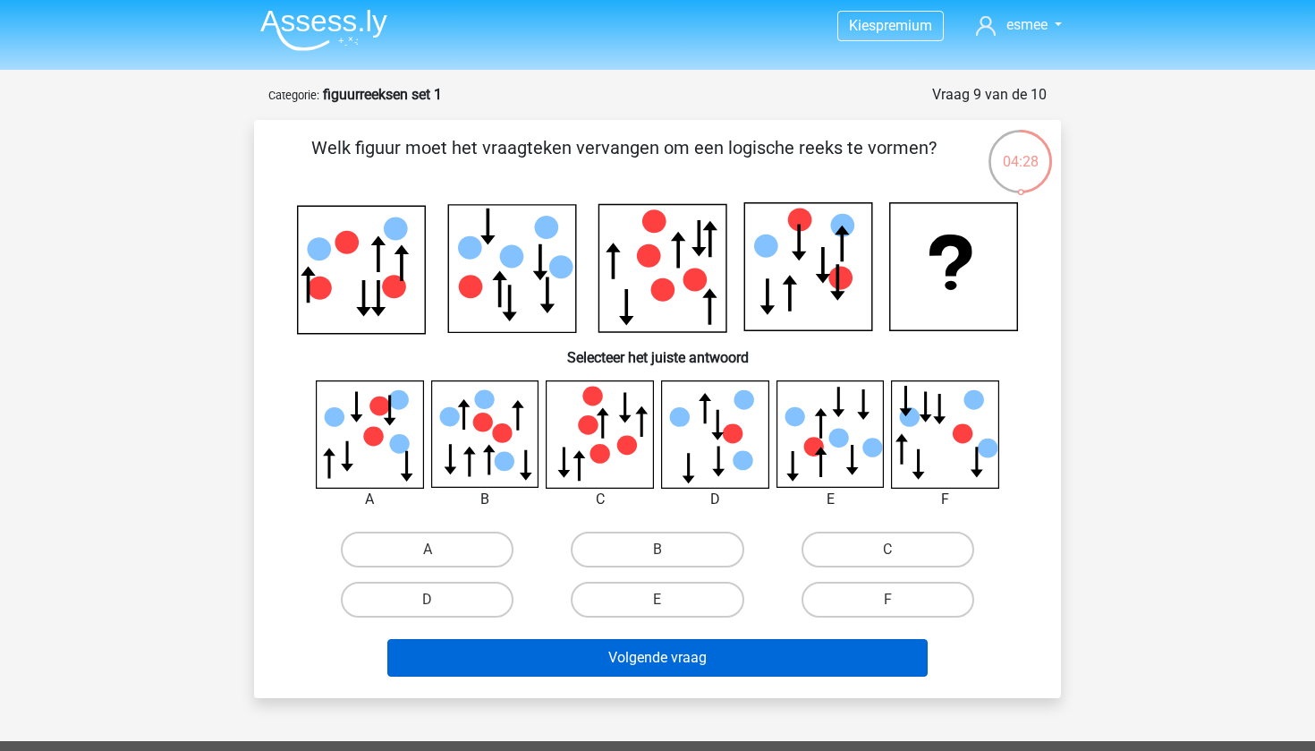
scroll to position [5, 0]
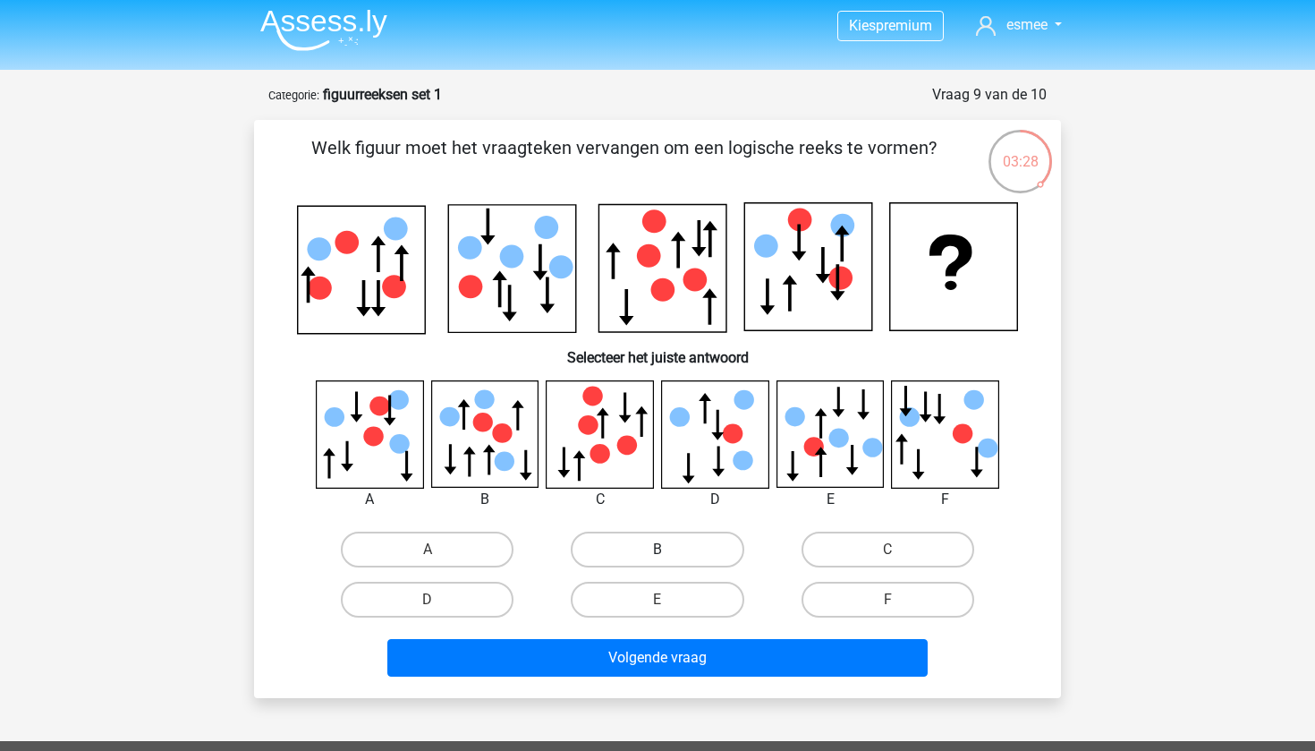
click at [704, 548] on label "B" at bounding box center [657, 549] width 173 height 36
click at [669, 549] on input "B" at bounding box center [663, 555] width 12 height 12
radio input "true"
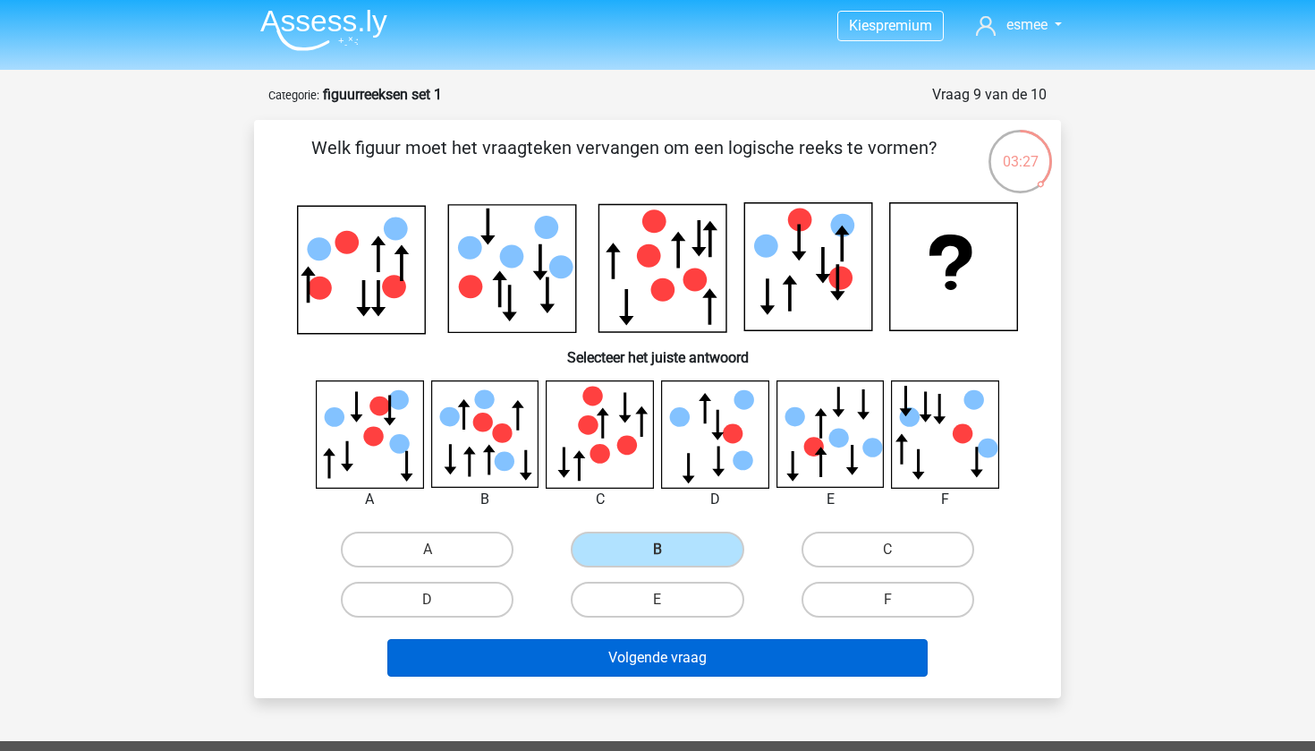
click at [681, 670] on button "Volgende vraag" at bounding box center [657, 658] width 541 height 38
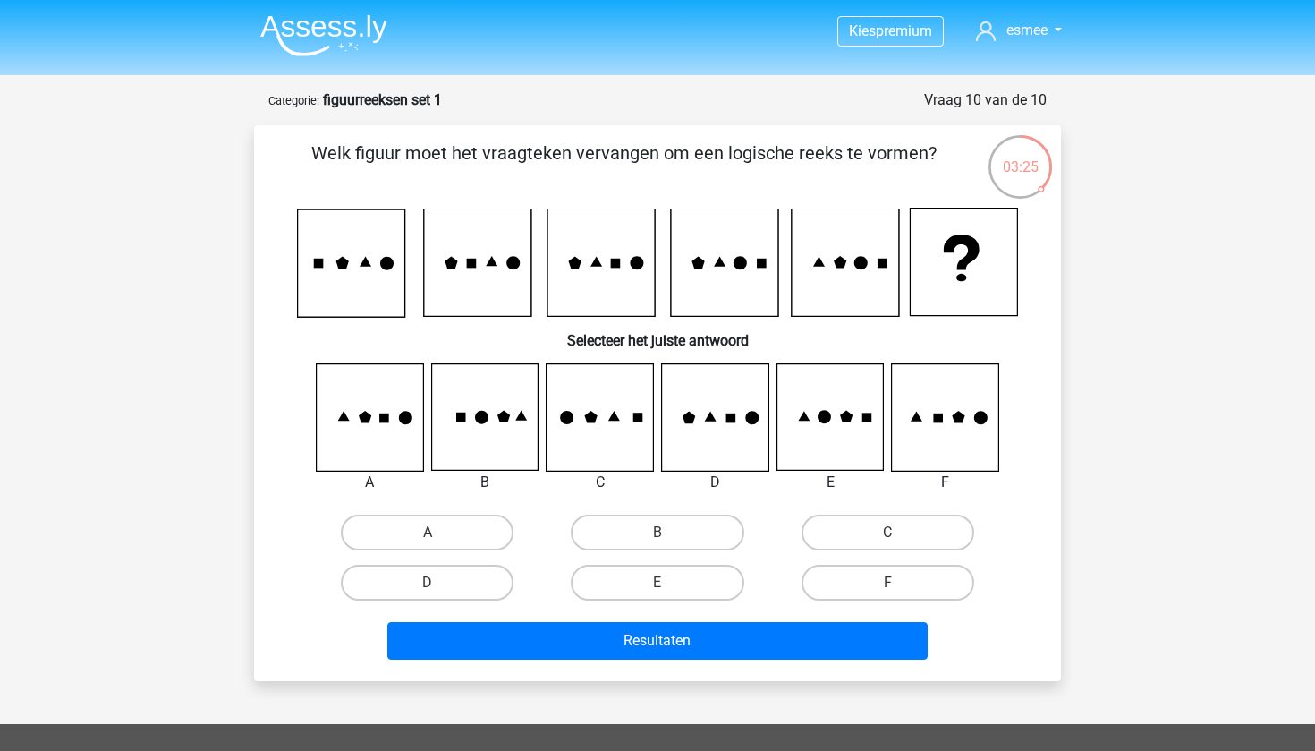
scroll to position [0, 0]
click at [831, 446] on icon at bounding box center [829, 417] width 106 height 106
click at [671, 588] on label "E" at bounding box center [657, 582] width 173 height 36
click at [669, 588] on input "E" at bounding box center [663, 588] width 12 height 12
radio input "true"
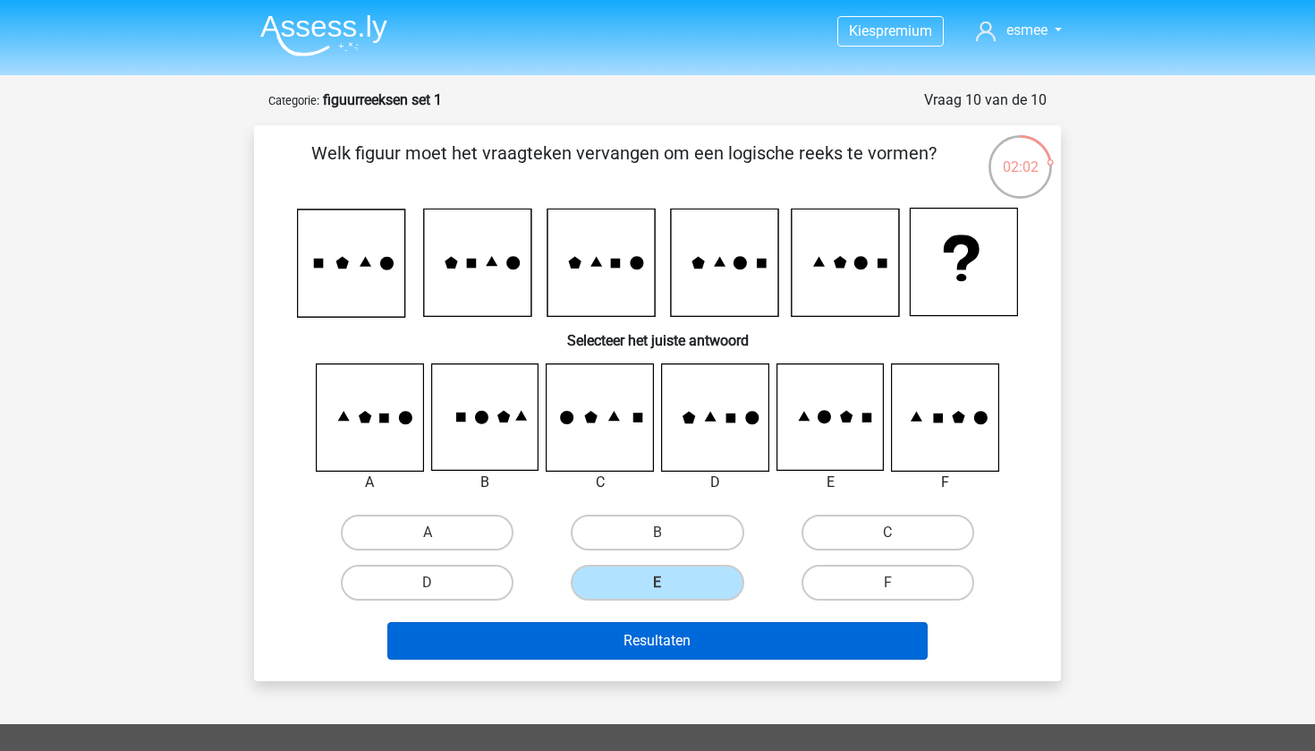
click at [672, 644] on button "Resultaten" at bounding box center [657, 641] width 541 height 38
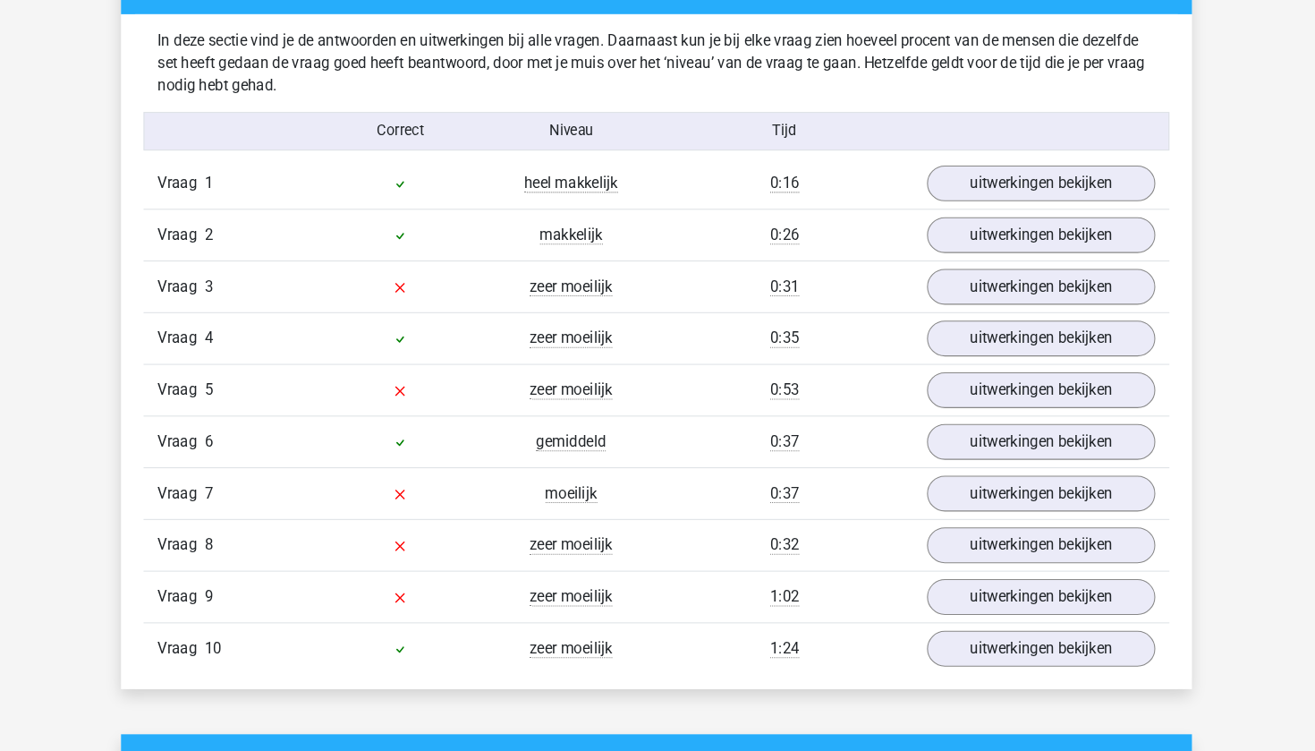
scroll to position [1367, 0]
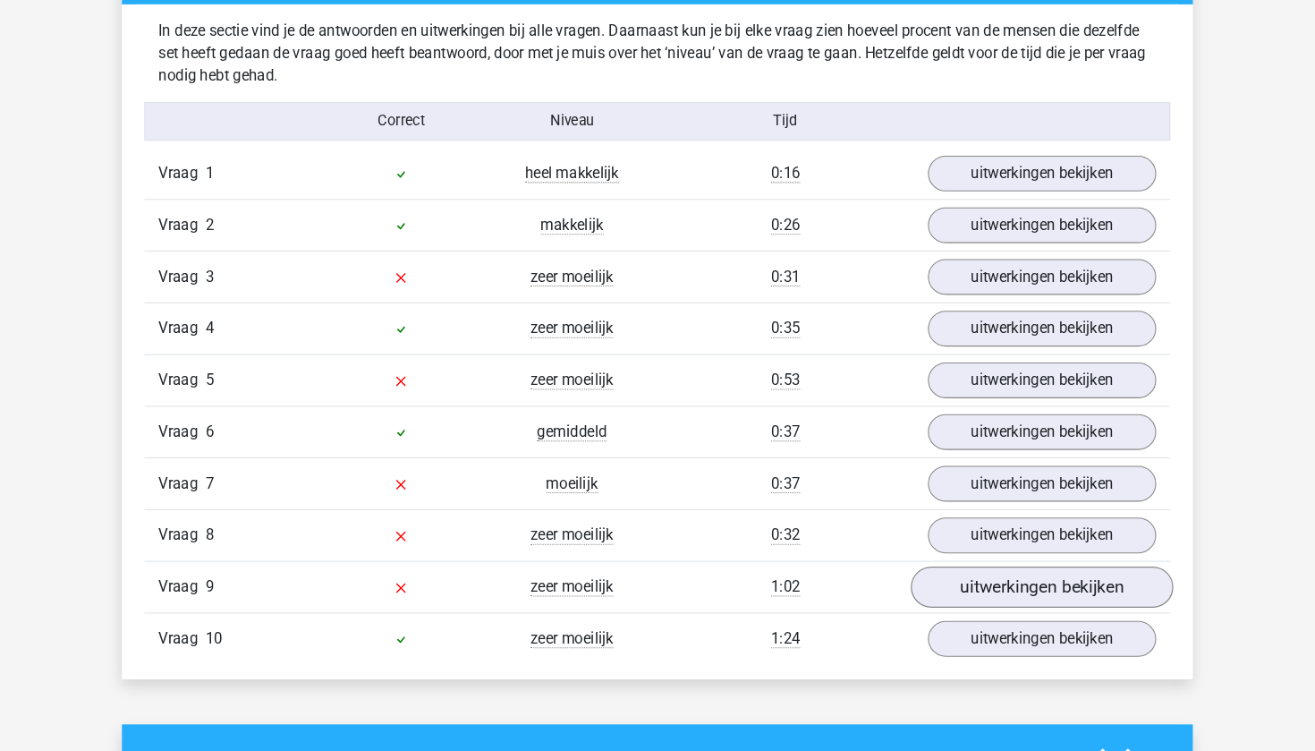
click at [923, 575] on link "uitwerkingen bekijken" at bounding box center [1024, 594] width 250 height 39
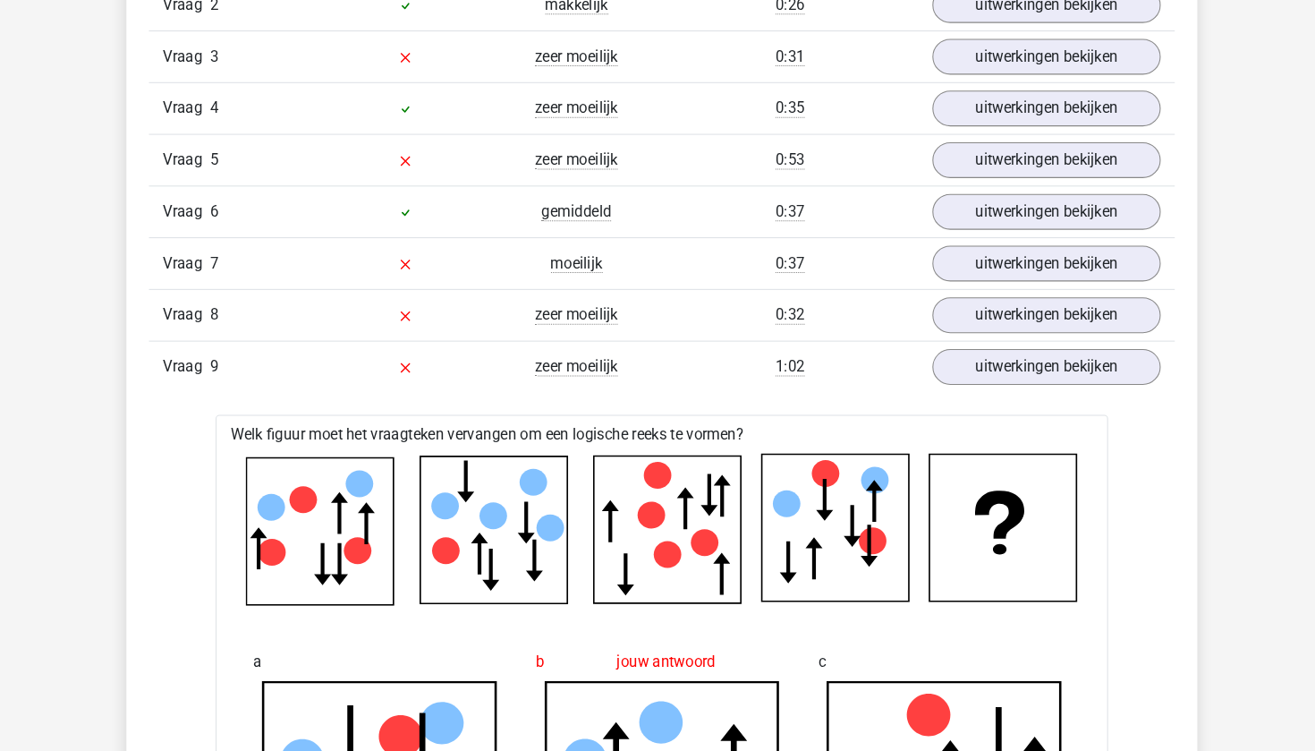
scroll to position [1574, 0]
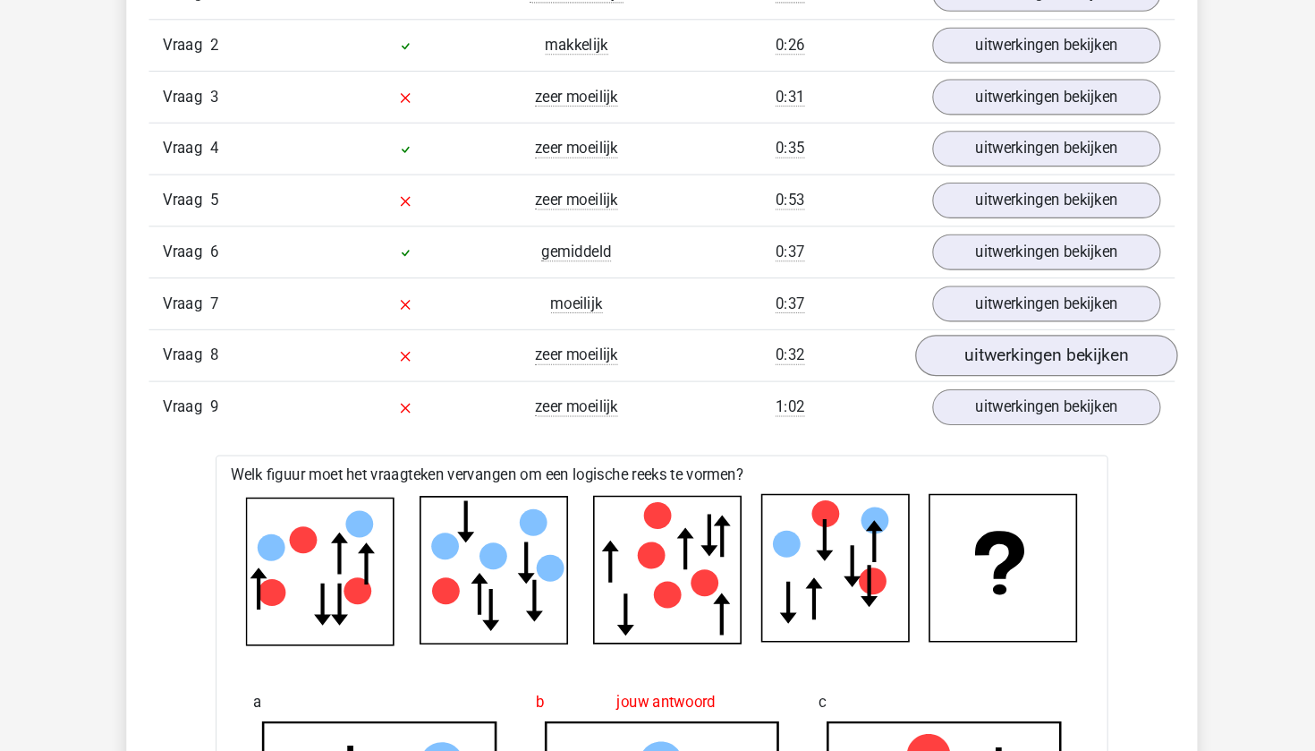
click at [1017, 325] on link "uitwerkingen bekijken" at bounding box center [1024, 337] width 250 height 39
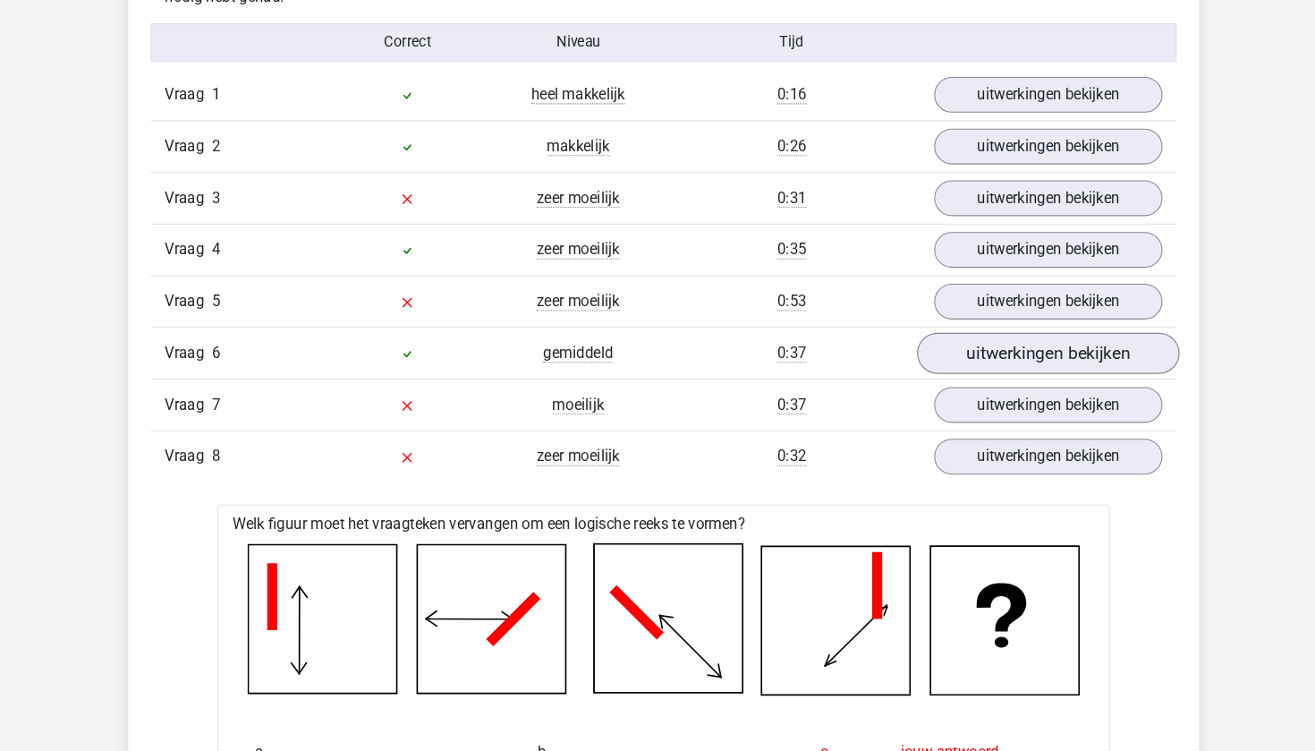
scroll to position [1474, 0]
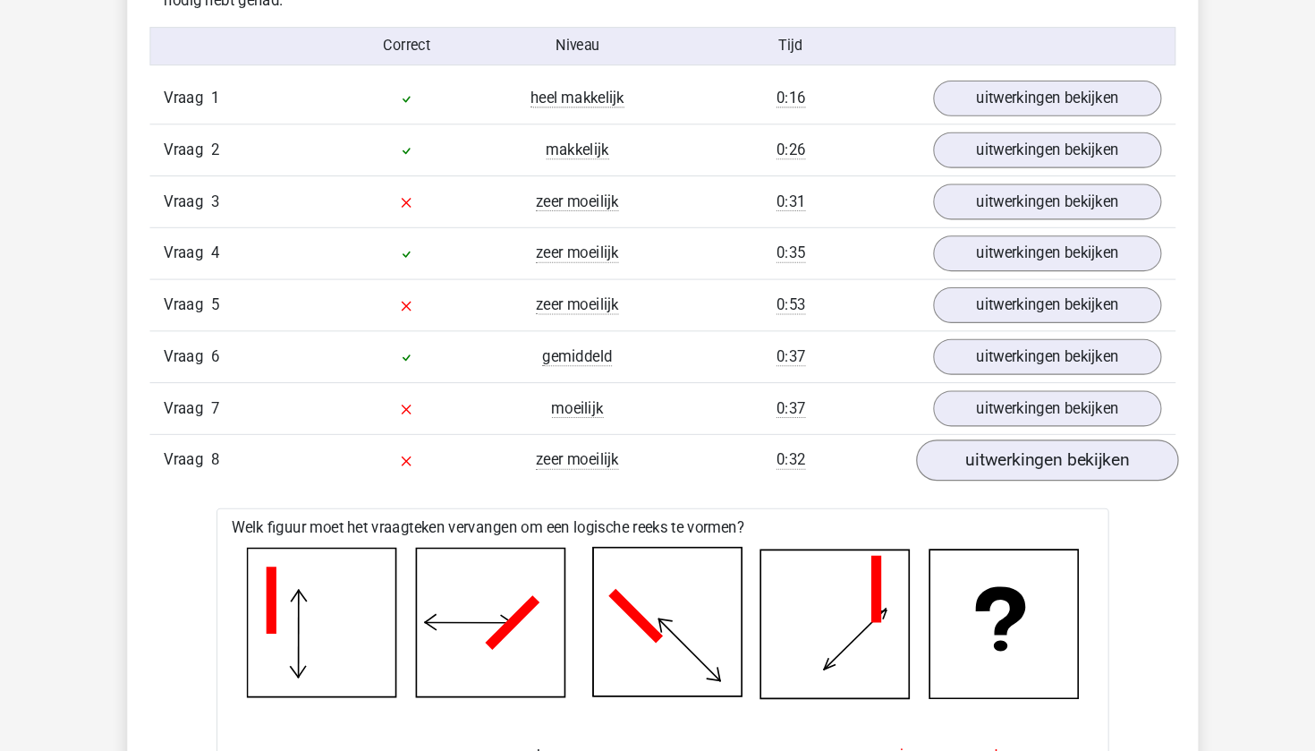
click at [994, 445] on link "uitwerkingen bekijken" at bounding box center [1024, 438] width 250 height 39
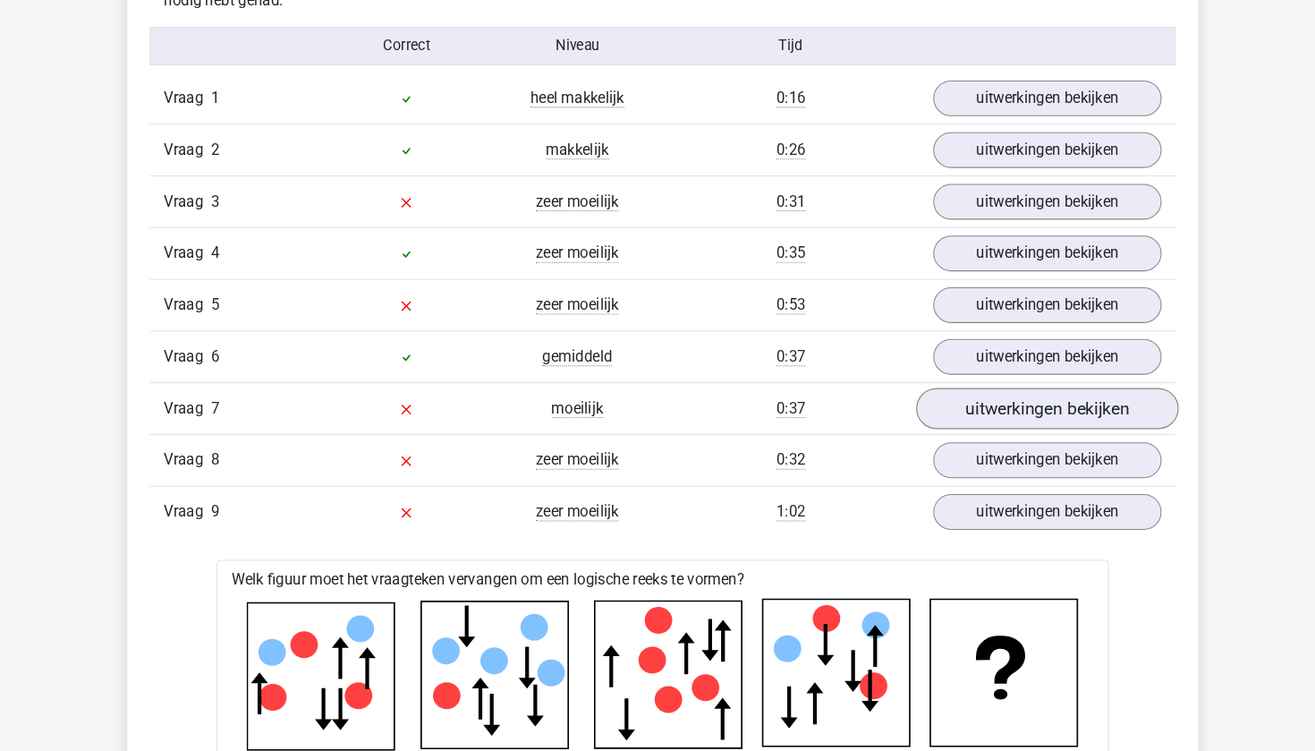
click at [1007, 380] on link "uitwerkingen bekijken" at bounding box center [1024, 388] width 250 height 39
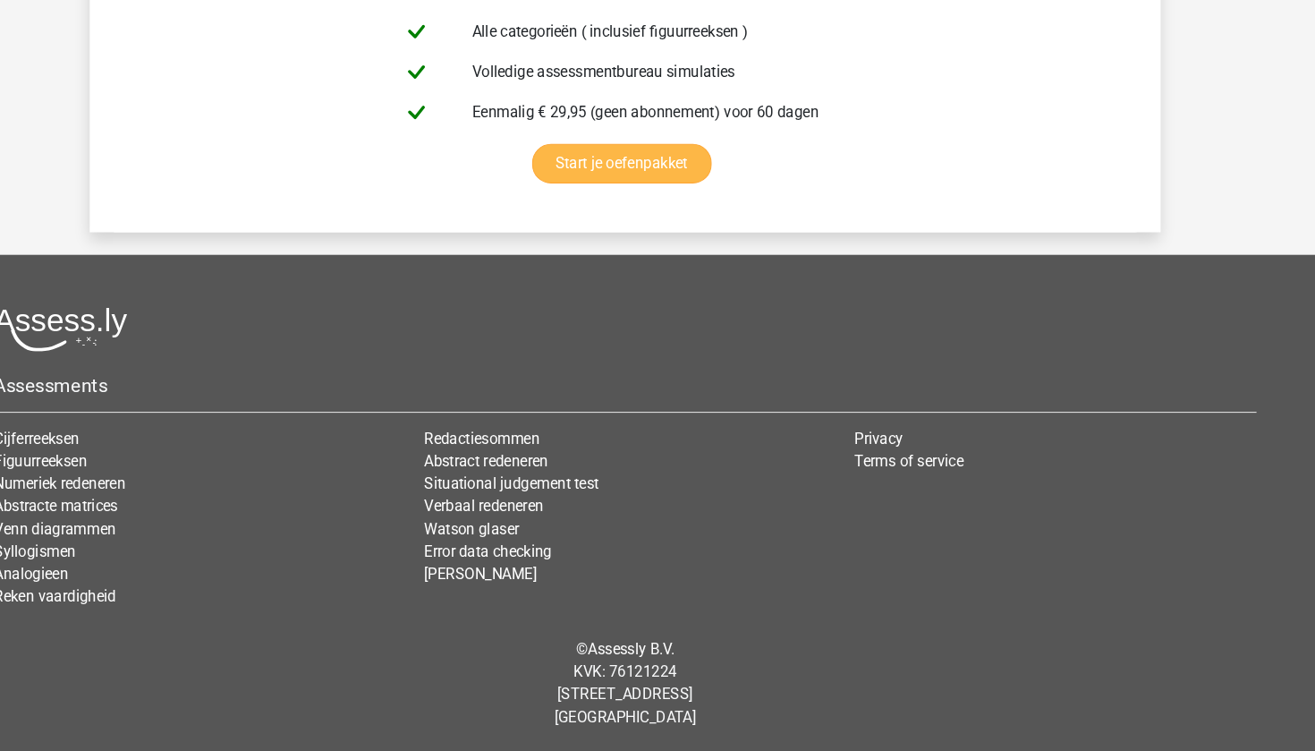
scroll to position [6173, 0]
